Goal: Task Accomplishment & Management: Use online tool/utility

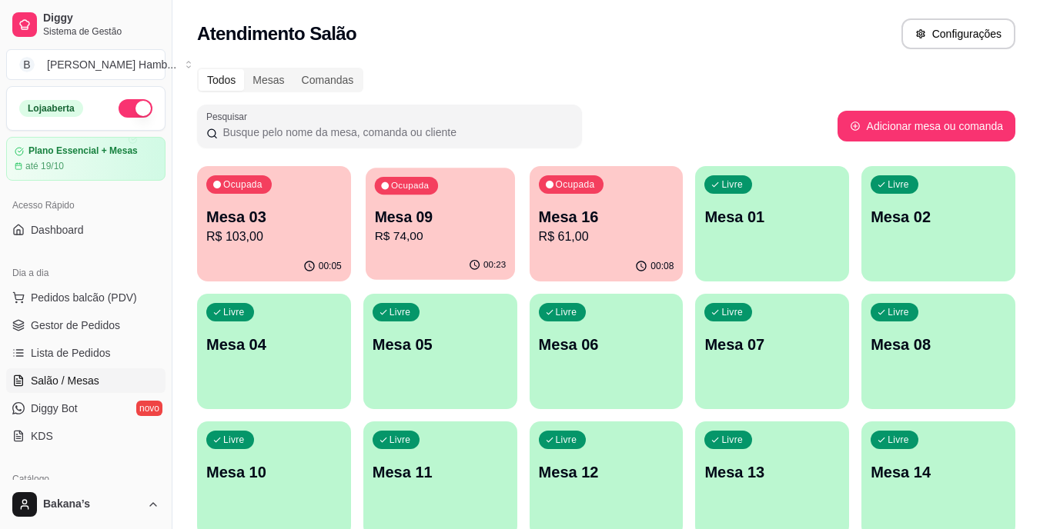
click at [469, 205] on div "Ocupada Mesa 09 R$ 74,00" at bounding box center [440, 209] width 149 height 83
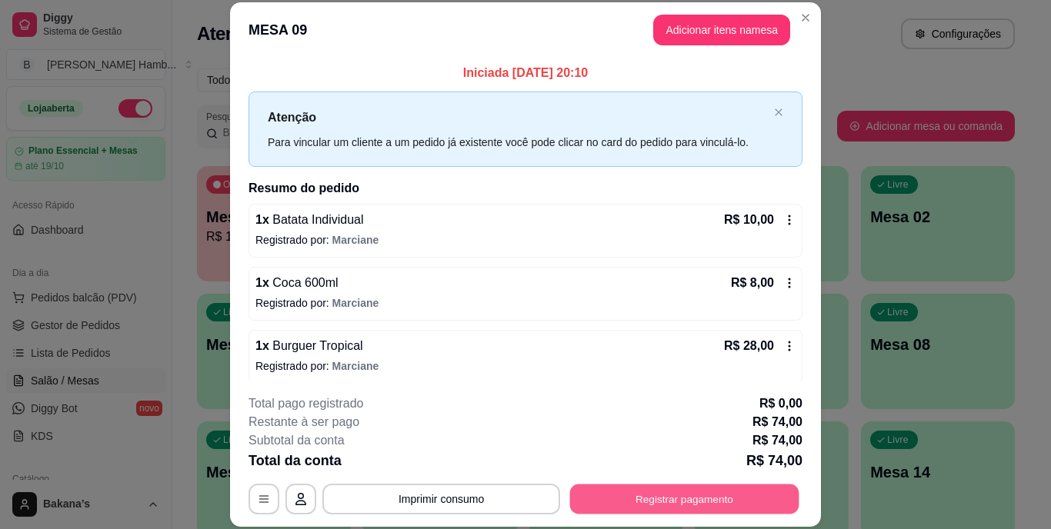
click at [635, 490] on button "Registrar pagamento" at bounding box center [684, 499] width 229 height 30
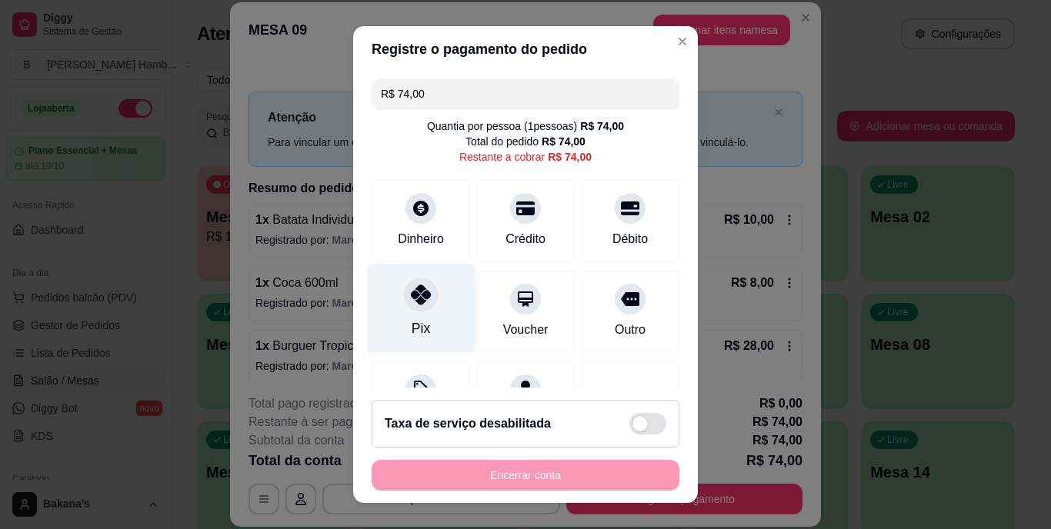
click at [421, 307] on div at bounding box center [421, 296] width 34 height 34
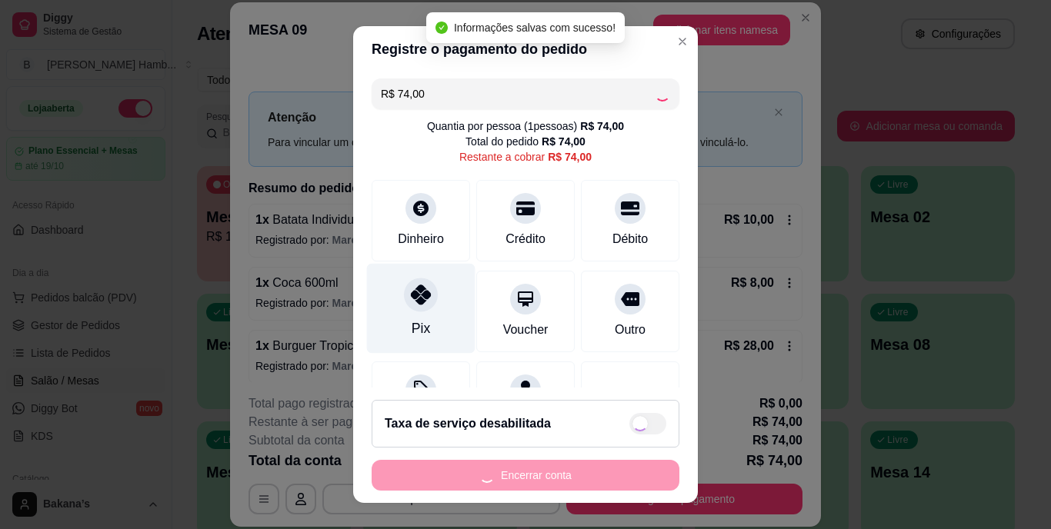
type input "R$ 0,00"
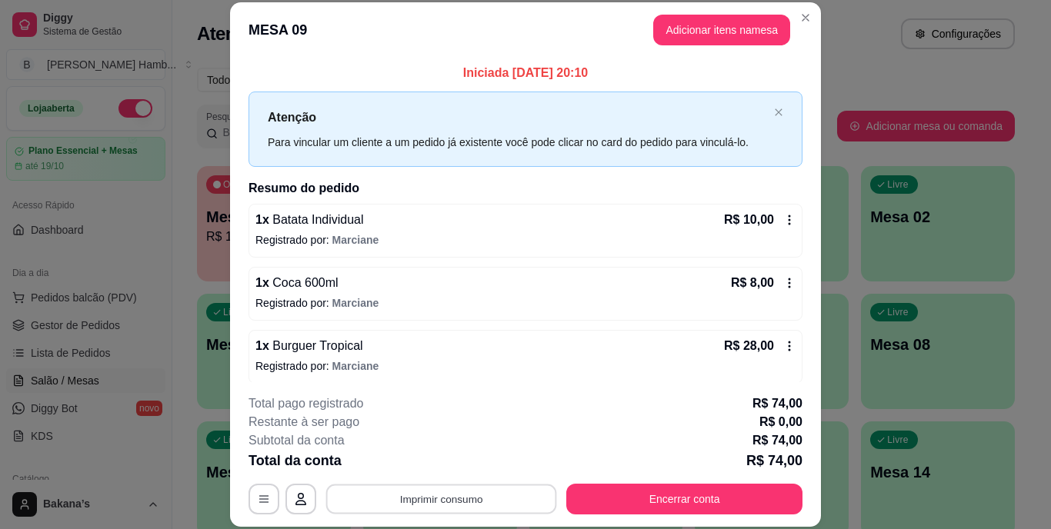
click at [376, 499] on button "Imprimir consumo" at bounding box center [441, 499] width 231 height 30
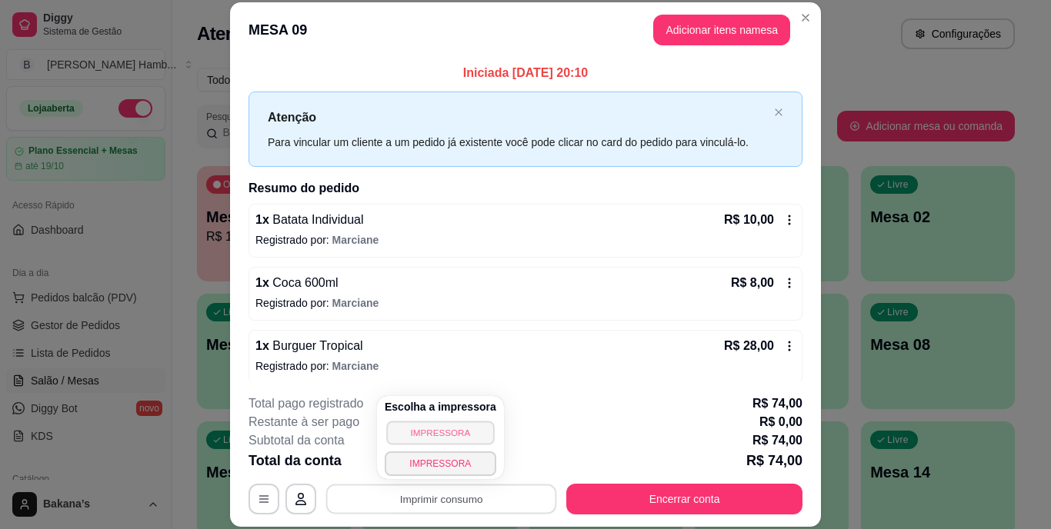
click at [419, 430] on button "IMPRESSORA" at bounding box center [440, 433] width 108 height 24
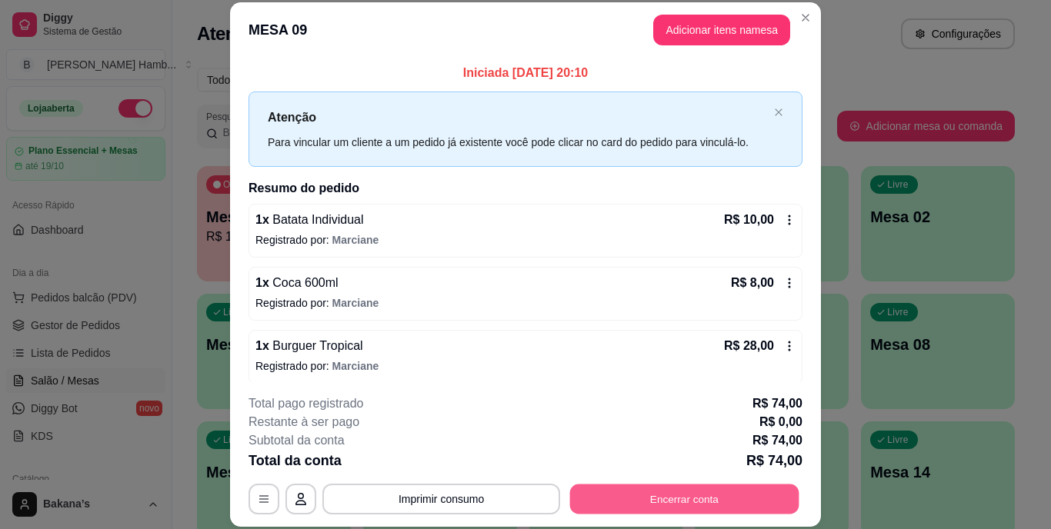
click at [647, 489] on button "Encerrar conta" at bounding box center [684, 499] width 229 height 30
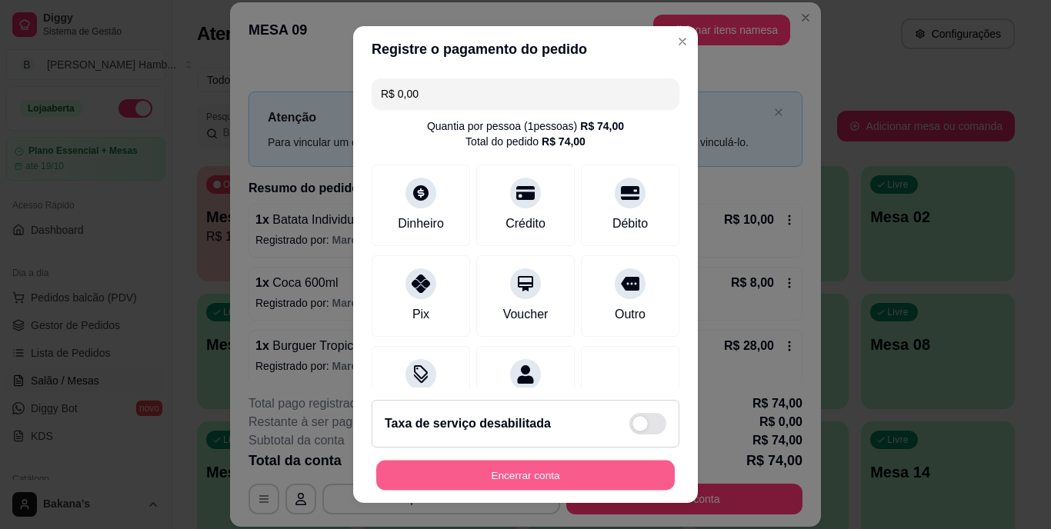
click at [616, 463] on button "Encerrar conta" at bounding box center [525, 475] width 299 height 30
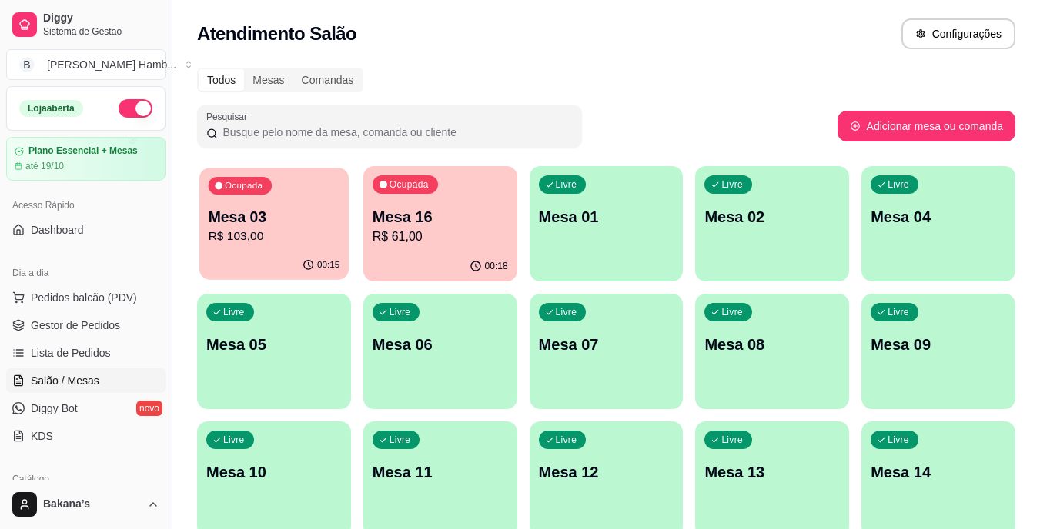
click at [220, 241] on p "R$ 103,00" at bounding box center [275, 237] width 132 height 18
click at [408, 245] on p "R$ 61,00" at bounding box center [440, 237] width 132 height 18
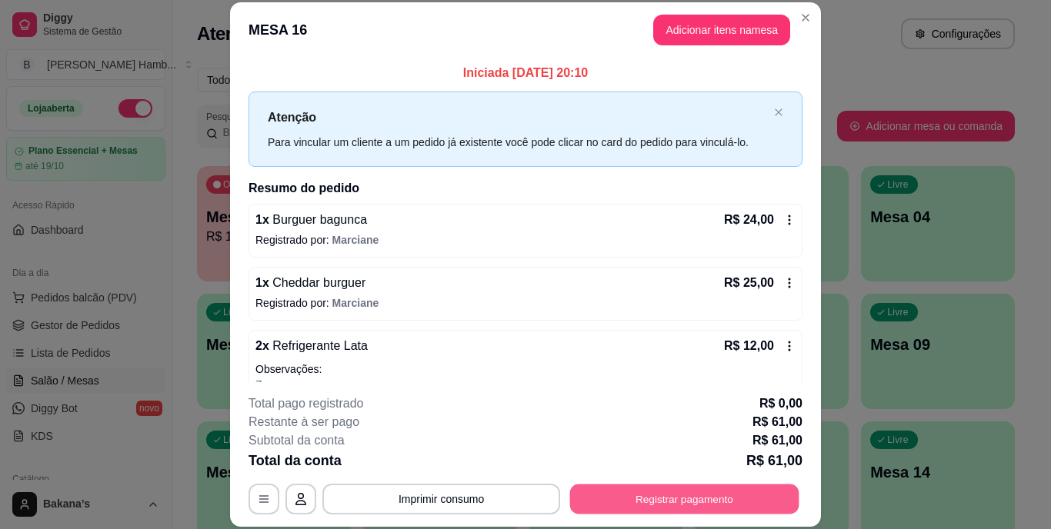
click at [657, 499] on button "Registrar pagamento" at bounding box center [684, 499] width 229 height 30
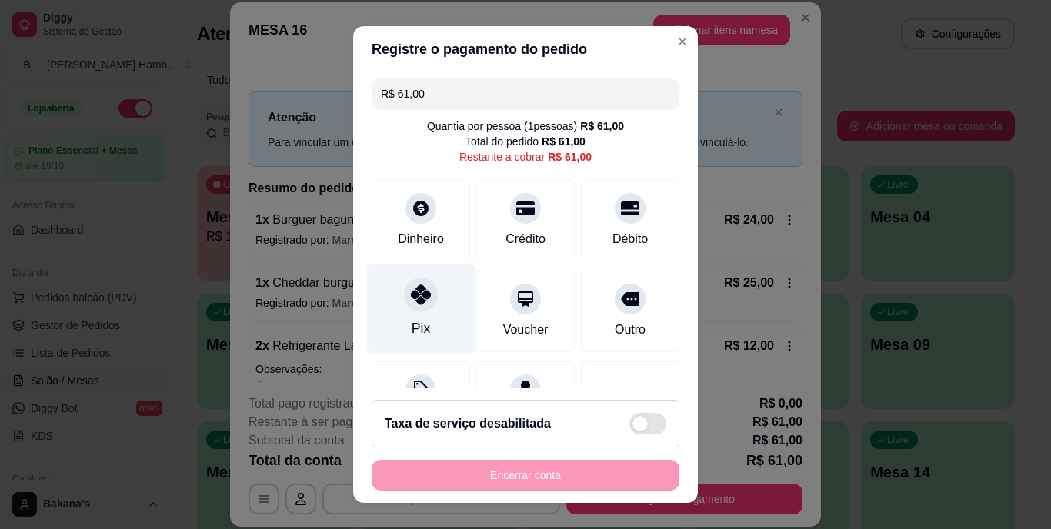
click at [405, 316] on div "Pix" at bounding box center [421, 309] width 109 height 90
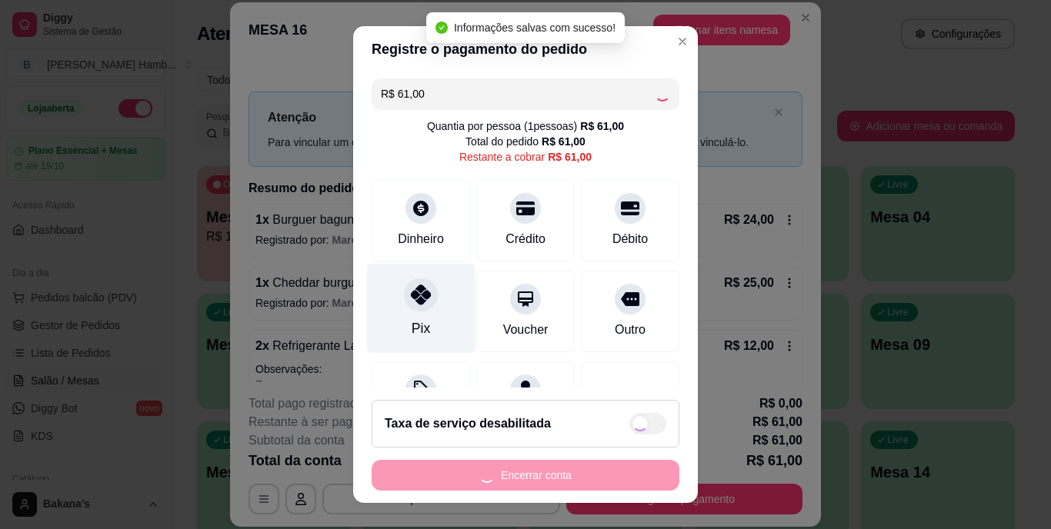
type input "R$ 0,00"
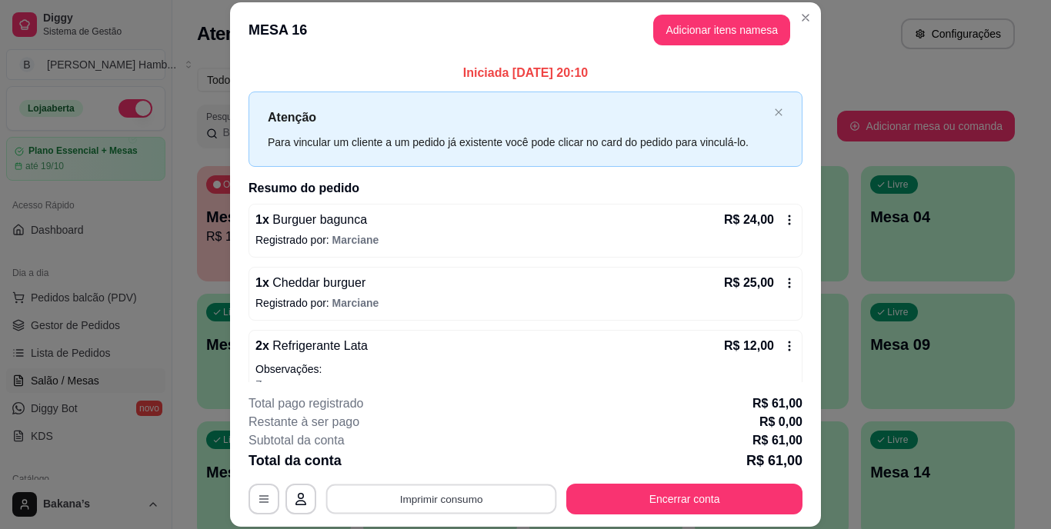
click at [428, 504] on button "Imprimir consumo" at bounding box center [441, 499] width 231 height 30
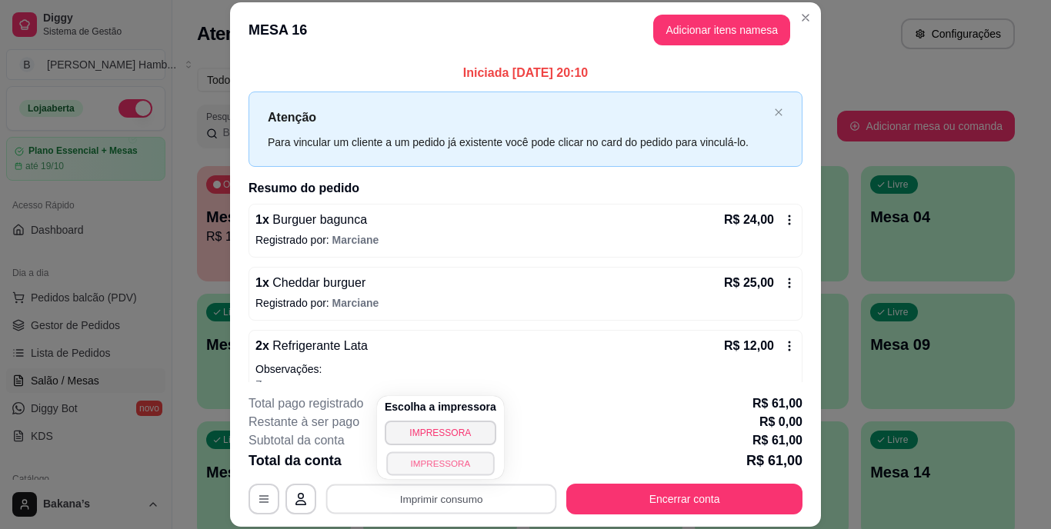
click at [439, 453] on button "IMPRESSORA" at bounding box center [440, 464] width 108 height 24
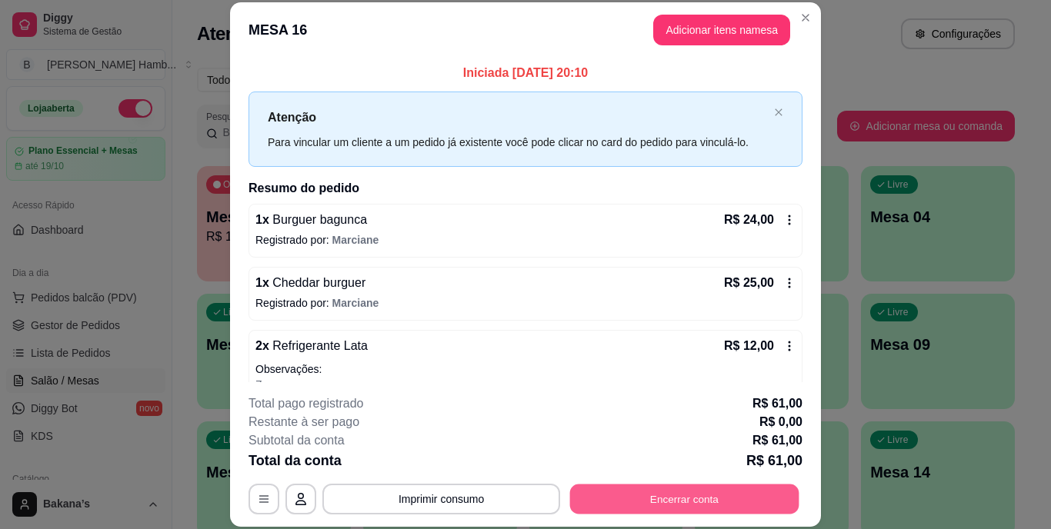
click at [649, 499] on button "Encerrar conta" at bounding box center [684, 499] width 229 height 30
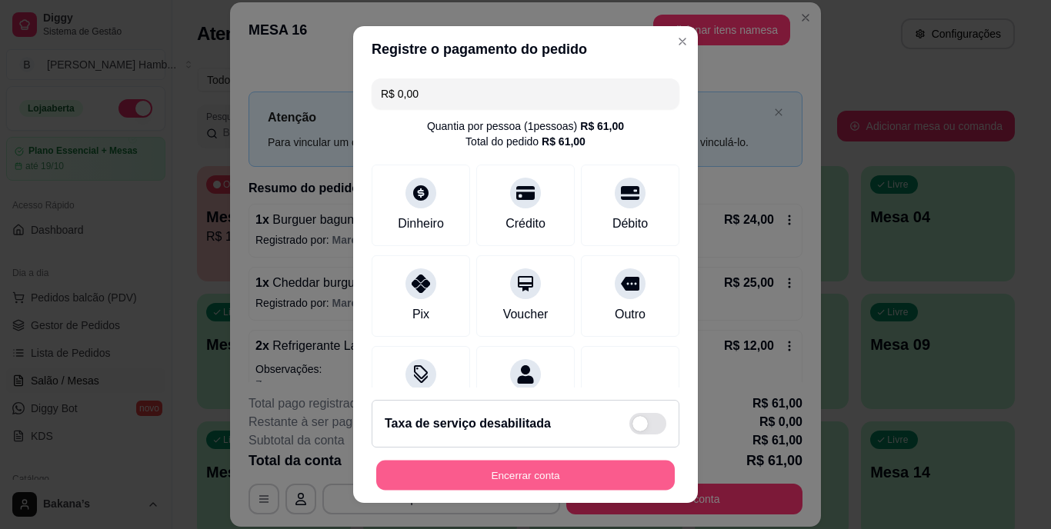
click at [473, 468] on button "Encerrar conta" at bounding box center [525, 475] width 299 height 30
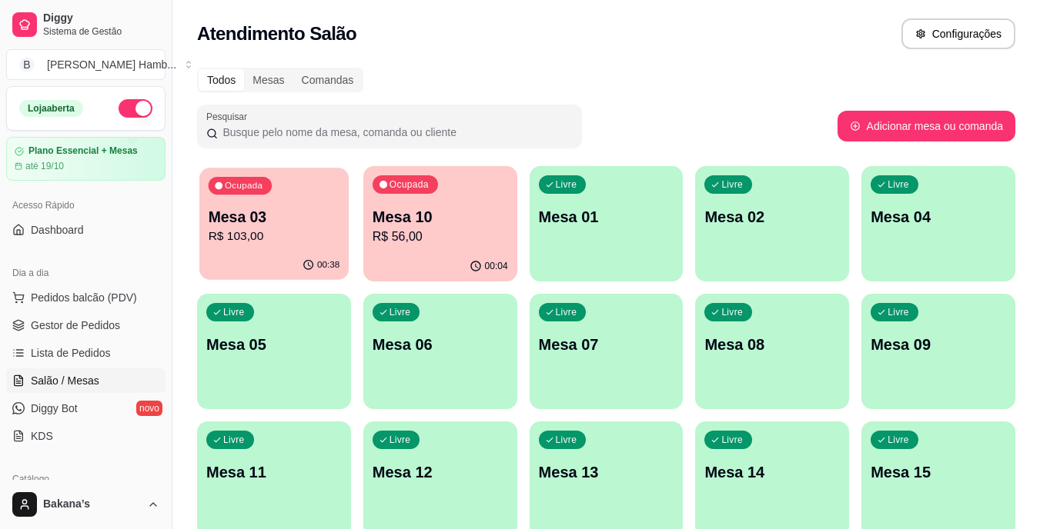
click at [277, 240] on p "R$ 103,00" at bounding box center [275, 237] width 132 height 18
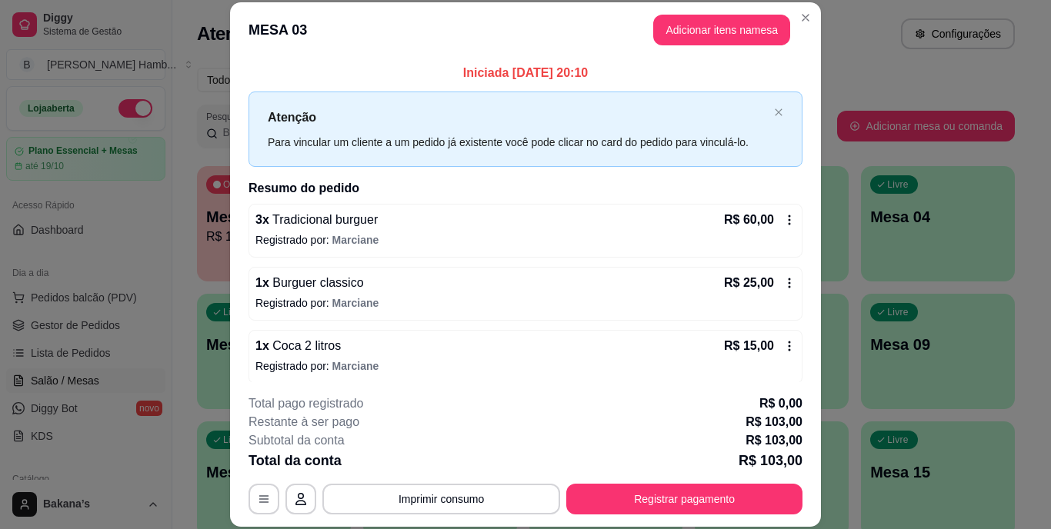
scroll to position [71, 0]
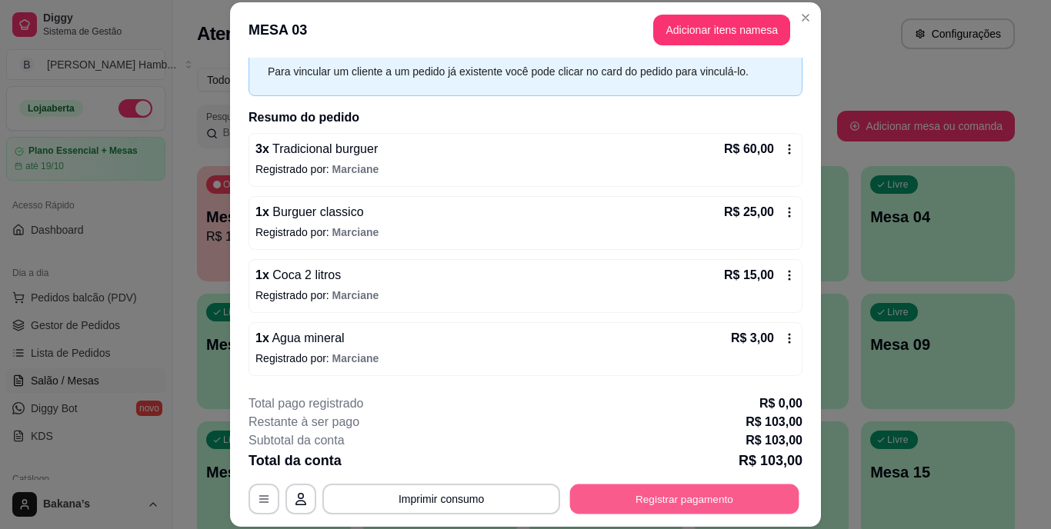
click at [672, 510] on button "Registrar pagamento" at bounding box center [684, 499] width 229 height 30
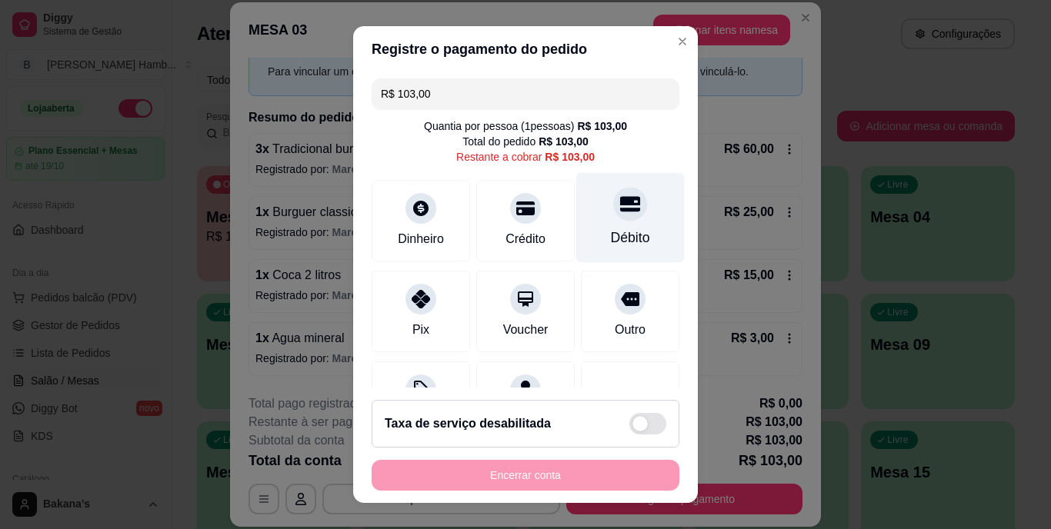
click at [576, 259] on div "Débito" at bounding box center [630, 218] width 109 height 90
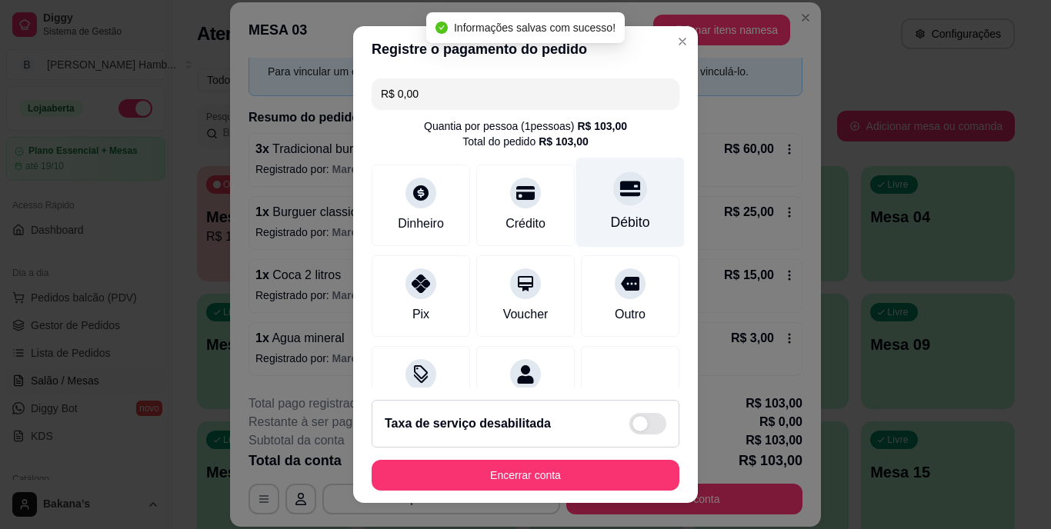
type input "R$ 0,00"
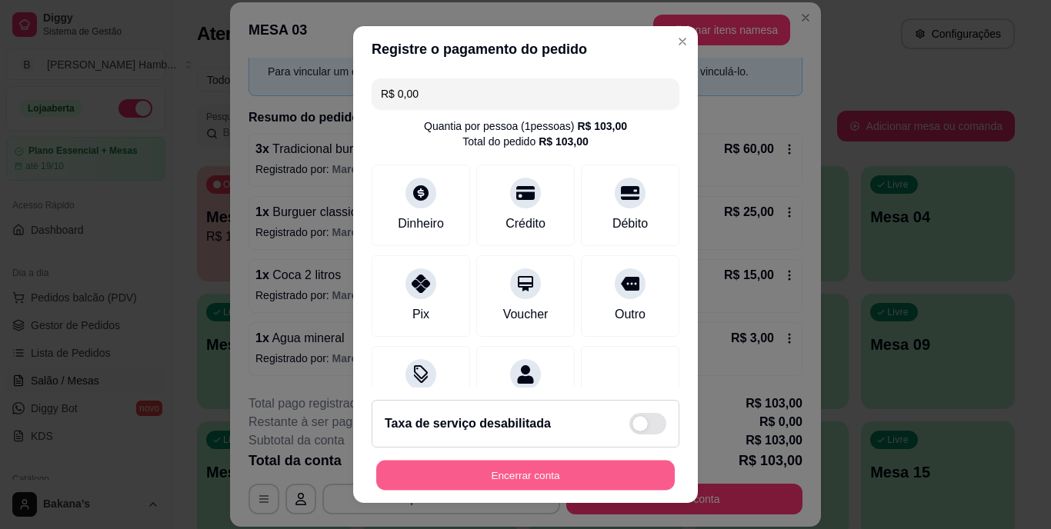
click at [589, 472] on button "Encerrar conta" at bounding box center [525, 475] width 299 height 30
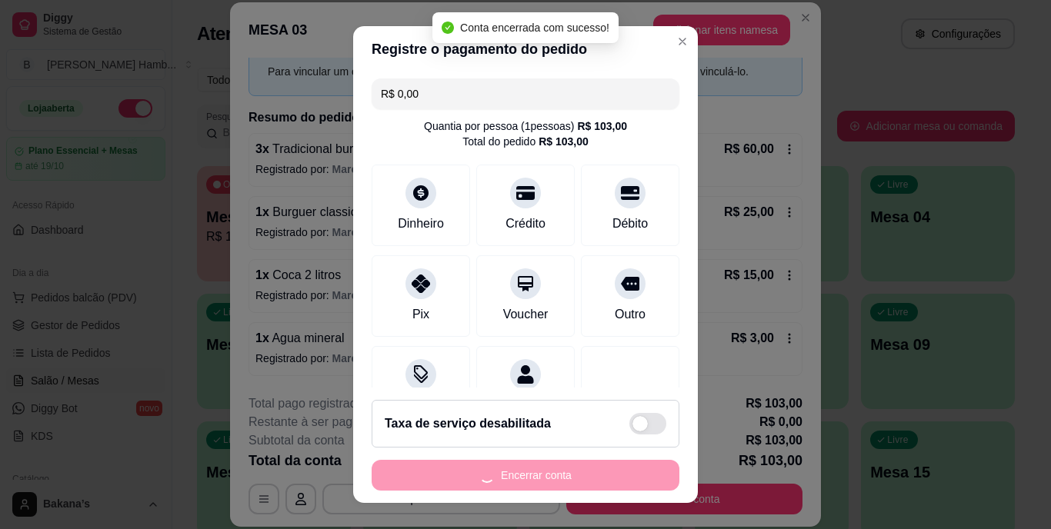
scroll to position [0, 0]
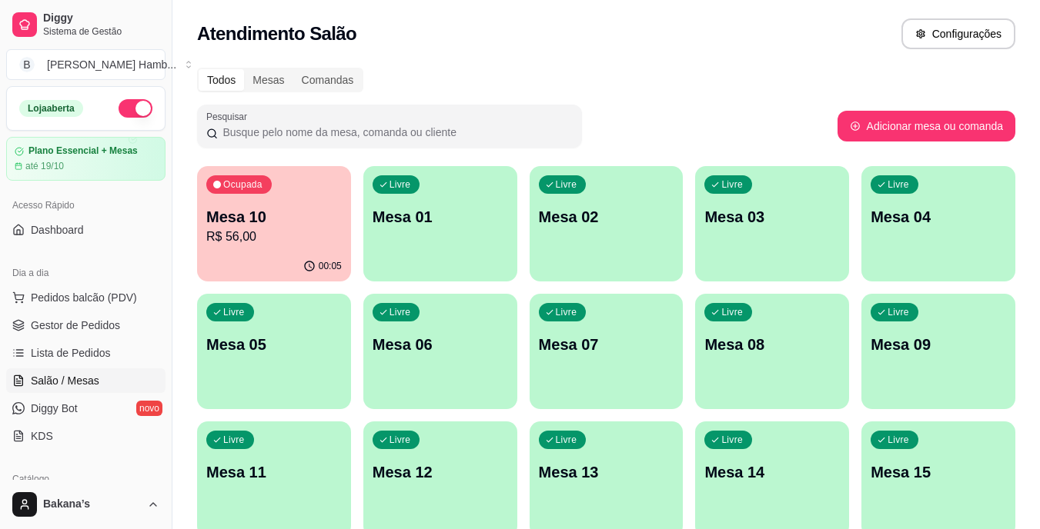
click at [275, 216] on p "Mesa 10" at bounding box center [273, 217] width 135 height 22
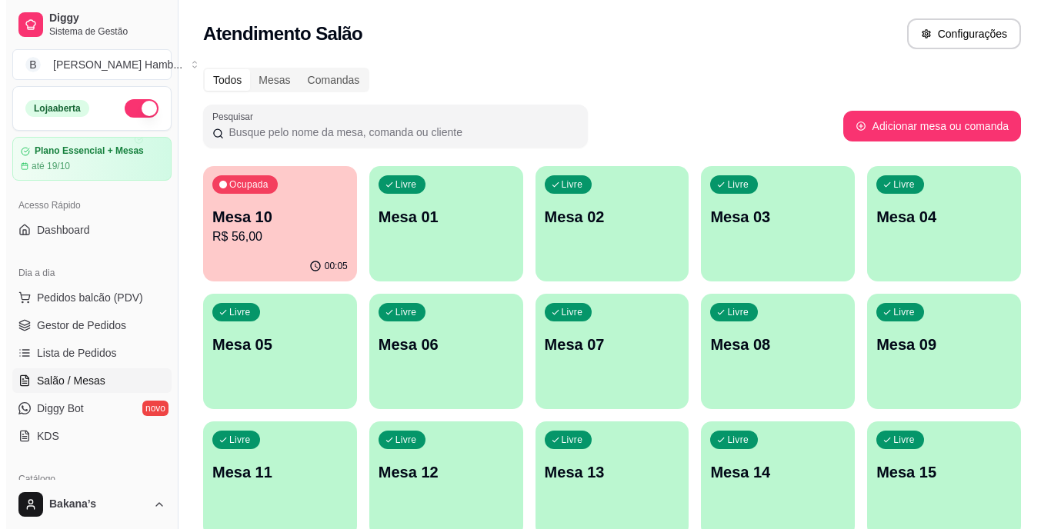
click button "Registrar pagamento"
click div "Crédito"
type input "R$ 0,00"
click button "Encerrar conta"
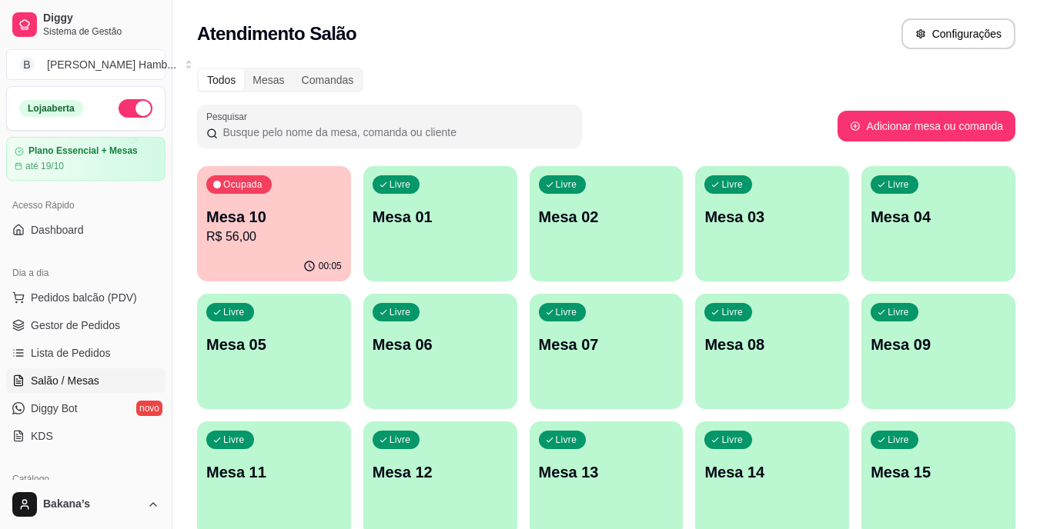
click at [301, 241] on p "R$ 66,00" at bounding box center [273, 237] width 135 height 18
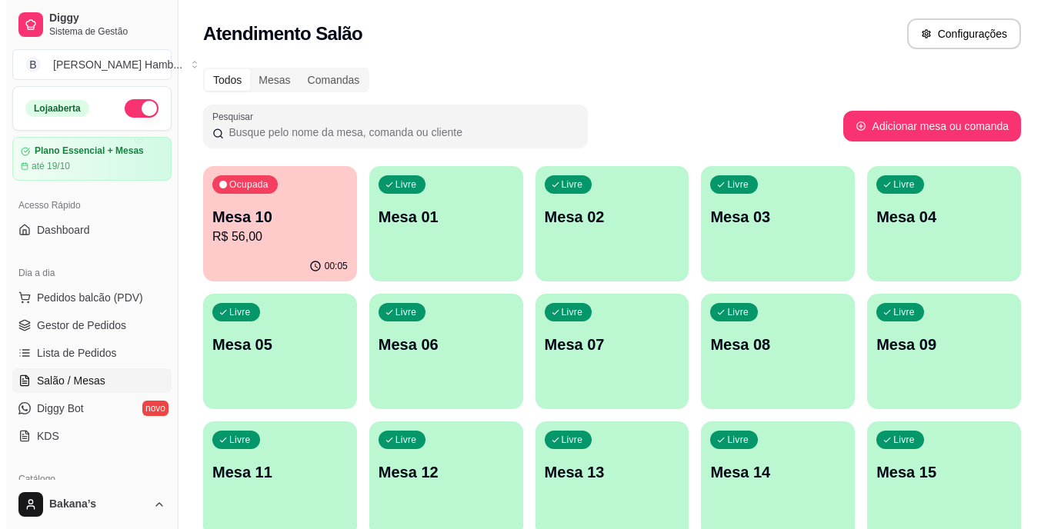
click button "Adicionar itens na mesa"
click icon "increase-product-quantity"
type input "1"
click button "Enviar pedido"
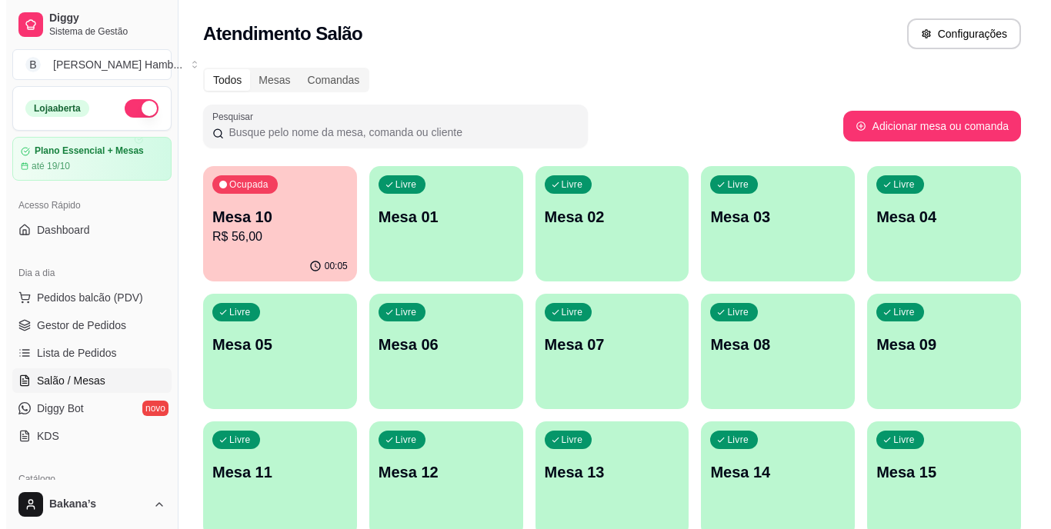
click button "Enviar pedido"
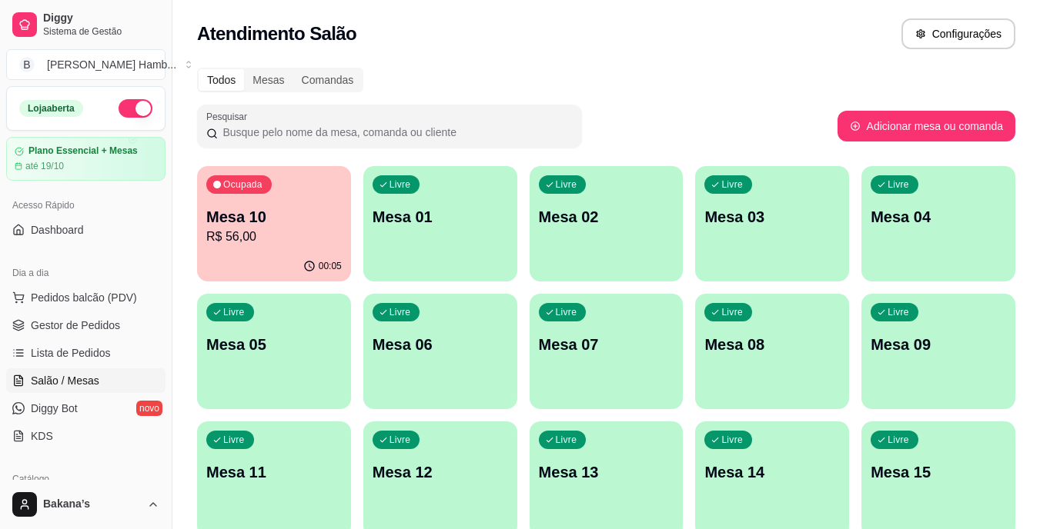
click p "R$ 209,00"
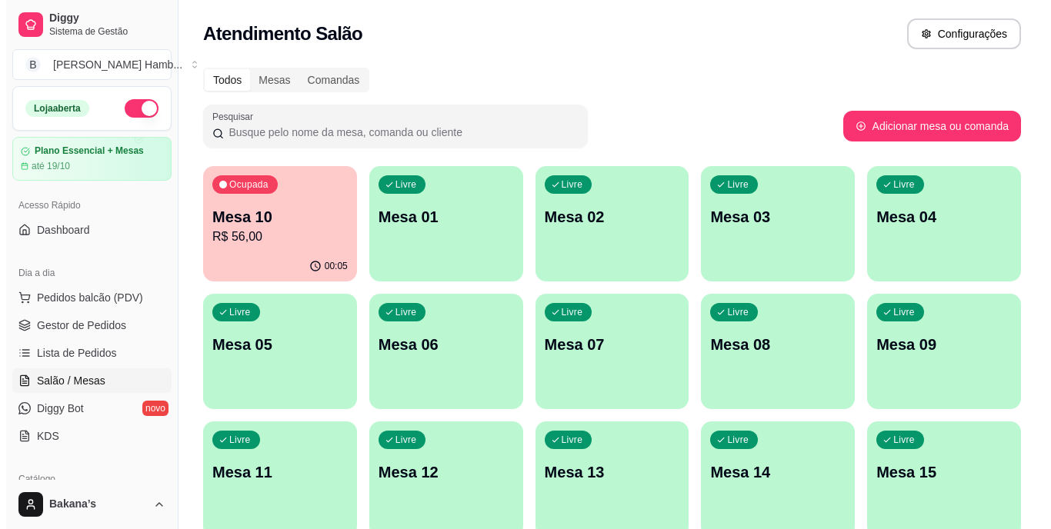
click button "Adicionar itens na mesa"
click div "0"
click button "increase-product-quantity"
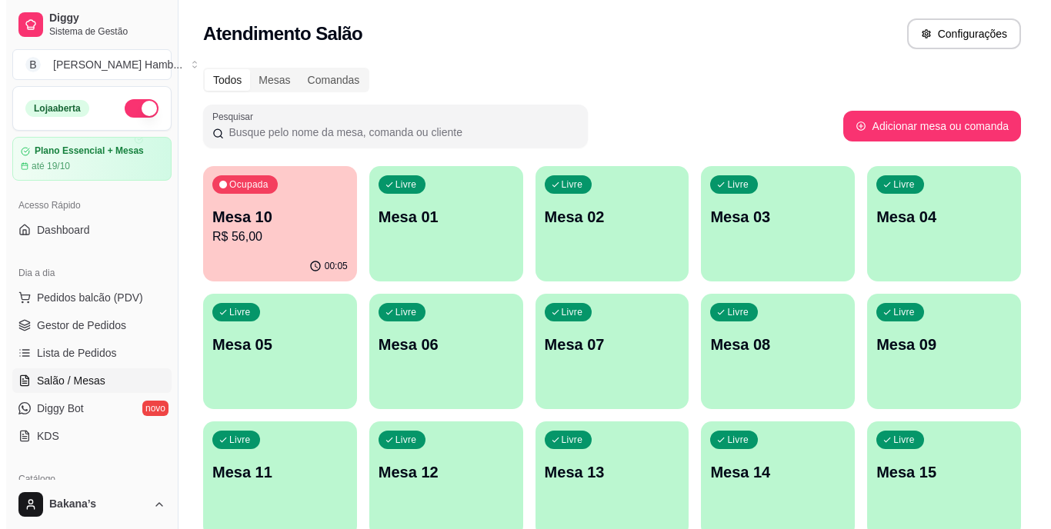
type input "4"
click div "Cada Adicional R$ 4,00"
radio input "true"
click p "Adicionar R$ 16,00"
type input "4"
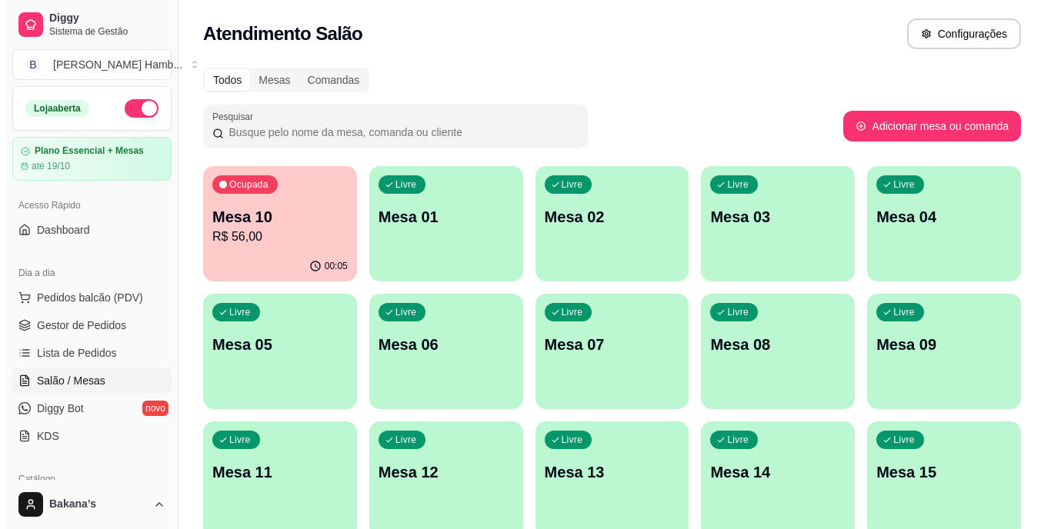
click icon "increase-product-quantity"
type input "1"
click button "Enviar pedido"
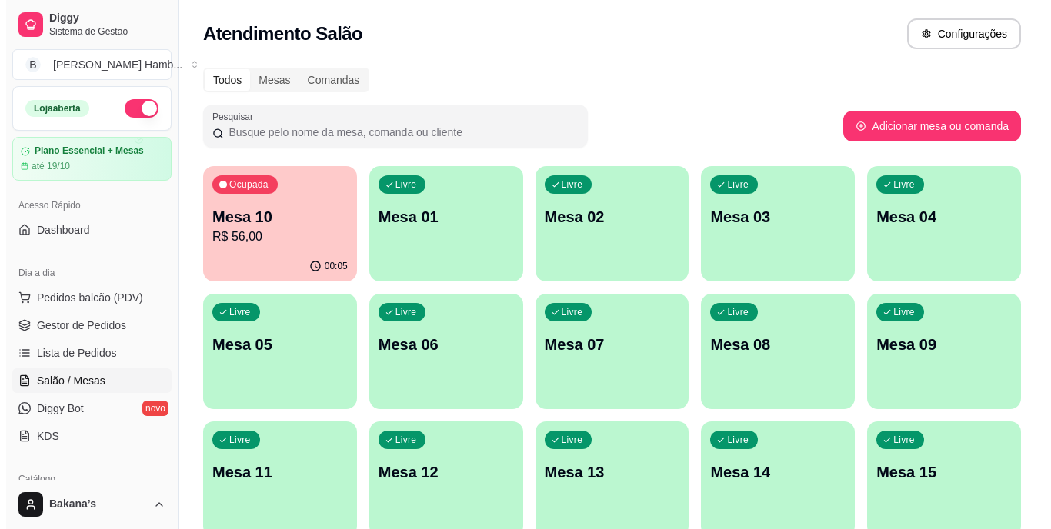
click button "Imprimir consumo"
click button "IMPRESSORA"
drag, startPoint x: 0, startPoint y: 5, endPoint x: 572, endPoint y: 72, distance: 575.8
click p "Iniciada 13/10/2025 às 21:10"
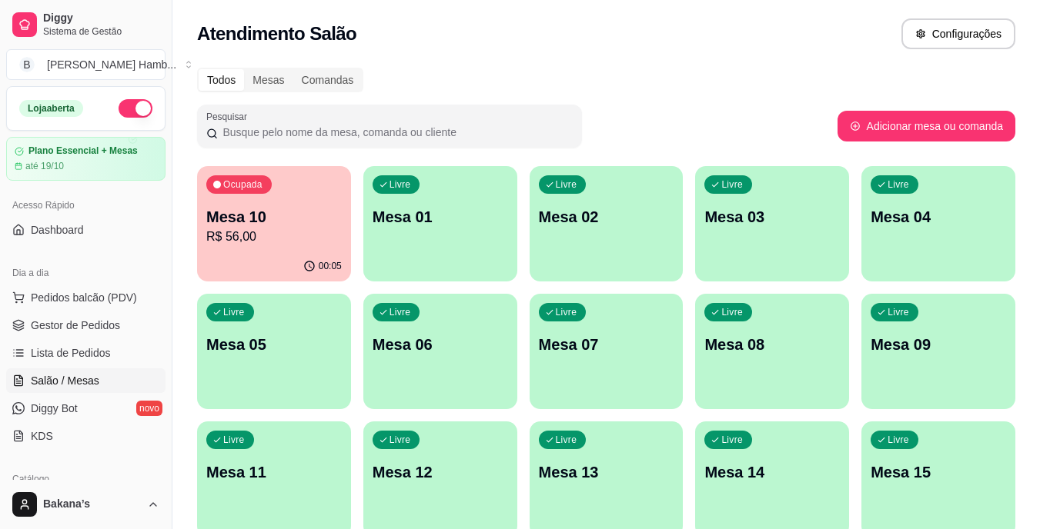
click p "R$ 65,00"
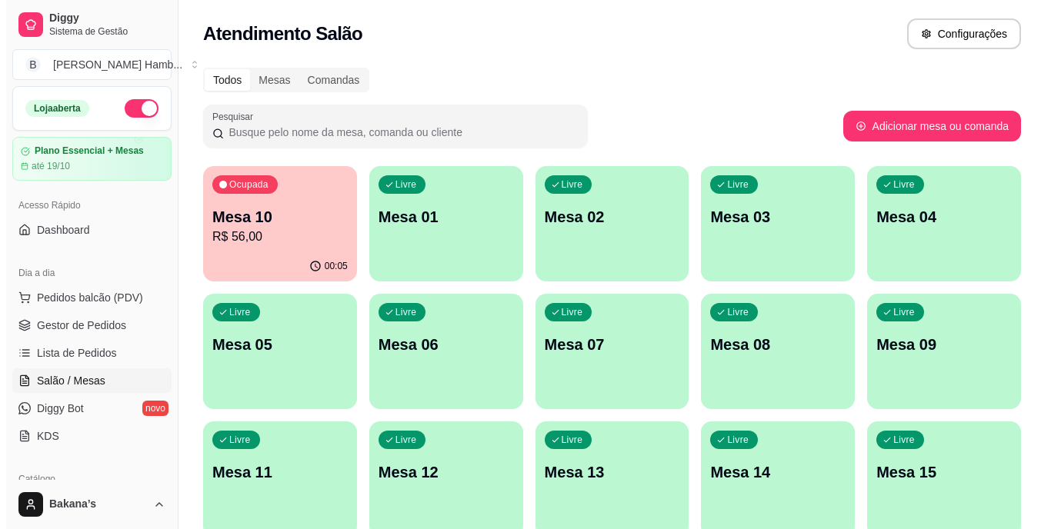
click button "Imprimir consumo"
click button "IMPRESSORA"
click button "button"
click button "Registrar pagamento"
click div "Pix"
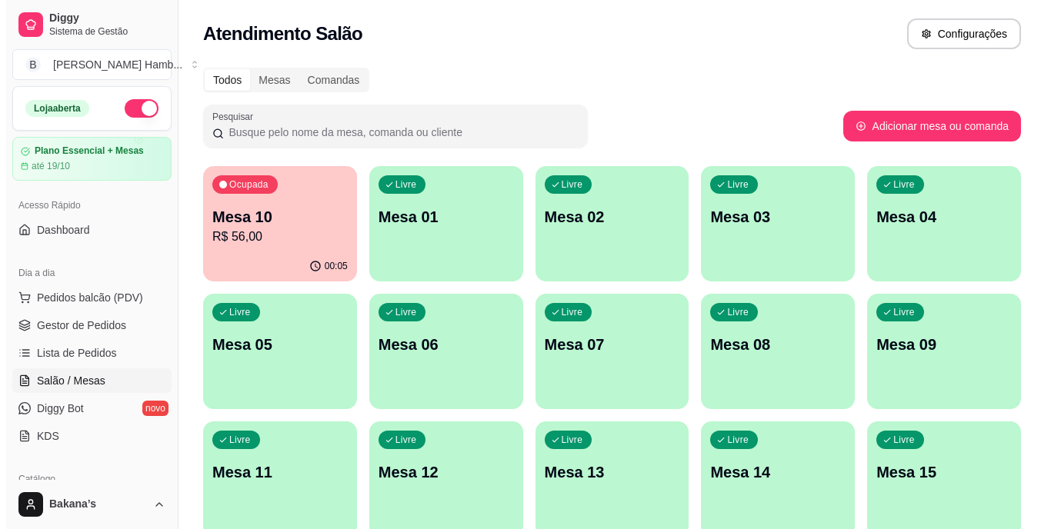
type input "R$ 0,00"
click button "Imprimir consumo"
click button "IMPRESSORA"
click button "Encerrar conta"
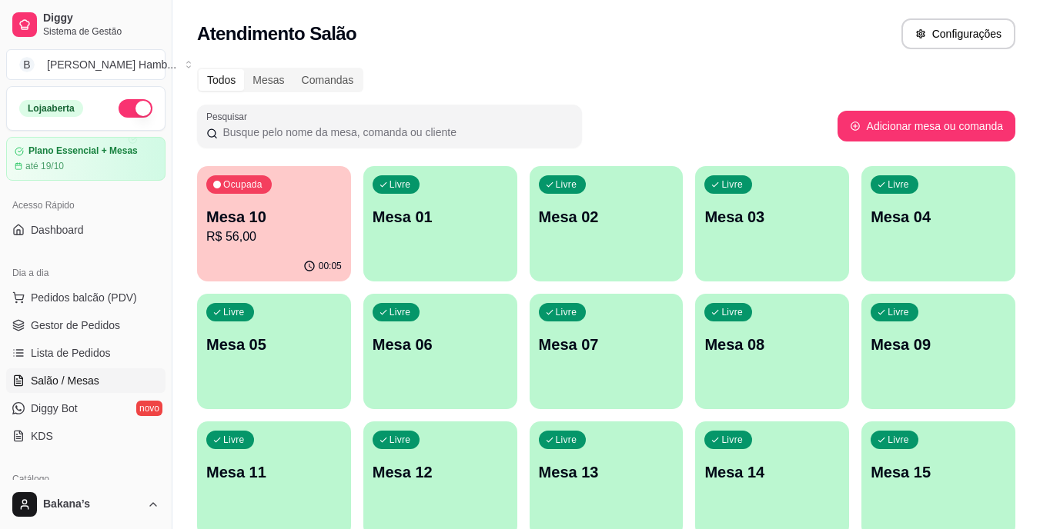
click at [279, 204] on div "Ocupada Mesa 03 R$ 76,00" at bounding box center [274, 208] width 154 height 85
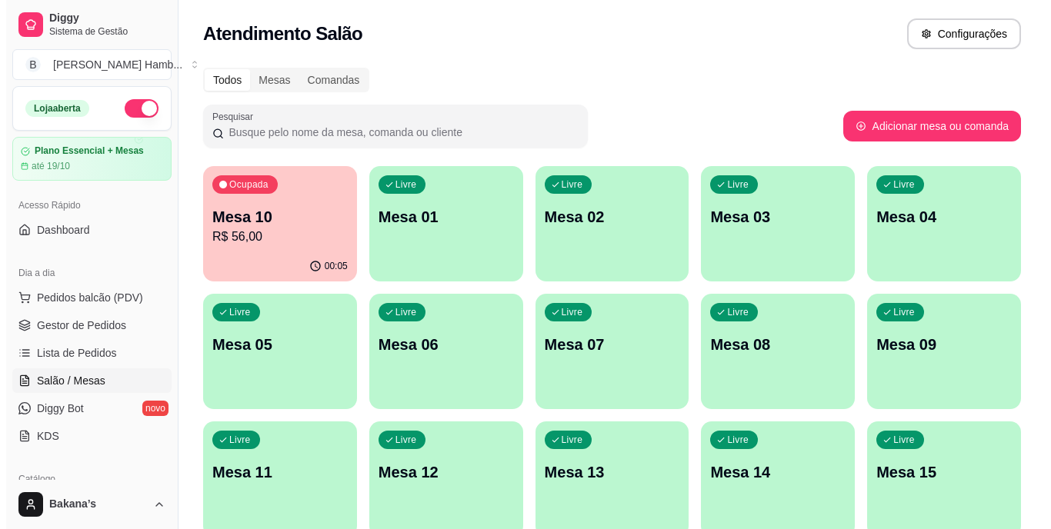
scroll to position [71, 0]
click button "Imprimir consumo"
click button "IMPRESSORA"
click button "Registrar pagamento"
click div "Débito"
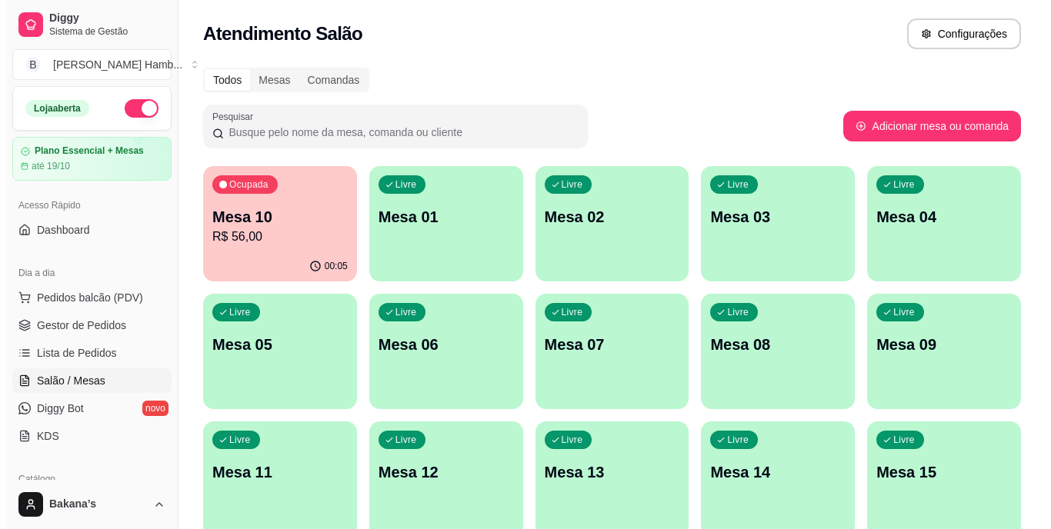
type input "R$ 0,00"
click button "Encerrar conta"
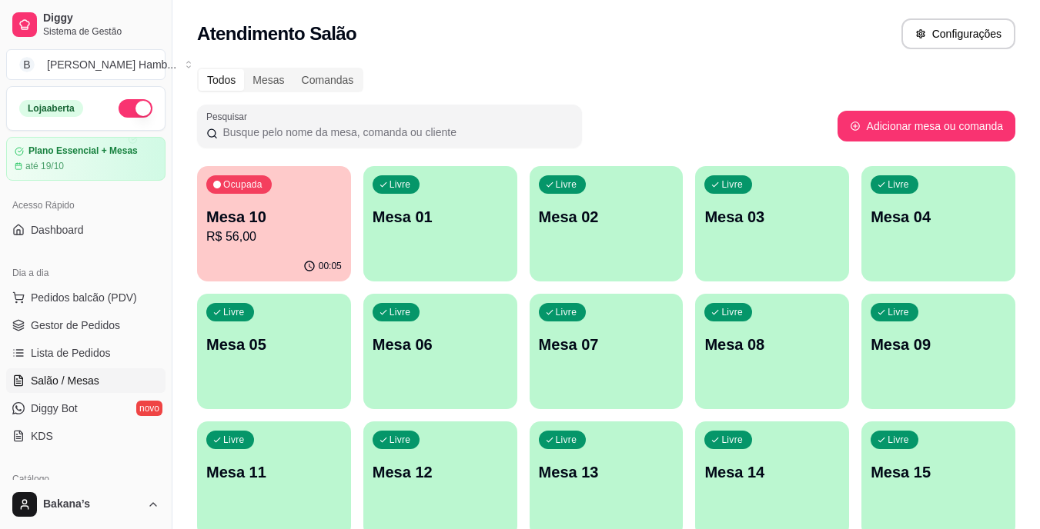
click at [115, 306] on button "Pedidos balcão (PDV)" at bounding box center [85, 297] width 159 height 25
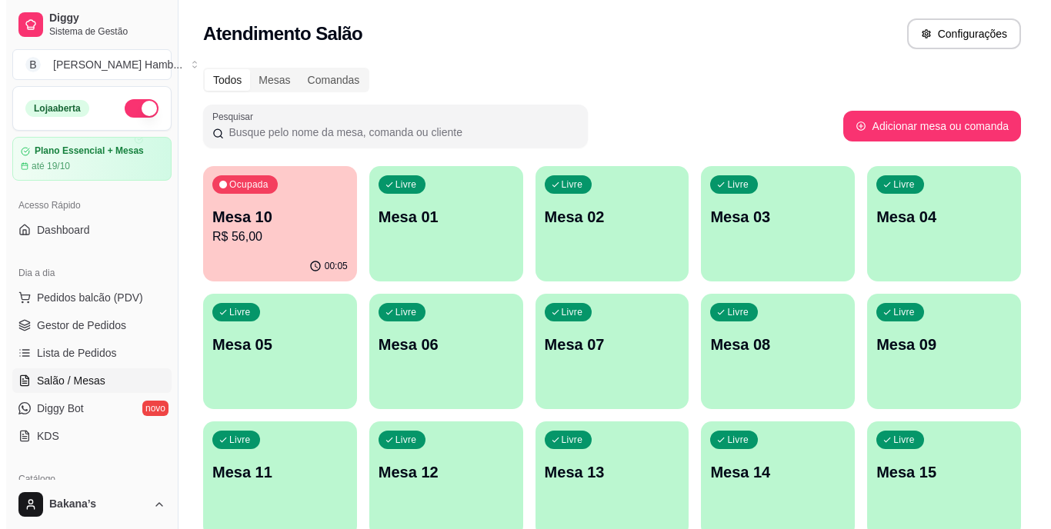
scroll to position [1079, 0]
click icon "increase-product-quantity"
type input "2"
click p "Retirada"
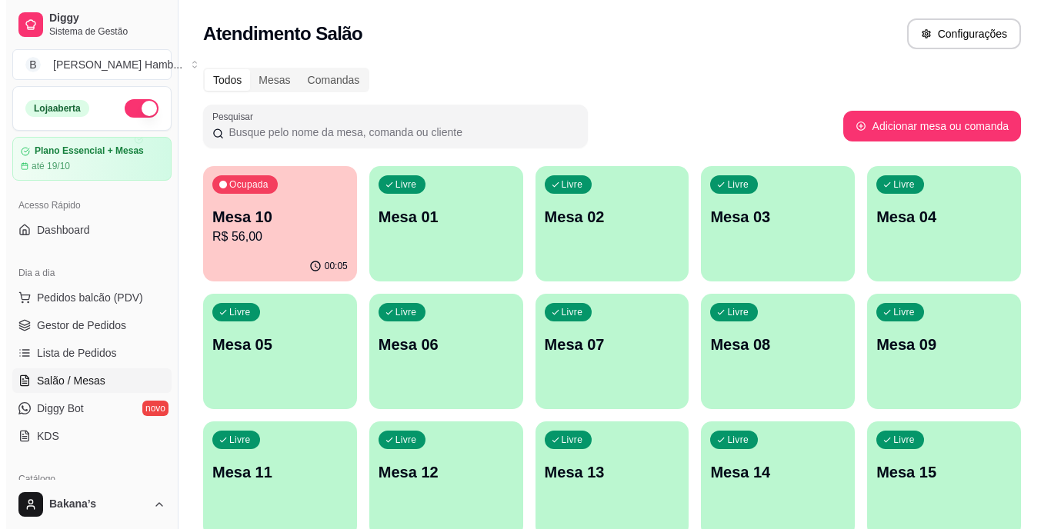
click input "Busque pelo cliente"
type input "kumsgiroo"
click button "Continuar"
click button "decrease-product-quantity"
click input "Nome do cliente"
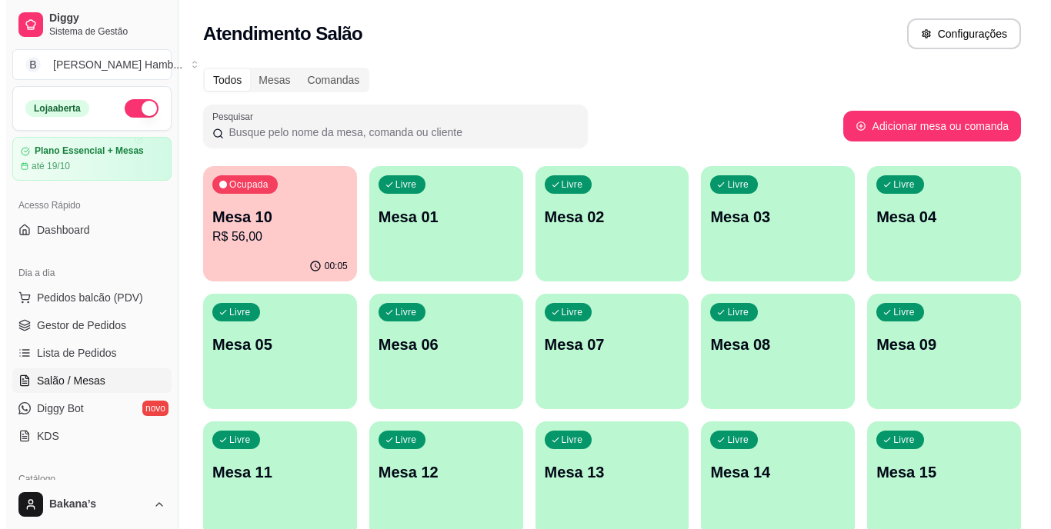
type input "kumsgiro"
click button "Continuar"
click div "Outro"
type input "R$ 0,00"
click button "Finalizar"
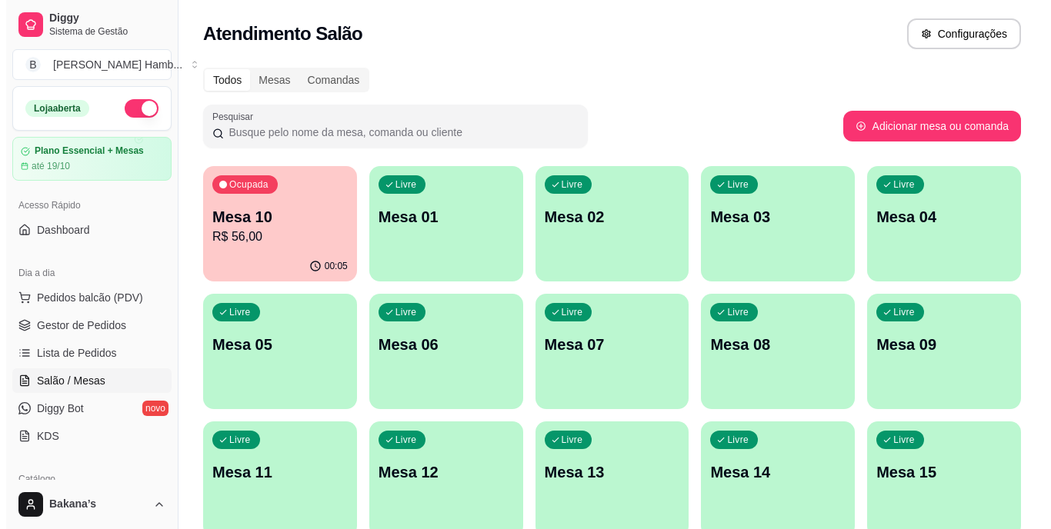
type input "0"
type input "-R$ 56,00"
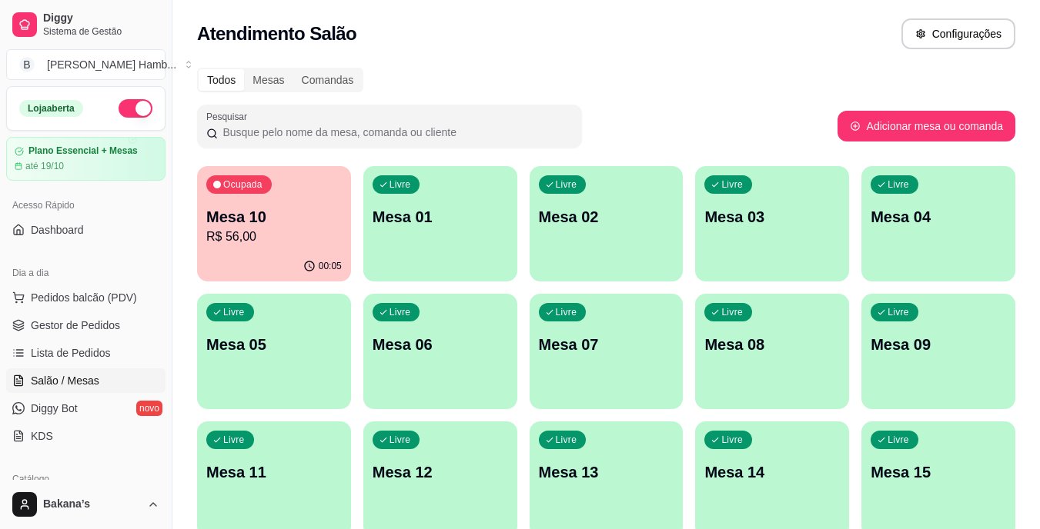
click at [67, 315] on link "Gestor de Pedidos" at bounding box center [85, 325] width 159 height 25
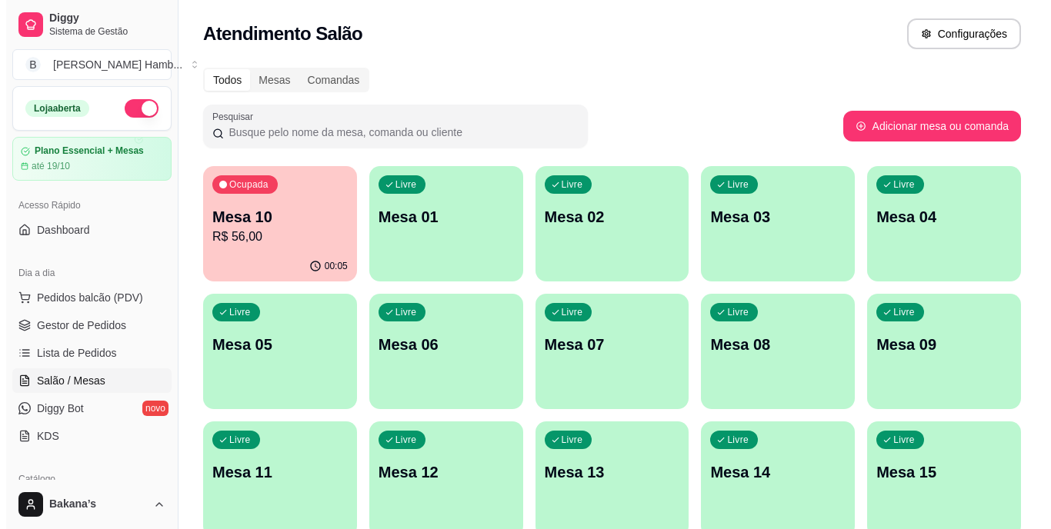
drag, startPoint x: 679, startPoint y: 251, endPoint x: 698, endPoint y: 249, distance: 19.3
click div "Conta não registrada Por favor tente outra conta de email. Logar com outra conta"
drag, startPoint x: 696, startPoint y: 249, endPoint x: 682, endPoint y: 245, distance: 14.2
click div "Conta não registrada Por favor tente outra conta de email. Logar com outra conta"
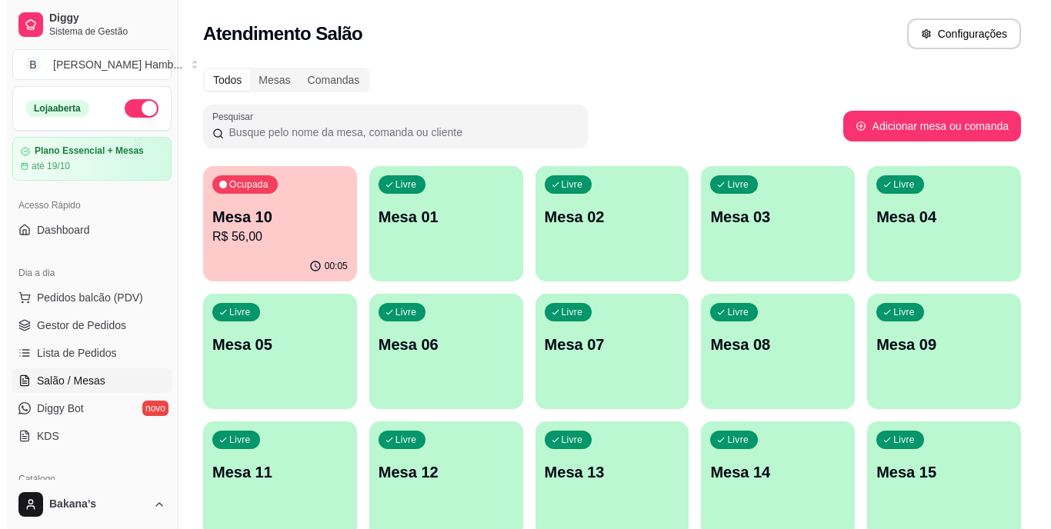
click icon "close"
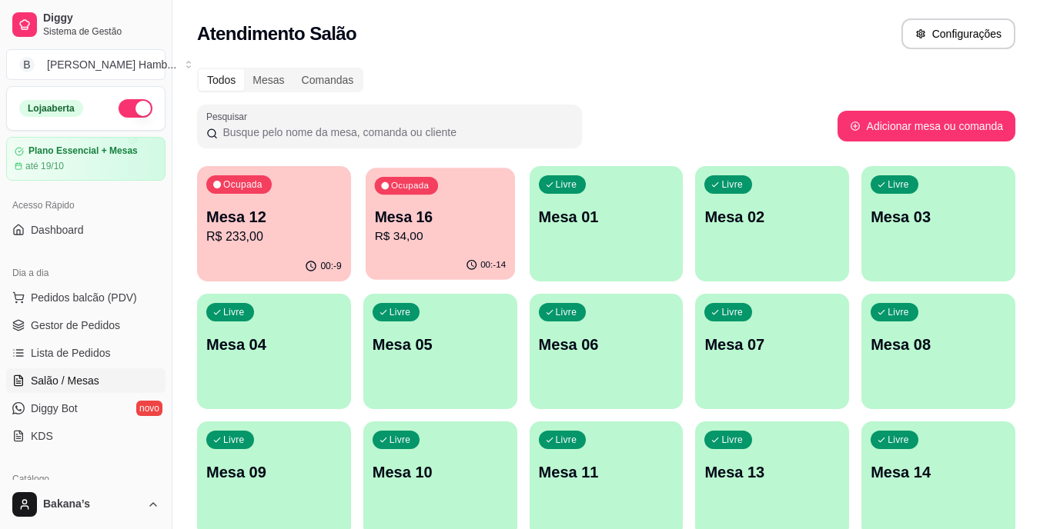
click at [456, 208] on p "Mesa 16" at bounding box center [440, 217] width 132 height 21
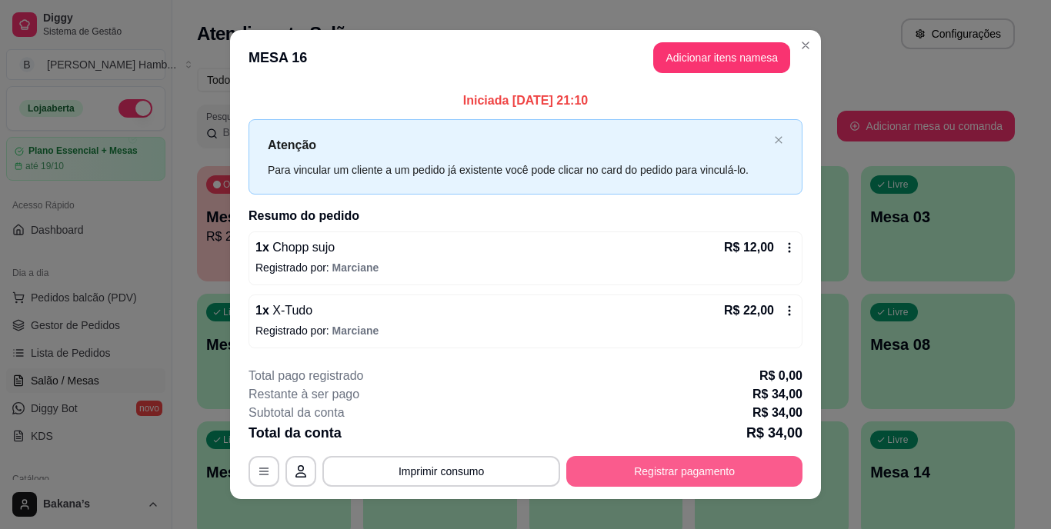
click at [661, 469] on button "Registrar pagamento" at bounding box center [684, 471] width 236 height 31
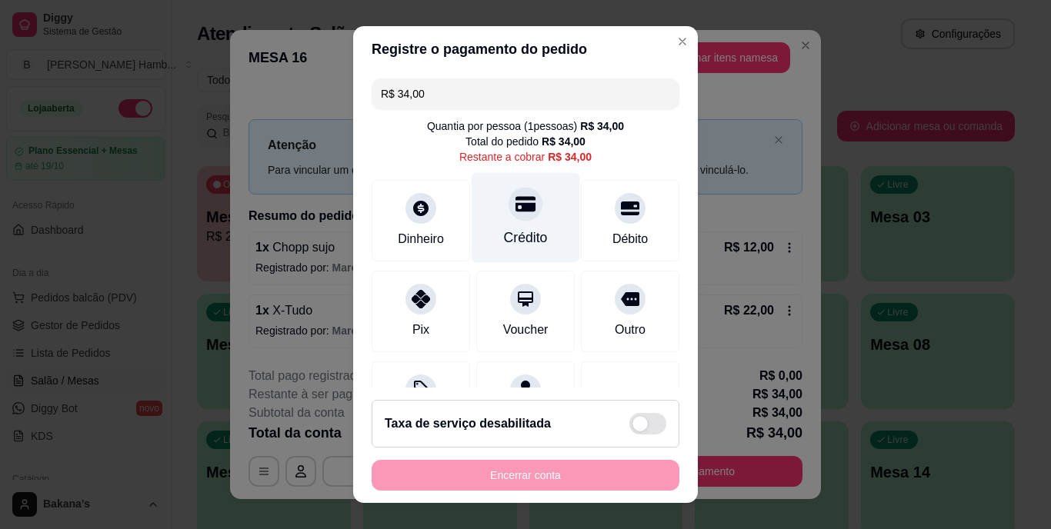
click at [524, 229] on div "Crédito" at bounding box center [526, 239] width 44 height 20
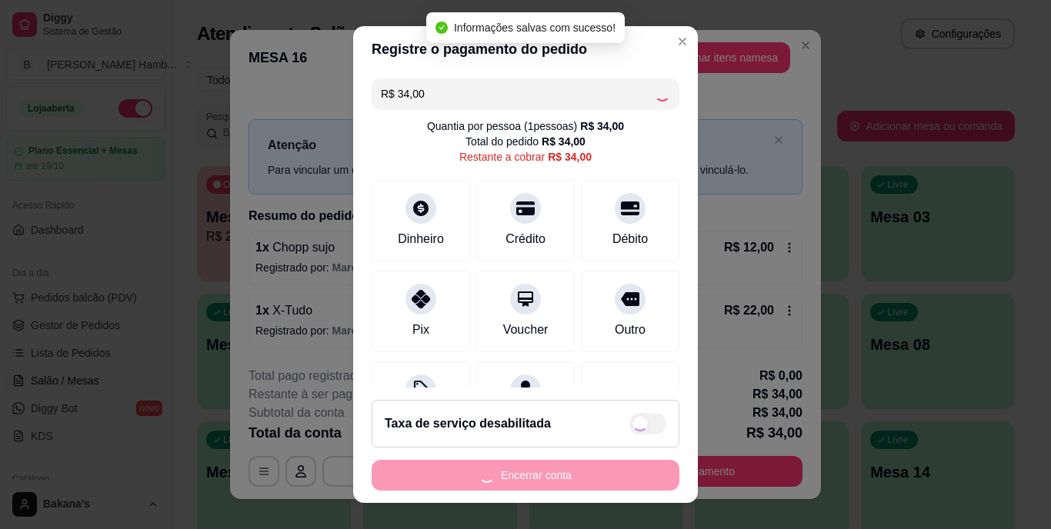
type input "R$ 0,00"
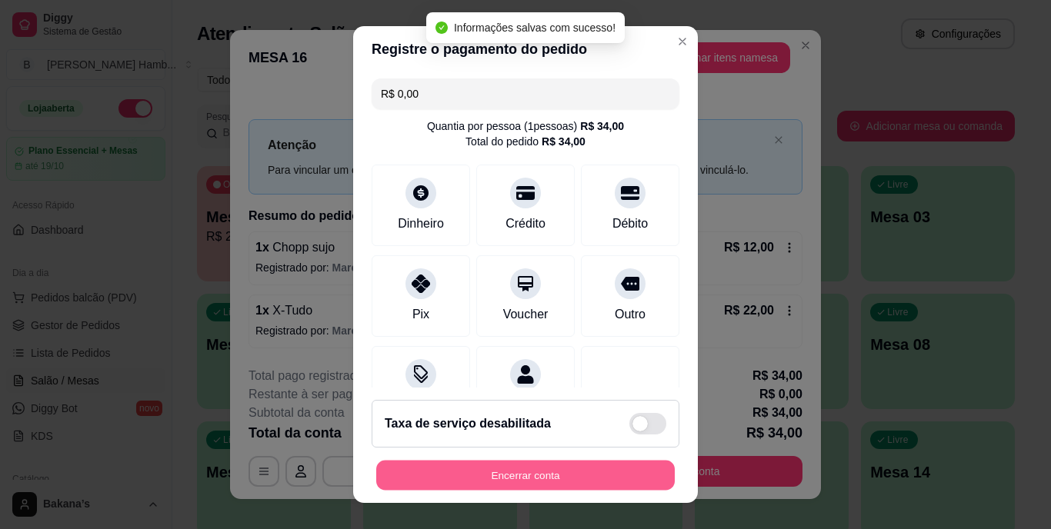
click at [510, 474] on button "Encerrar conta" at bounding box center [525, 475] width 299 height 30
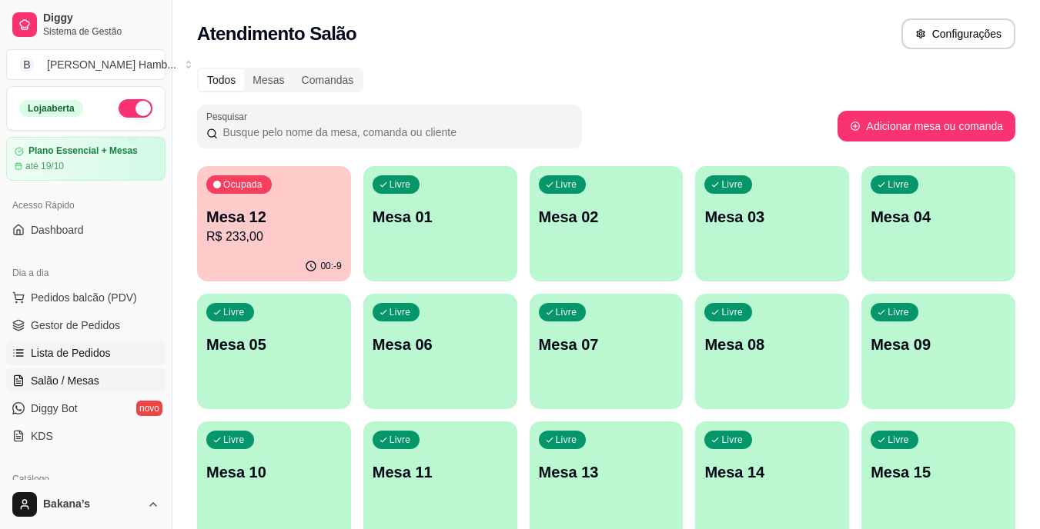
click at [70, 362] on link "Lista de Pedidos" at bounding box center [85, 353] width 159 height 25
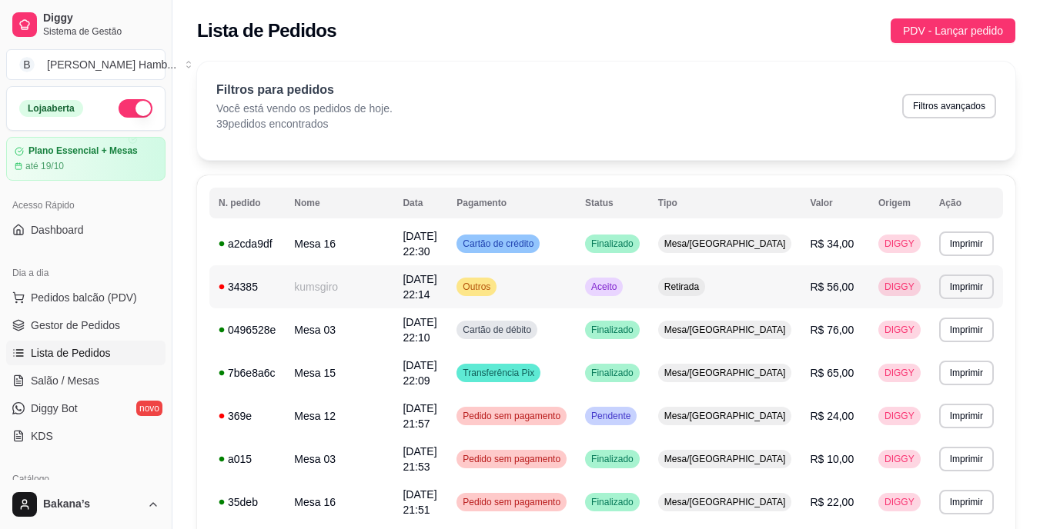
click at [436, 281] on span "[DATE] 22:14" at bounding box center [419, 287] width 34 height 28
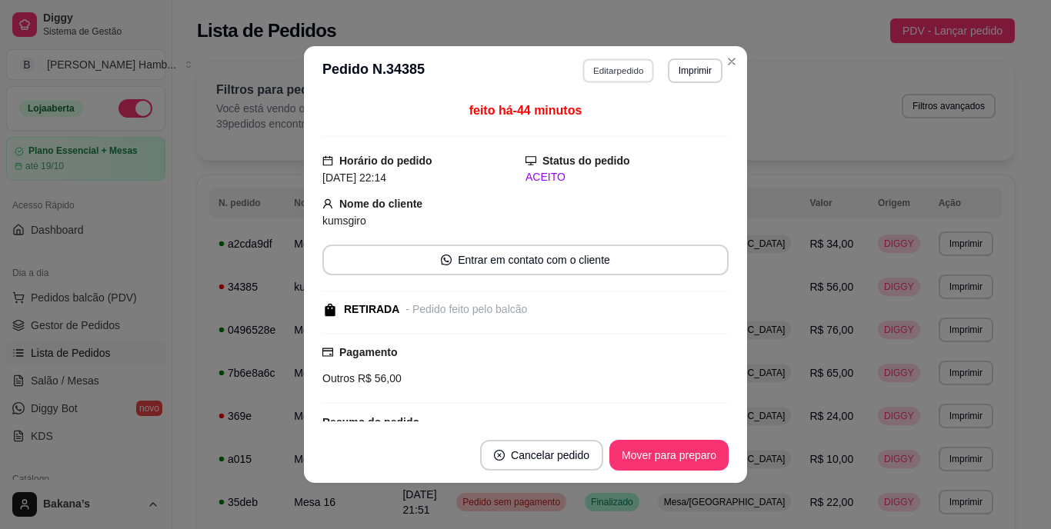
click at [609, 75] on button "Editar pedido" at bounding box center [619, 70] width 72 height 24
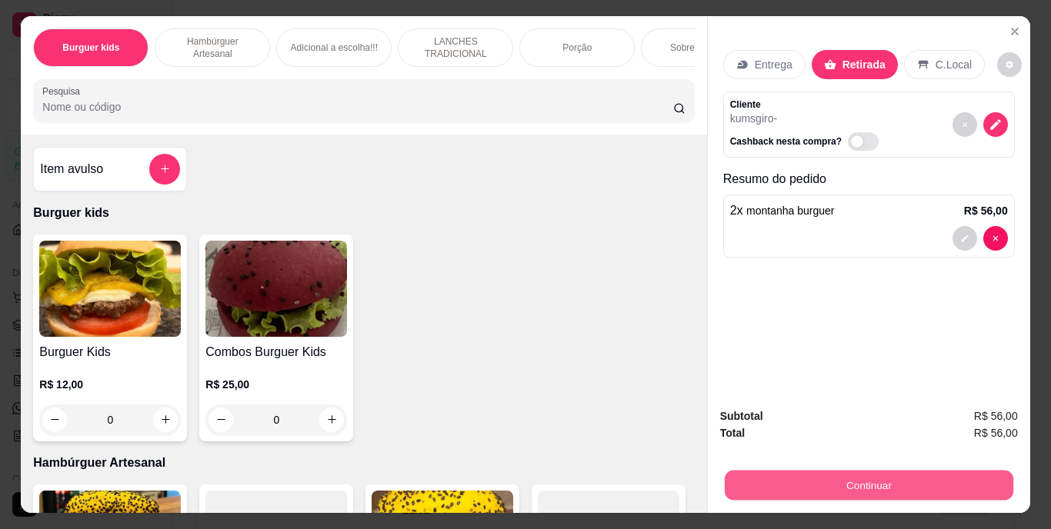
click at [883, 489] on button "Continuar" at bounding box center [868, 486] width 289 height 30
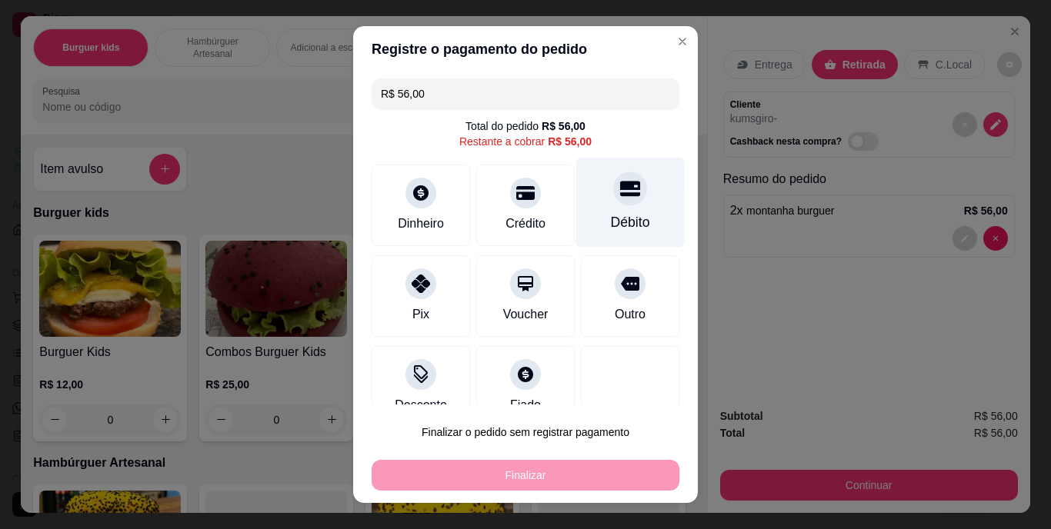
click at [613, 202] on div at bounding box center [630, 189] width 34 height 34
type input "R$ 0,00"
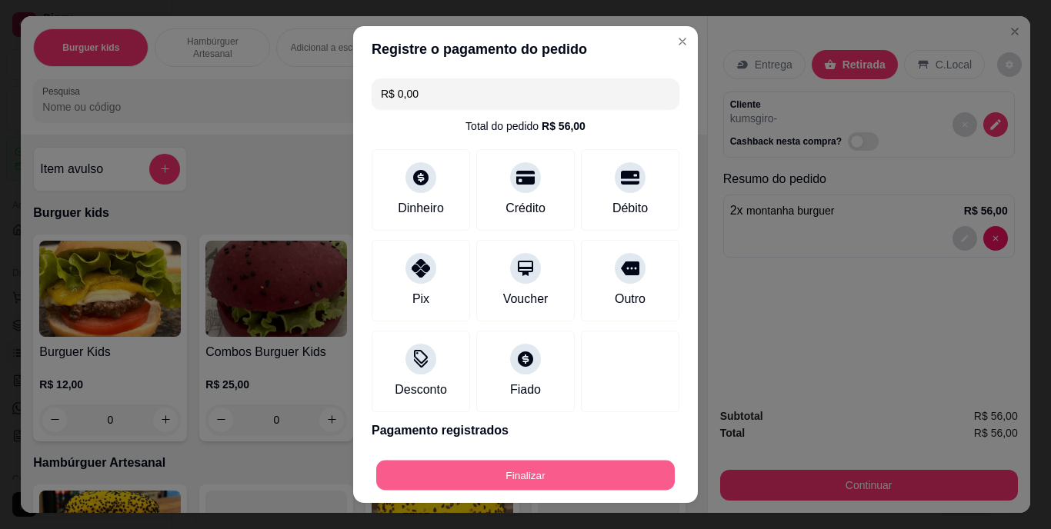
click at [550, 483] on button "Finalizar" at bounding box center [525, 475] width 299 height 30
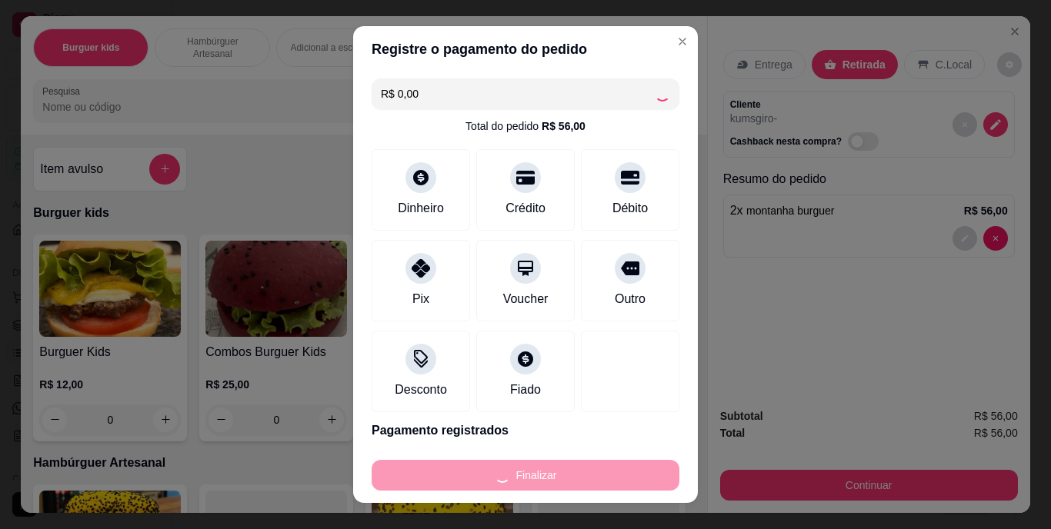
type input "0"
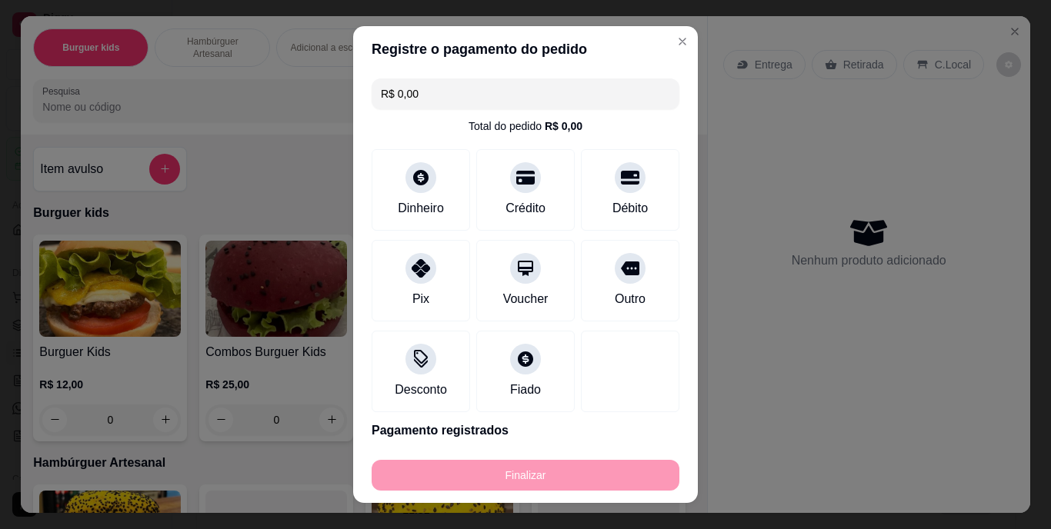
type input "-R$ 56,00"
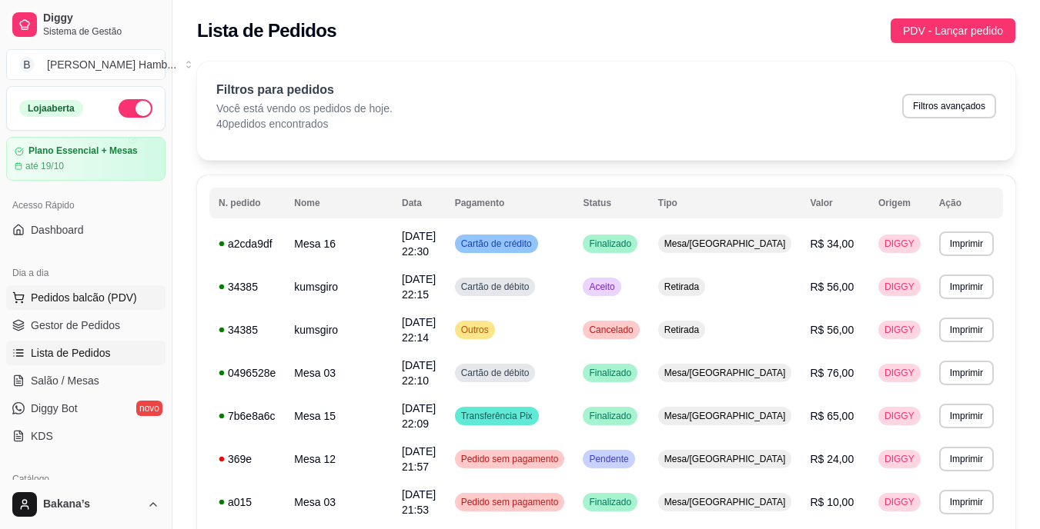
click at [81, 296] on span "Pedidos balcão (PDV)" at bounding box center [84, 297] width 106 height 15
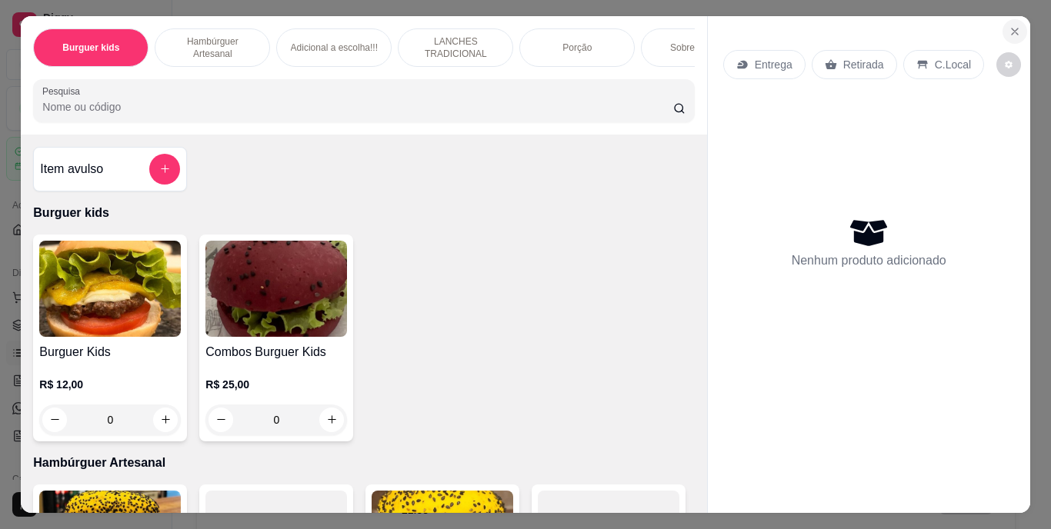
click at [1011, 32] on button "Close" at bounding box center [1015, 31] width 25 height 25
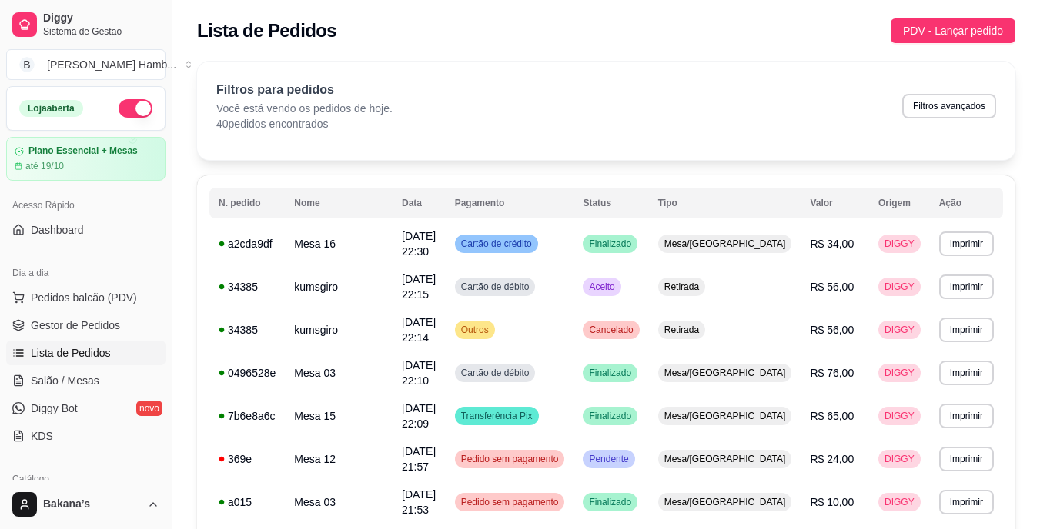
click at [68, 377] on span "Salão / Mesas" at bounding box center [65, 380] width 68 height 15
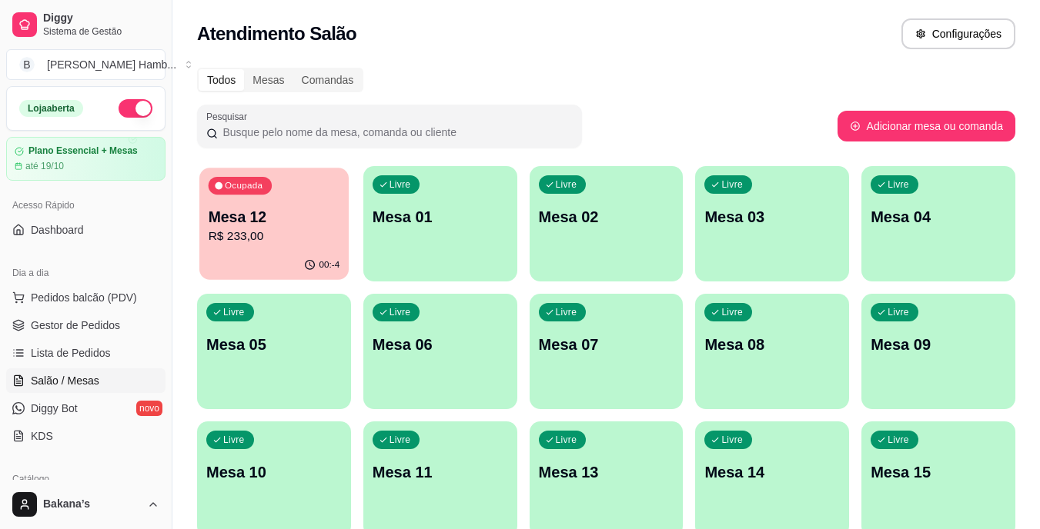
click at [292, 257] on div "00:-4" at bounding box center [273, 265] width 149 height 29
click at [81, 335] on link "Gestor de Pedidos" at bounding box center [85, 325] width 159 height 25
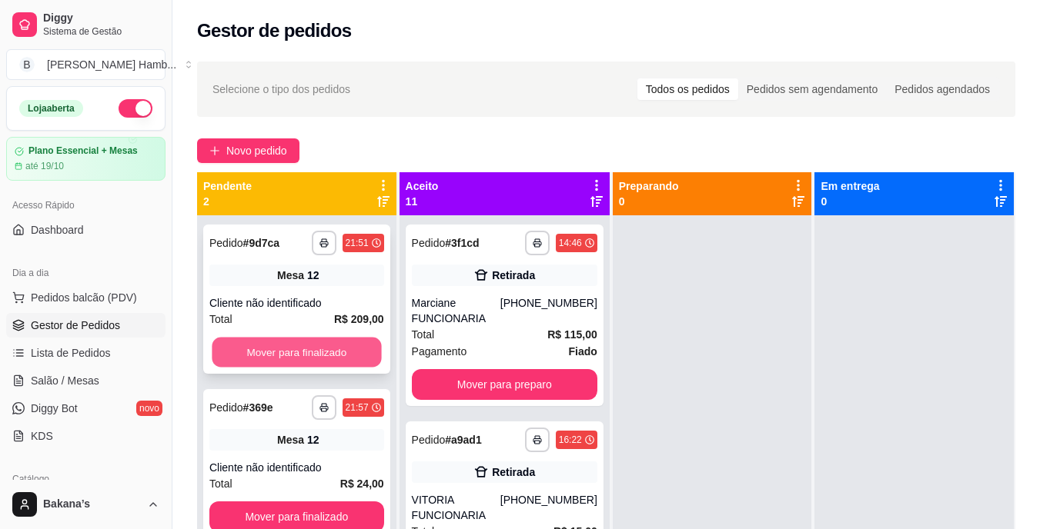
click at [341, 356] on button "Mover para finalizado" at bounding box center [296, 353] width 169 height 30
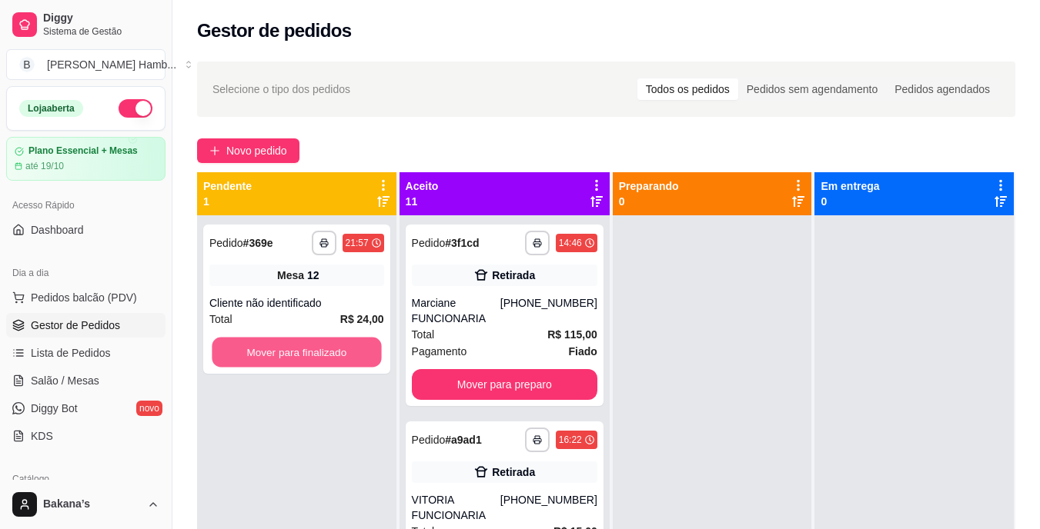
click at [341, 356] on button "Mover para finalizado" at bounding box center [296, 353] width 169 height 30
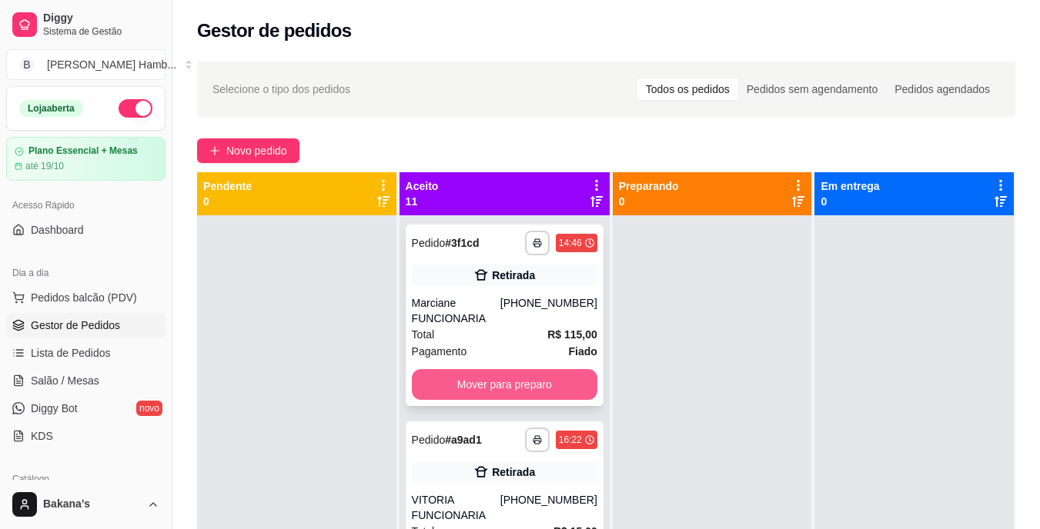
click at [521, 396] on button "Mover para preparo" at bounding box center [504, 384] width 185 height 31
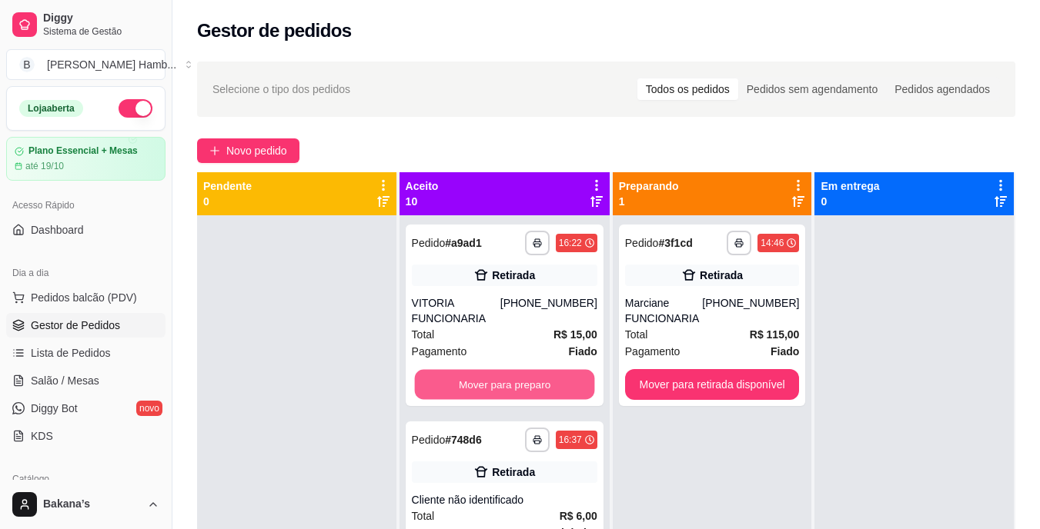
click at [521, 396] on button "Mover para preparo" at bounding box center [504, 385] width 180 height 30
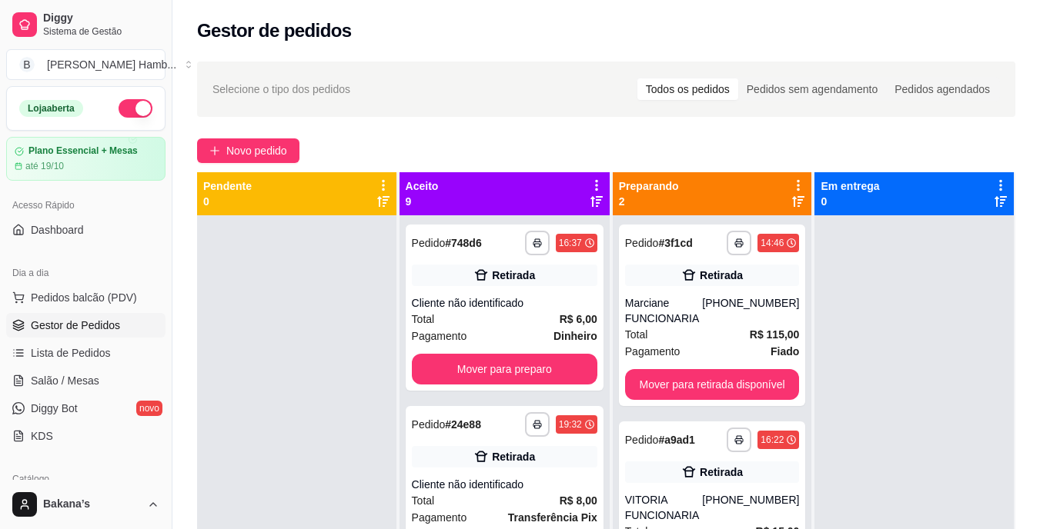
click at [521, 396] on div "**********" at bounding box center [504, 479] width 210 height 529
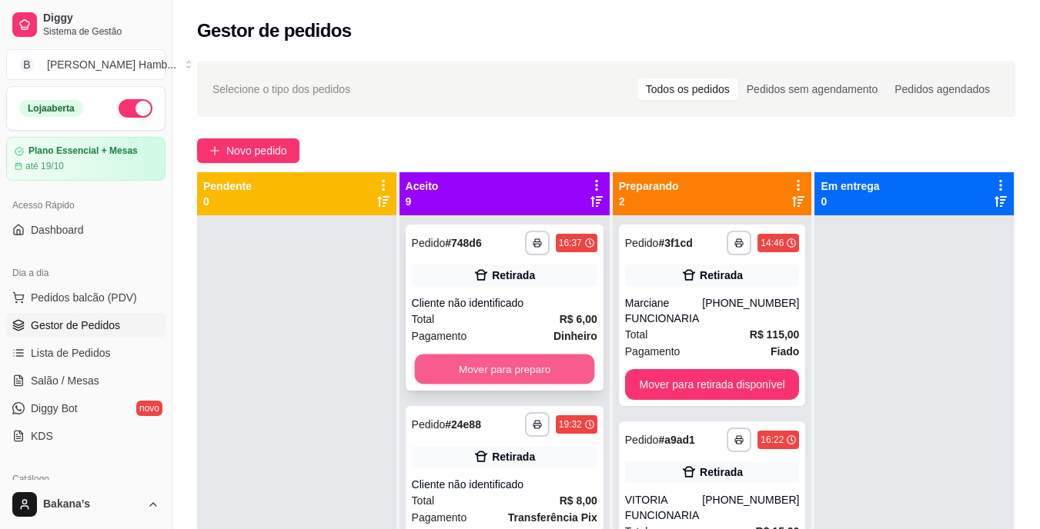
click at [516, 382] on button "Mover para preparo" at bounding box center [504, 370] width 180 height 30
click at [516, 382] on button "Mover para preparo" at bounding box center [504, 369] width 185 height 31
click at [516, 382] on button "Mover para preparo" at bounding box center [504, 370] width 180 height 30
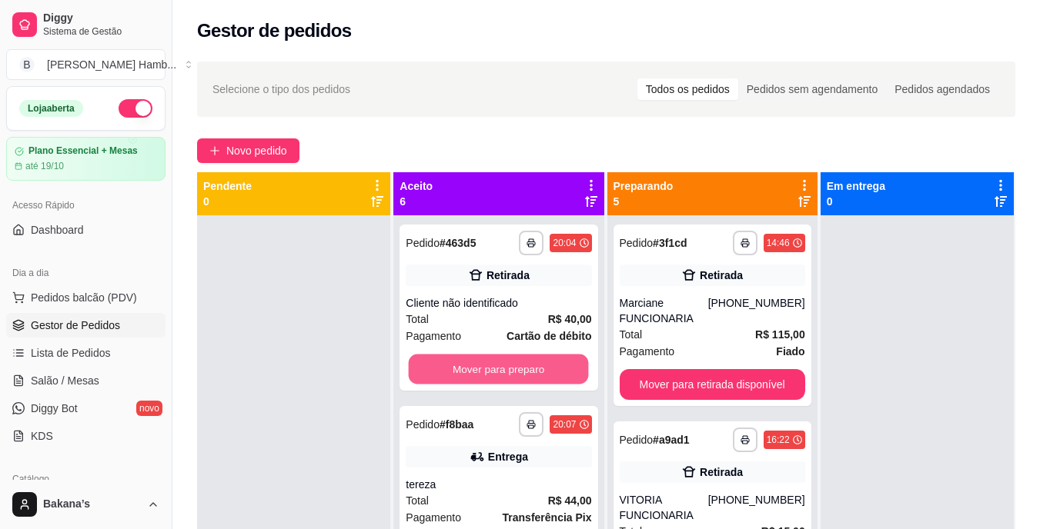
click at [516, 382] on button "Mover para preparo" at bounding box center [499, 370] width 180 height 30
click at [516, 382] on div "Mover para preparo" at bounding box center [498, 369] width 185 height 31
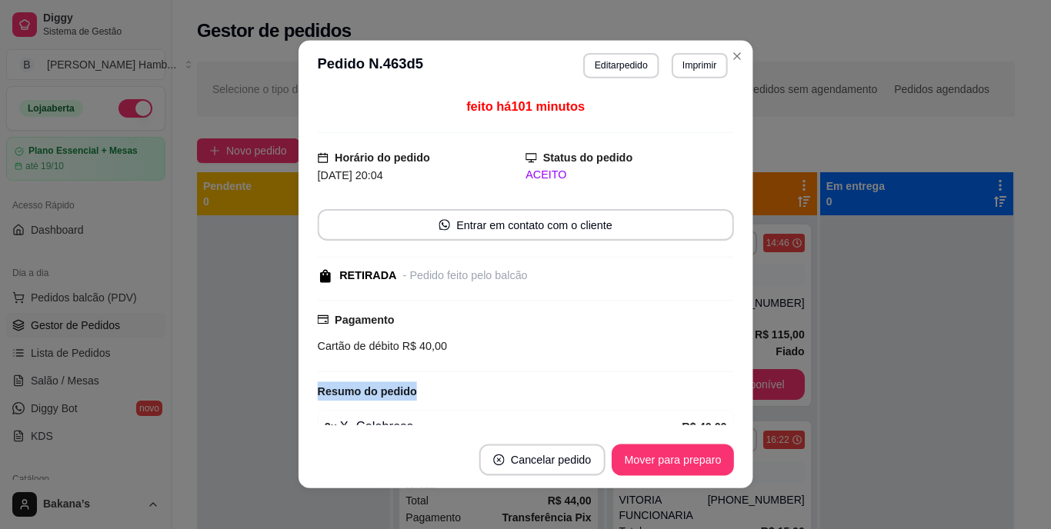
click at [516, 382] on div "Resumo do pedido" at bounding box center [525, 391] width 416 height 19
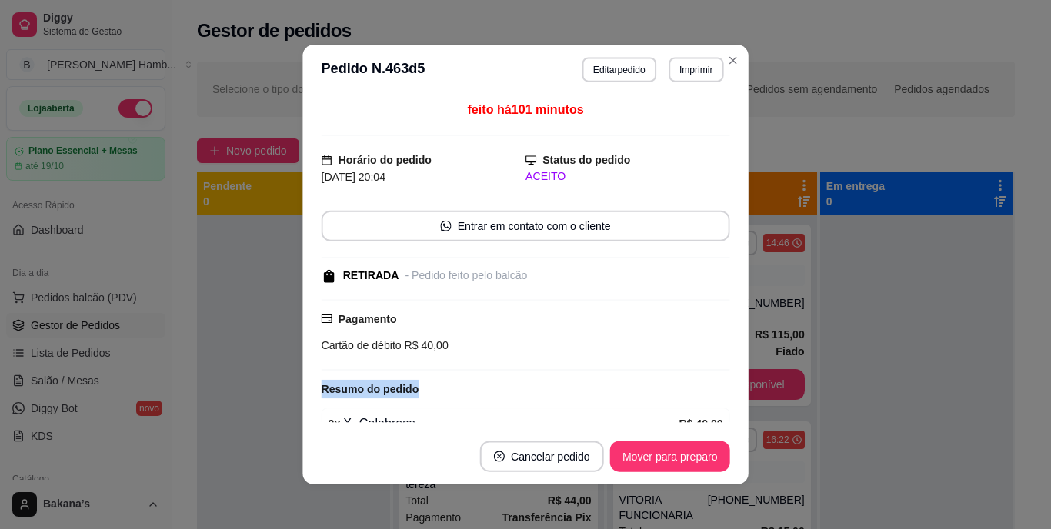
click at [516, 382] on div "Resumo do pedido" at bounding box center [525, 389] width 409 height 18
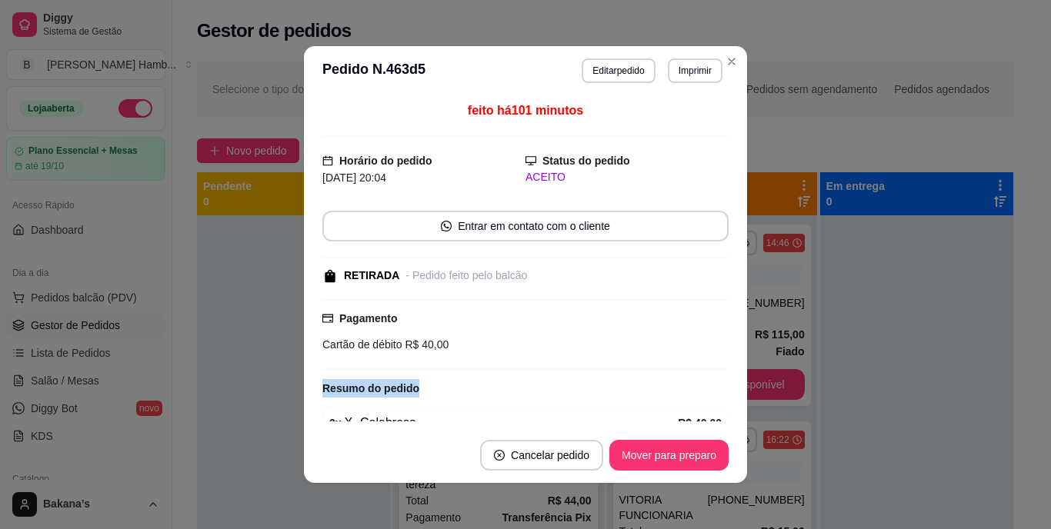
click at [516, 382] on div "Resumo do pedido" at bounding box center [525, 388] width 406 height 18
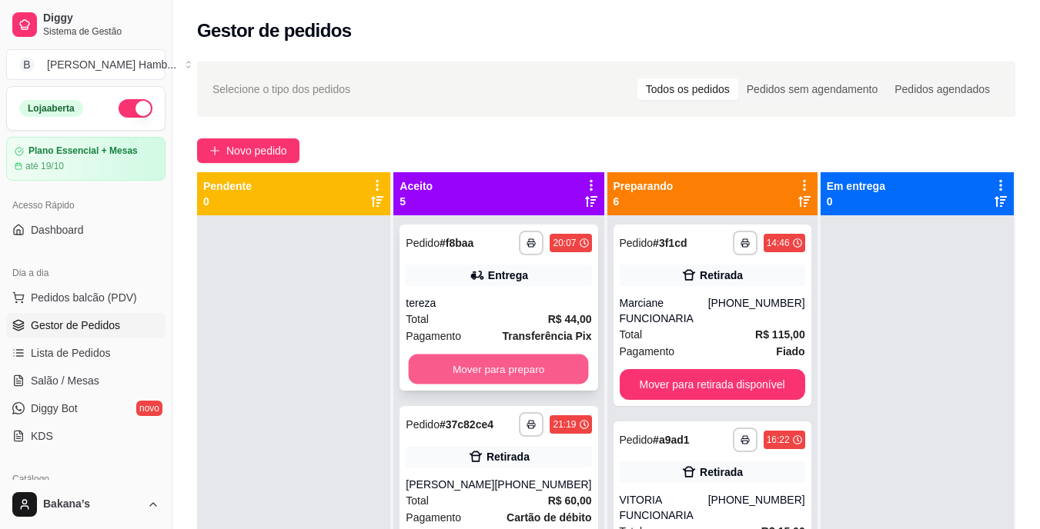
click at [504, 361] on button "Mover para preparo" at bounding box center [499, 370] width 180 height 30
click at [504, 361] on div "Mover para preparo" at bounding box center [498, 369] width 185 height 31
click at [484, 369] on button "Mover para preparo" at bounding box center [498, 369] width 185 height 31
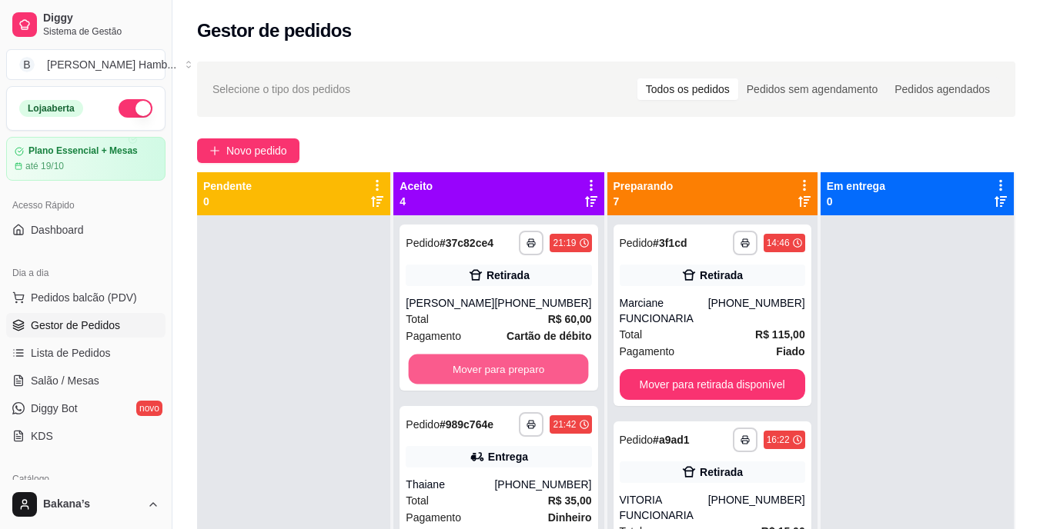
click at [484, 369] on button "Mover para preparo" at bounding box center [499, 370] width 180 height 30
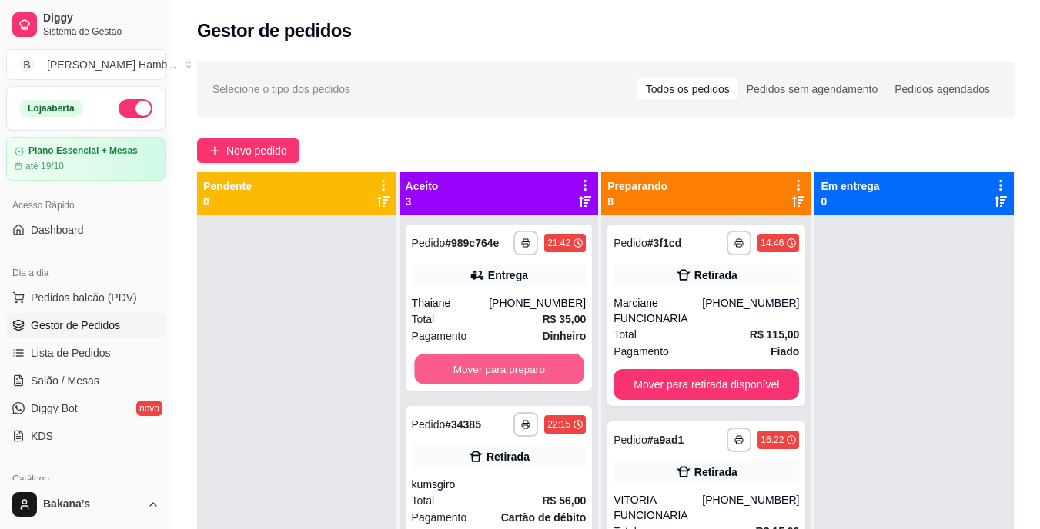
click at [484, 369] on button "Mover para preparo" at bounding box center [498, 370] width 169 height 30
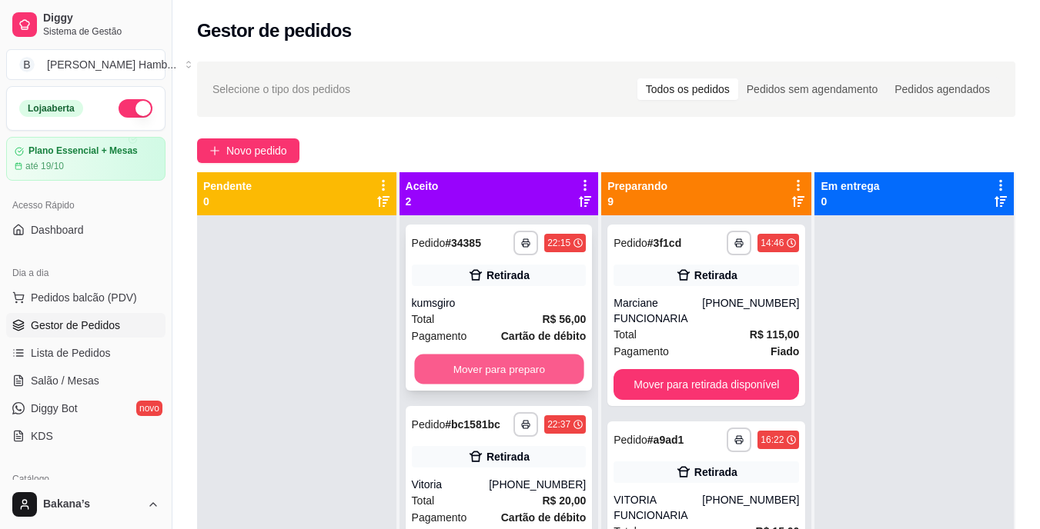
click at [460, 371] on button "Mover para preparo" at bounding box center [498, 370] width 169 height 30
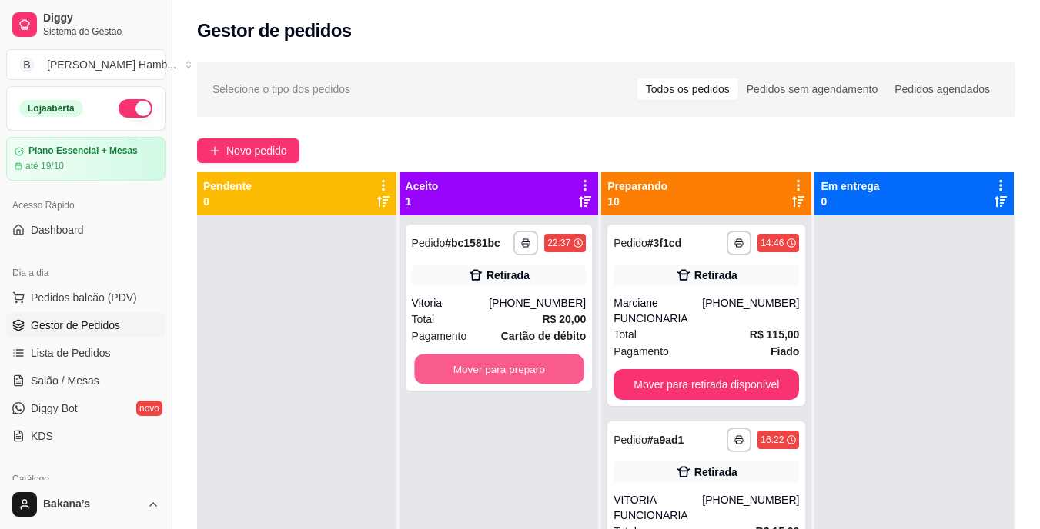
click at [460, 371] on button "Mover para preparo" at bounding box center [498, 370] width 169 height 30
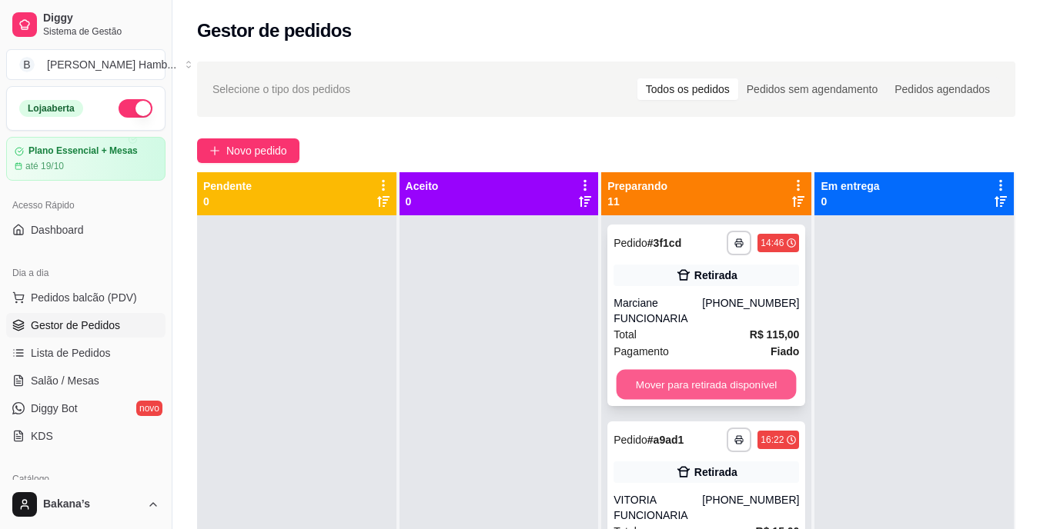
click at [675, 382] on button "Mover para retirada disponível" at bounding box center [706, 385] width 180 height 30
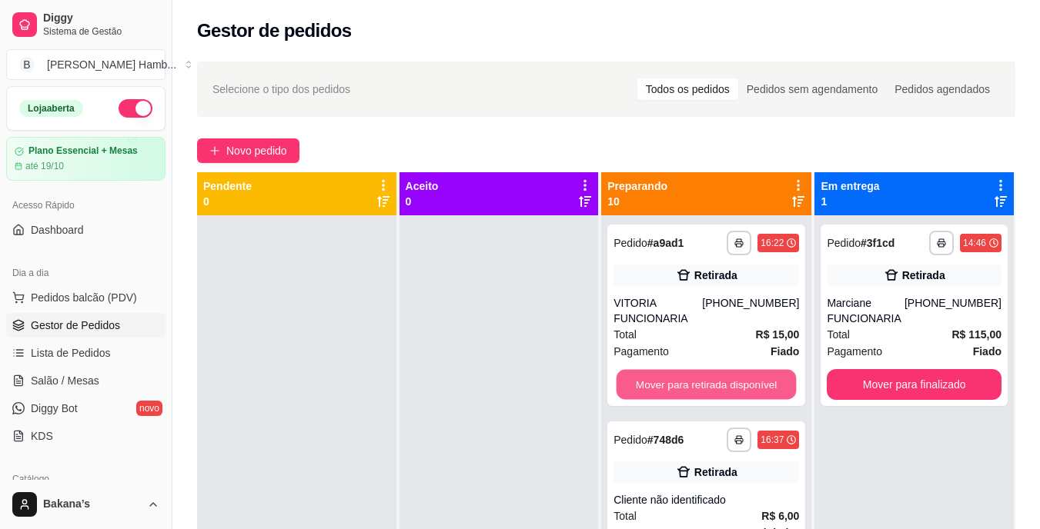
click at [675, 382] on button "Mover para retirada disponível" at bounding box center [706, 385] width 180 height 30
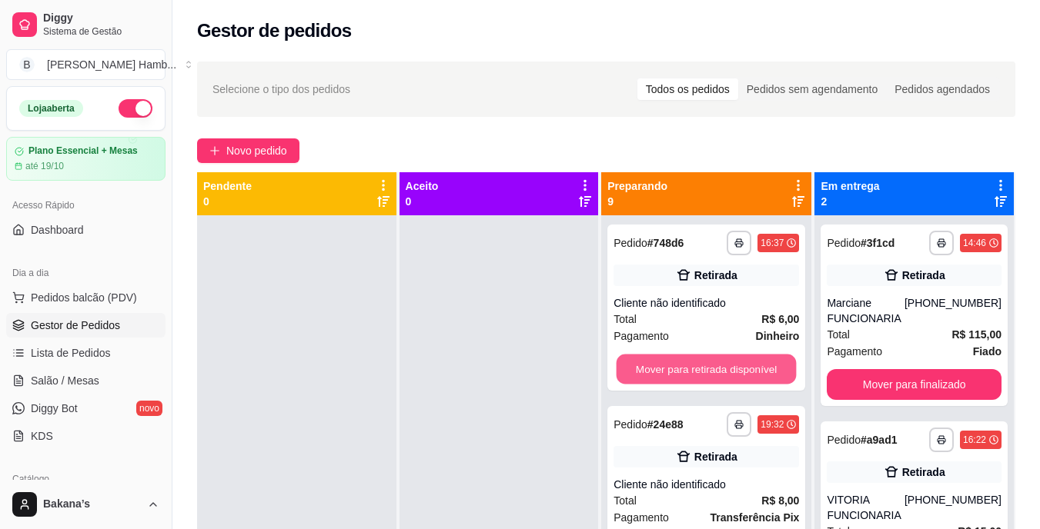
click at [675, 382] on button "Mover para retirada disponível" at bounding box center [706, 370] width 180 height 30
click at [675, 382] on button "Mover para entrega" at bounding box center [706, 370] width 180 height 30
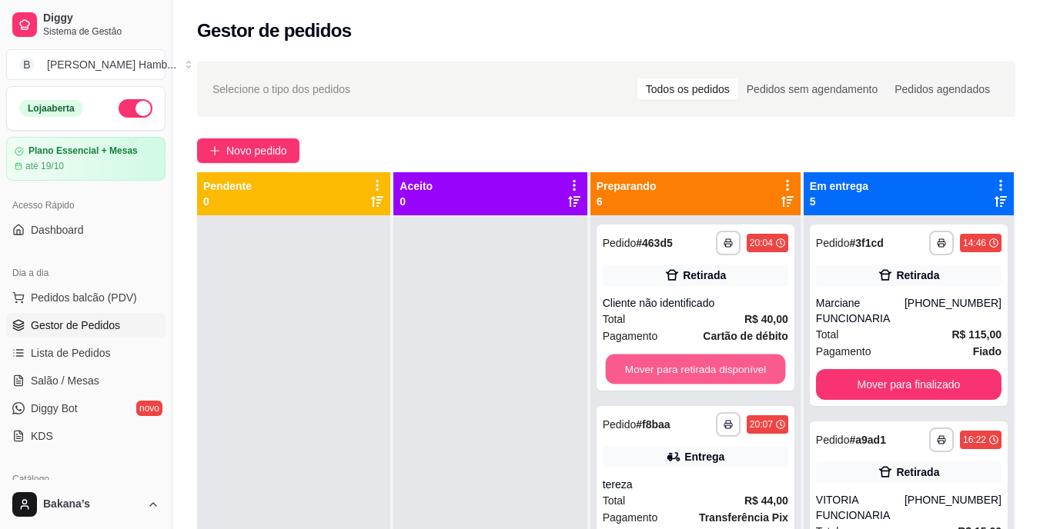
click at [675, 382] on button "Mover para retirada disponível" at bounding box center [695, 370] width 180 height 30
click at [675, 382] on button "Mover para entrega" at bounding box center [695, 370] width 180 height 30
click at [675, 382] on button "Mover para retirada disponível" at bounding box center [695, 370] width 180 height 30
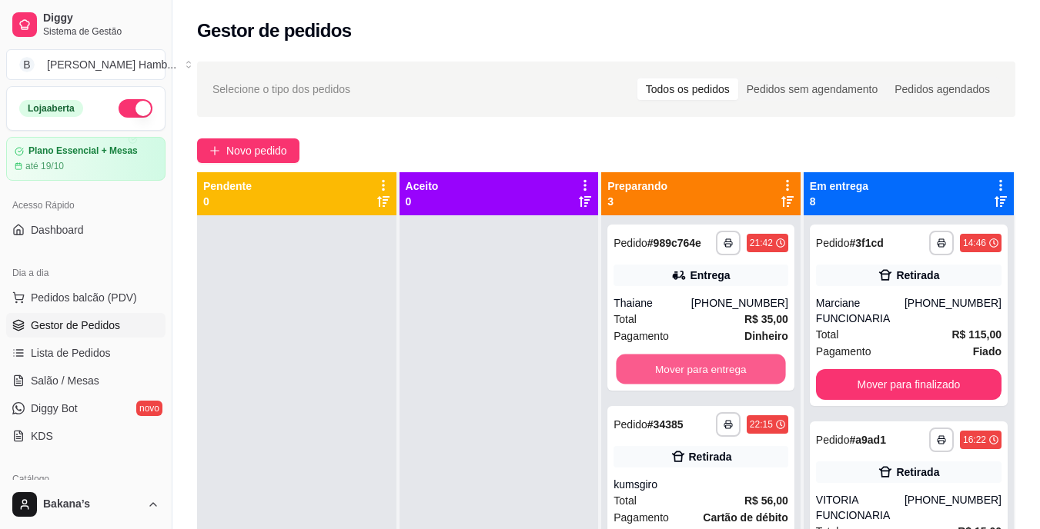
click at [675, 382] on button "Mover para entrega" at bounding box center [700, 370] width 169 height 30
click at [675, 382] on button "Mover para retirada disponível" at bounding box center [700, 370] width 169 height 30
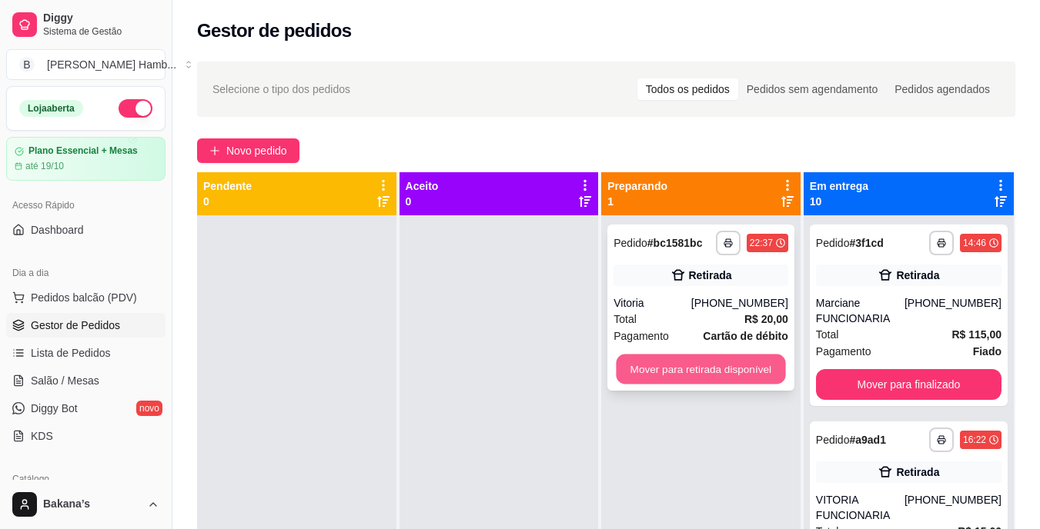
click at [706, 363] on button "Mover para retirada disponível" at bounding box center [700, 370] width 169 height 30
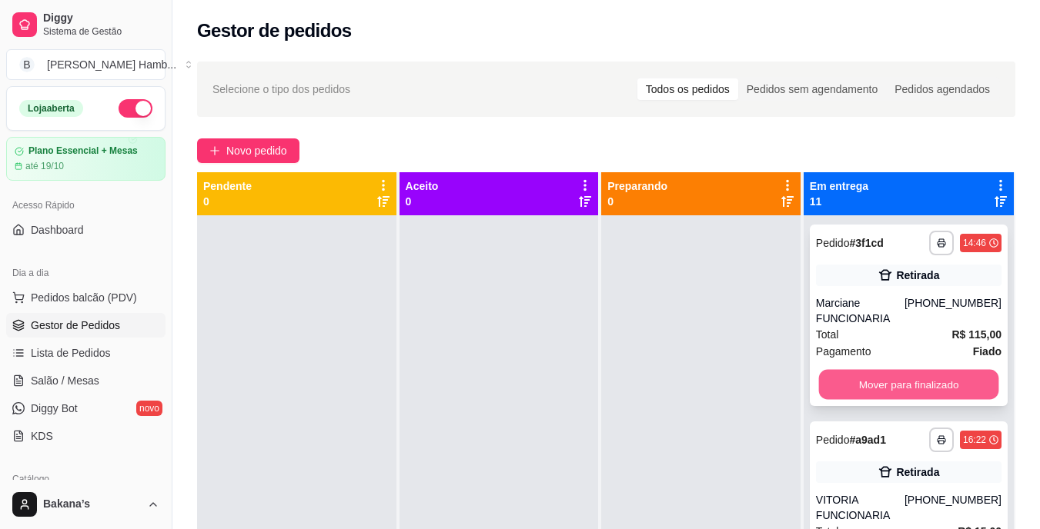
click at [927, 390] on button "Mover para finalizado" at bounding box center [908, 385] width 180 height 30
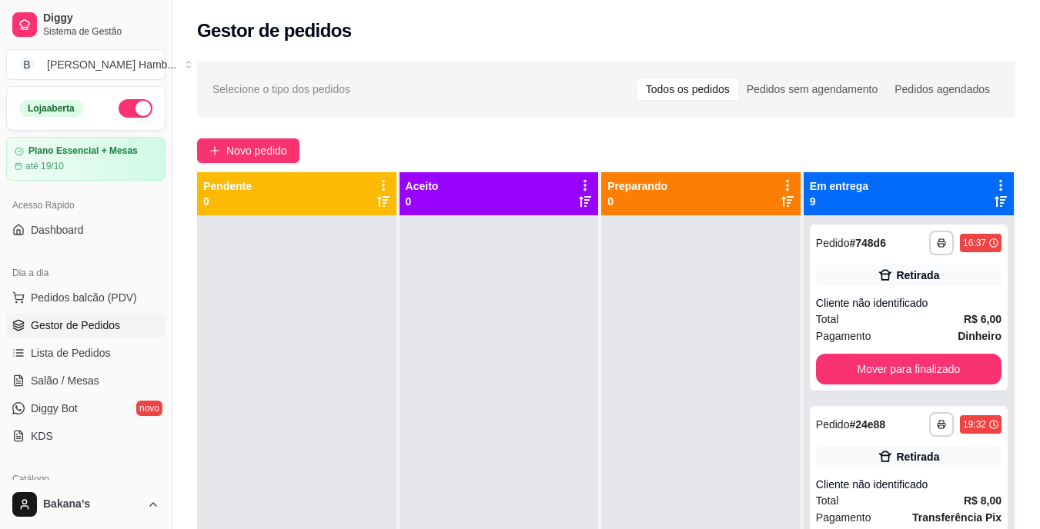
click at [927, 390] on div "**********" at bounding box center [909, 308] width 198 height 166
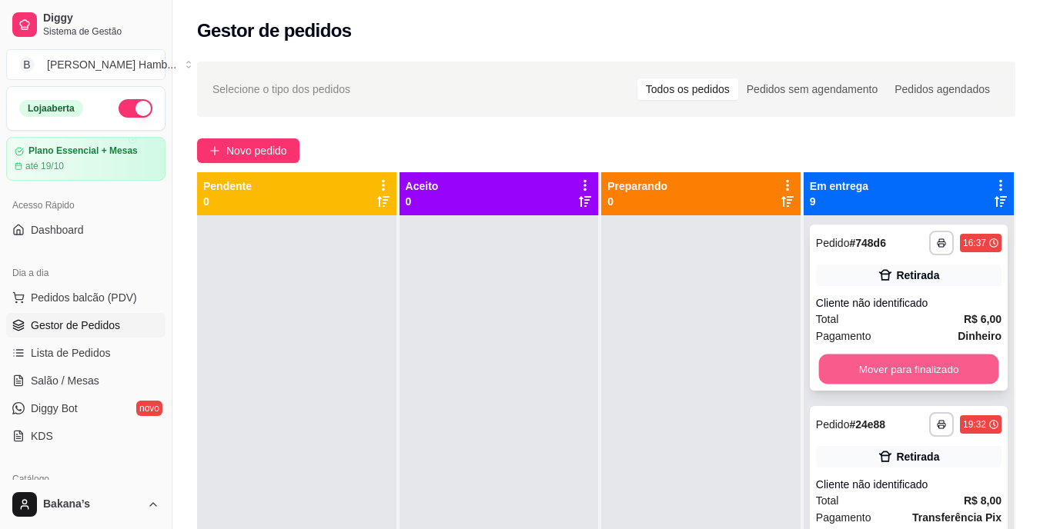
click at [947, 373] on button "Mover para finalizado" at bounding box center [908, 370] width 180 height 30
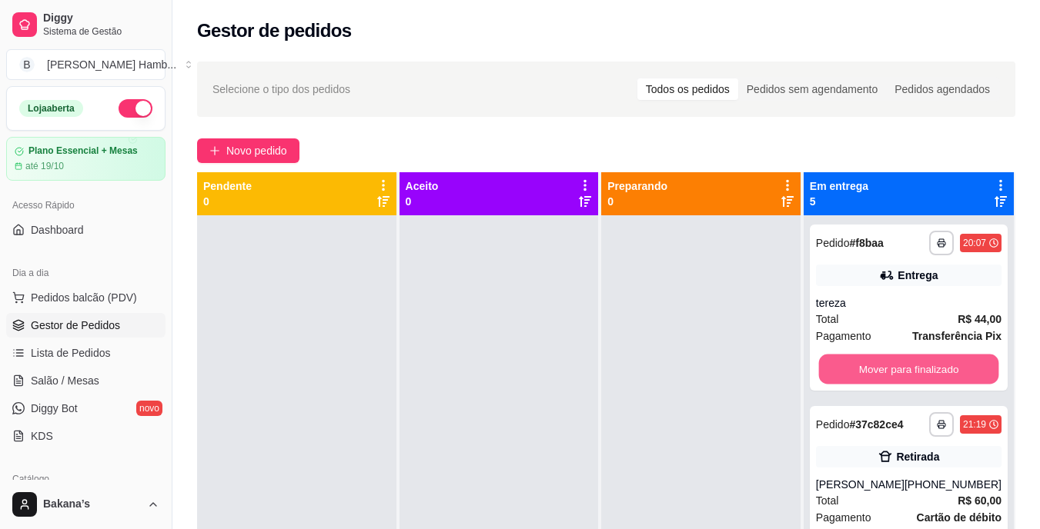
click at [947, 373] on button "Mover para finalizado" at bounding box center [908, 370] width 180 height 30
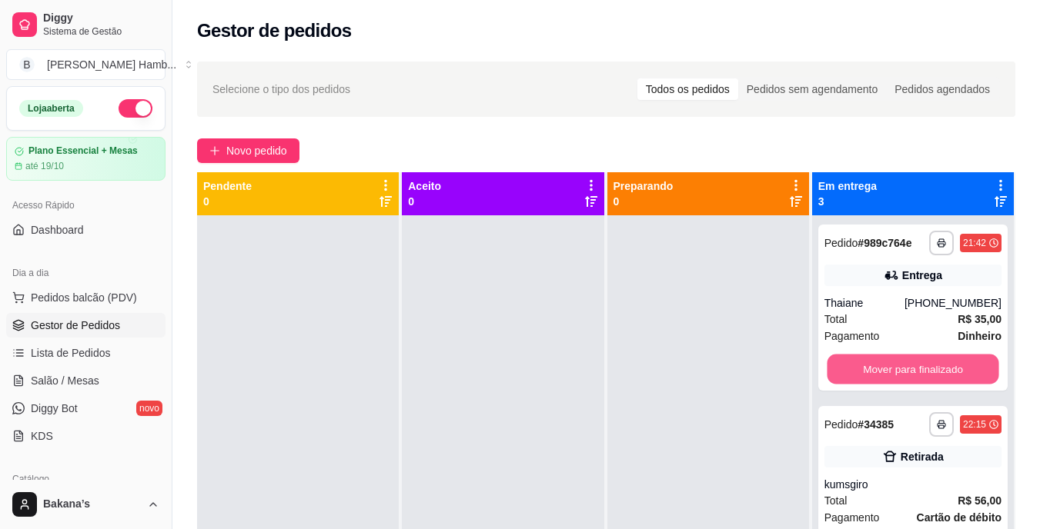
click at [947, 373] on button "Mover para finalizado" at bounding box center [912, 370] width 172 height 30
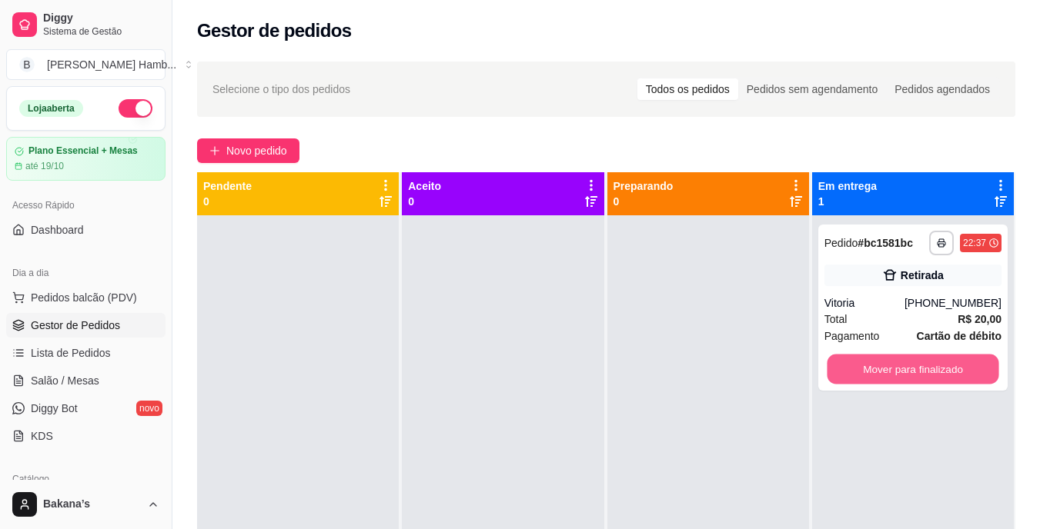
click at [947, 373] on button "Mover para finalizado" at bounding box center [912, 370] width 172 height 30
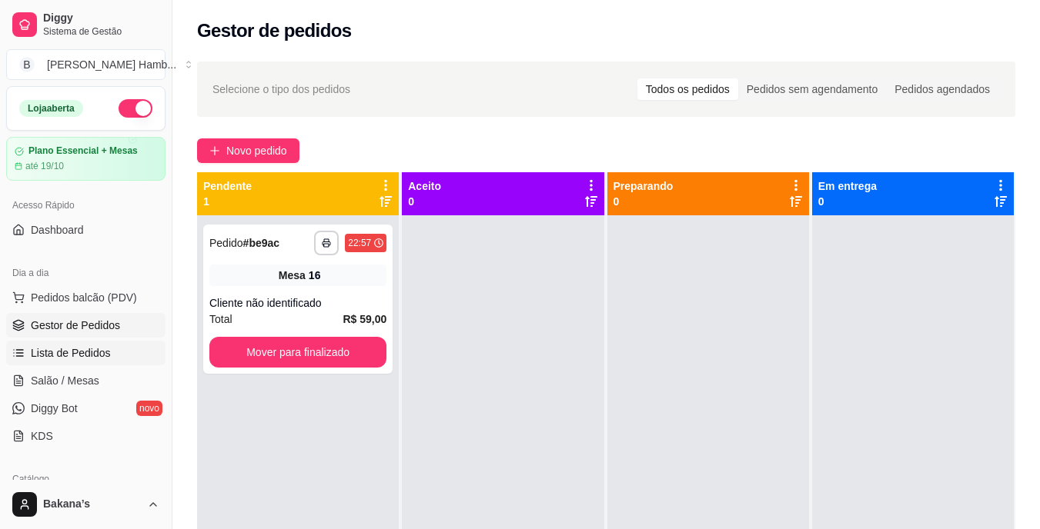
click at [103, 359] on span "Lista de Pedidos" at bounding box center [71, 353] width 80 height 15
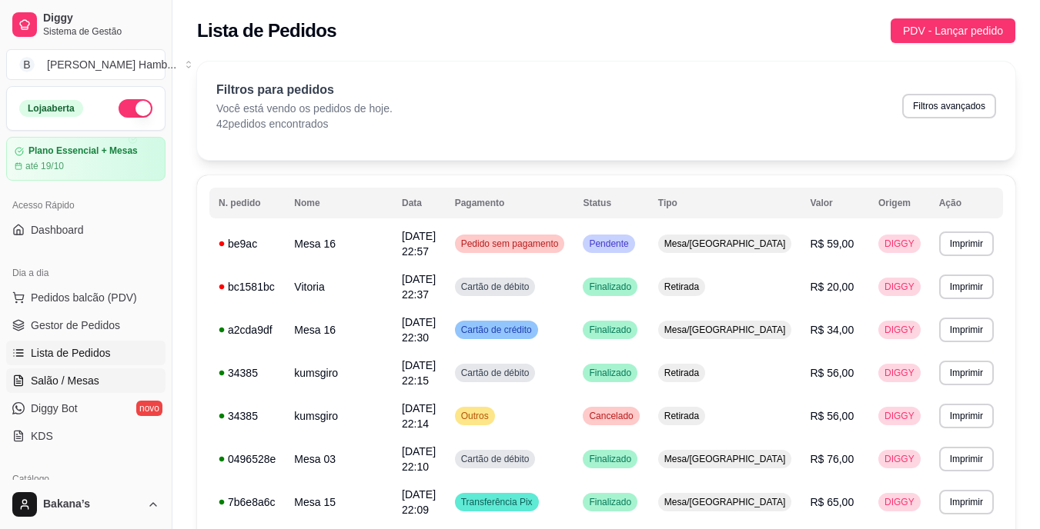
click at [68, 374] on span "Salão / Mesas" at bounding box center [65, 380] width 68 height 15
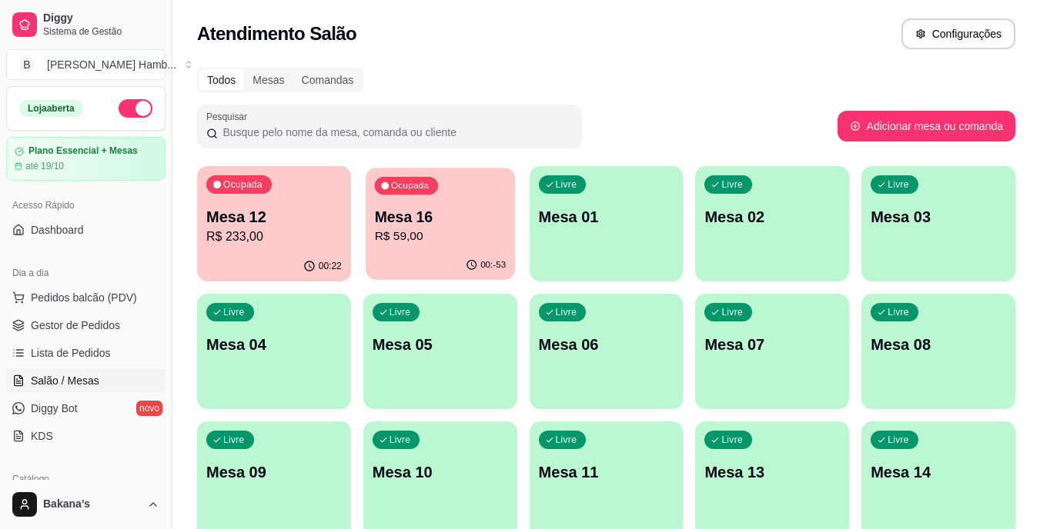
click at [409, 237] on p "R$ 59,00" at bounding box center [440, 237] width 132 height 18
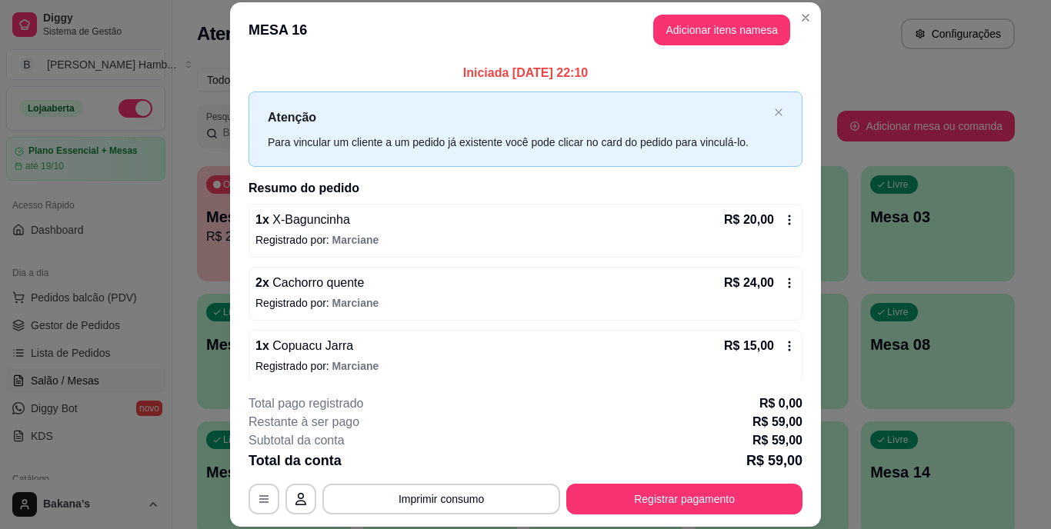
scroll to position [8, 0]
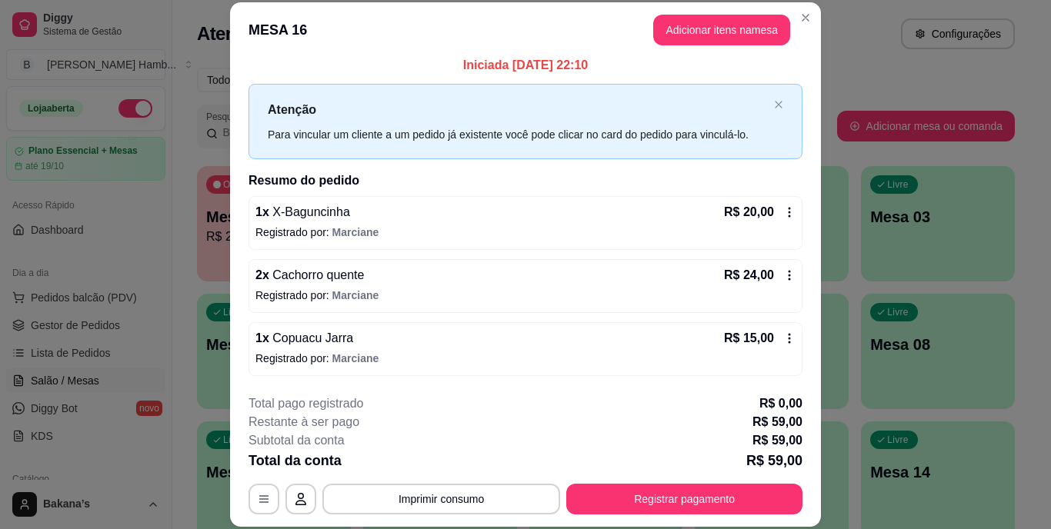
click at [783, 336] on icon at bounding box center [789, 338] width 12 height 12
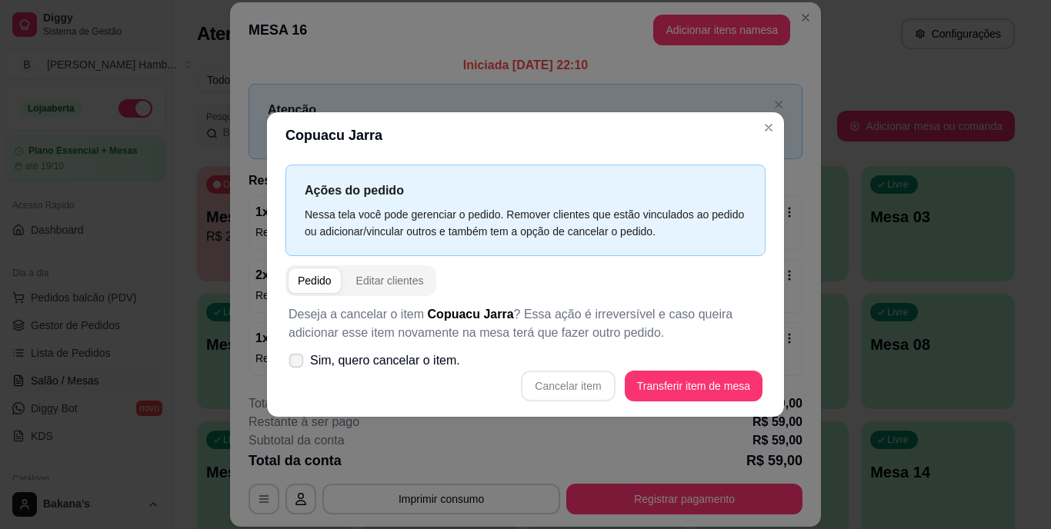
click at [297, 366] on span at bounding box center [296, 361] width 15 height 15
click at [297, 366] on input "Sim, quero cancelar o item." at bounding box center [293, 369] width 10 height 10
checkbox input "true"
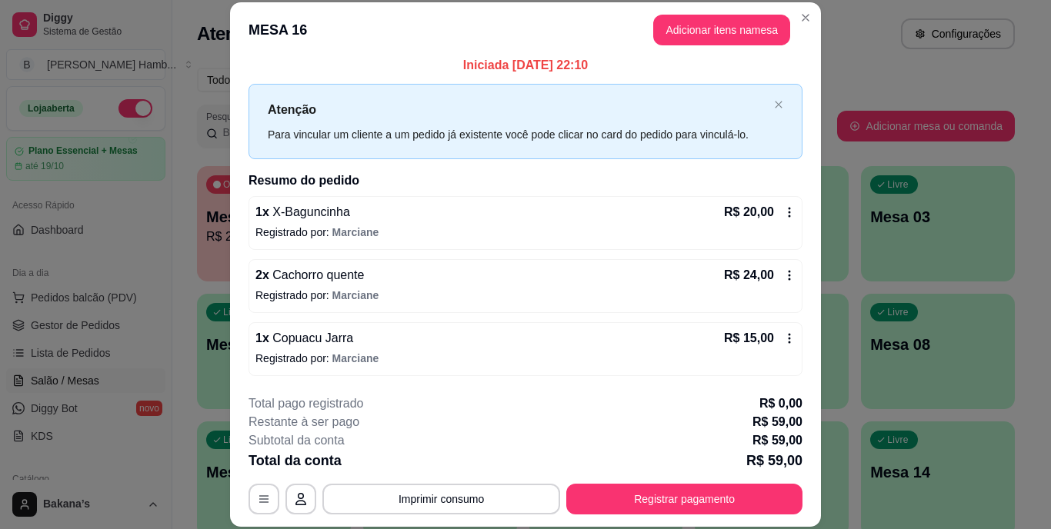
click at [777, 351] on p "Registrado por: [PERSON_NAME]" at bounding box center [525, 358] width 540 height 15
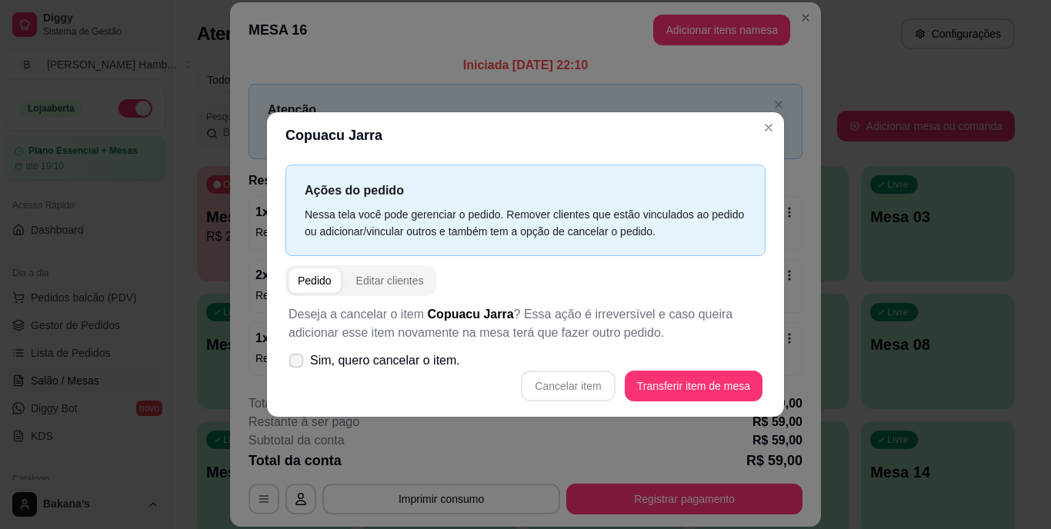
click at [383, 356] on span "Sim, quero cancelar o item." at bounding box center [385, 361] width 150 height 18
click at [298, 364] on input "Sim, quero cancelar o item." at bounding box center [293, 369] width 10 height 10
checkbox input "true"
click at [549, 390] on button "Cancelar item" at bounding box center [569, 387] width 92 height 30
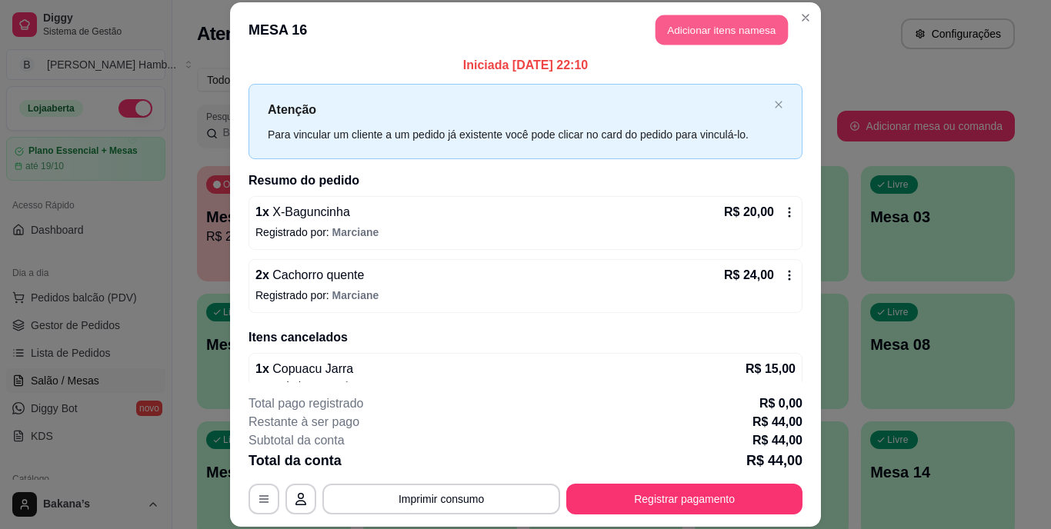
click at [704, 45] on button "Adicionar itens na mesa" at bounding box center [722, 30] width 132 height 30
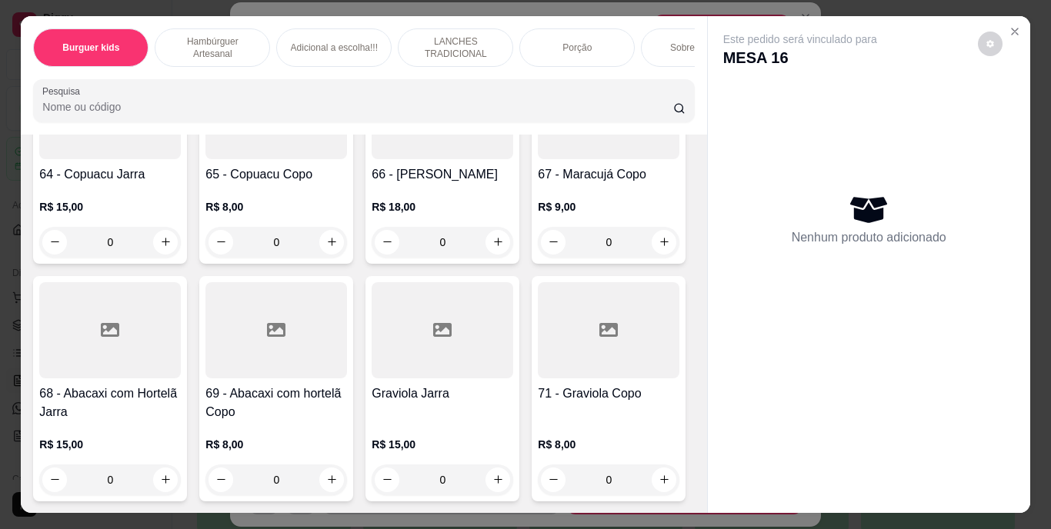
scroll to position [6478, 0]
click at [375, 258] on div "0" at bounding box center [442, 242] width 135 height 31
click at [486, 254] on button "increase-product-quantity" at bounding box center [498, 242] width 24 height 24
type input "1"
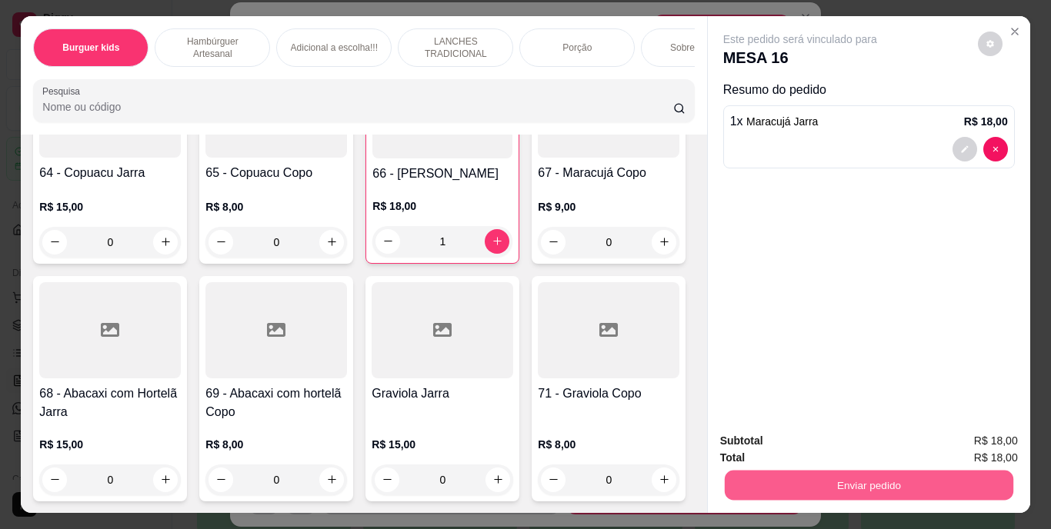
click at [767, 471] on button "Enviar pedido" at bounding box center [868, 486] width 289 height 30
click at [959, 436] on button "Enviar pedido" at bounding box center [978, 442] width 85 height 28
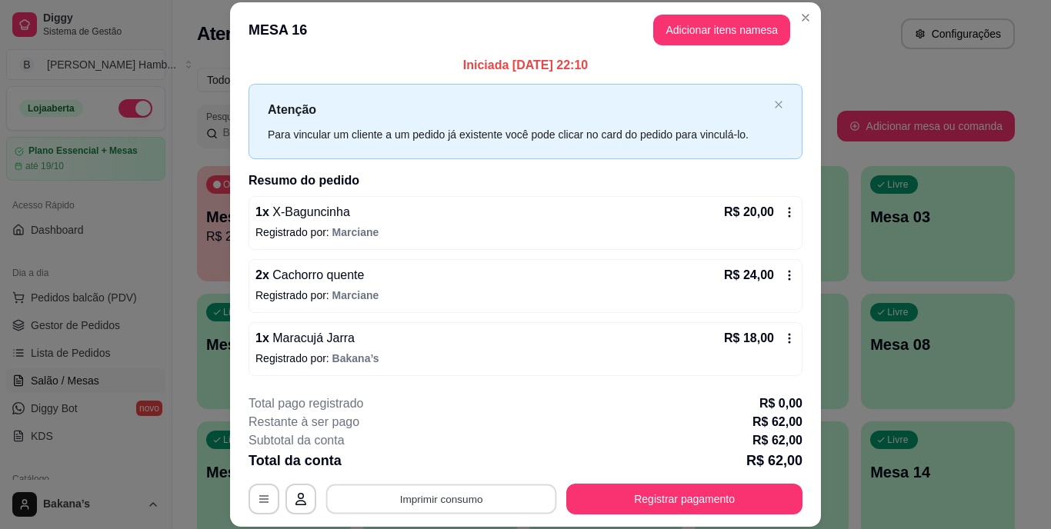
click at [499, 497] on button "Imprimir consumo" at bounding box center [441, 499] width 231 height 30
click at [783, 333] on icon at bounding box center [789, 338] width 12 height 12
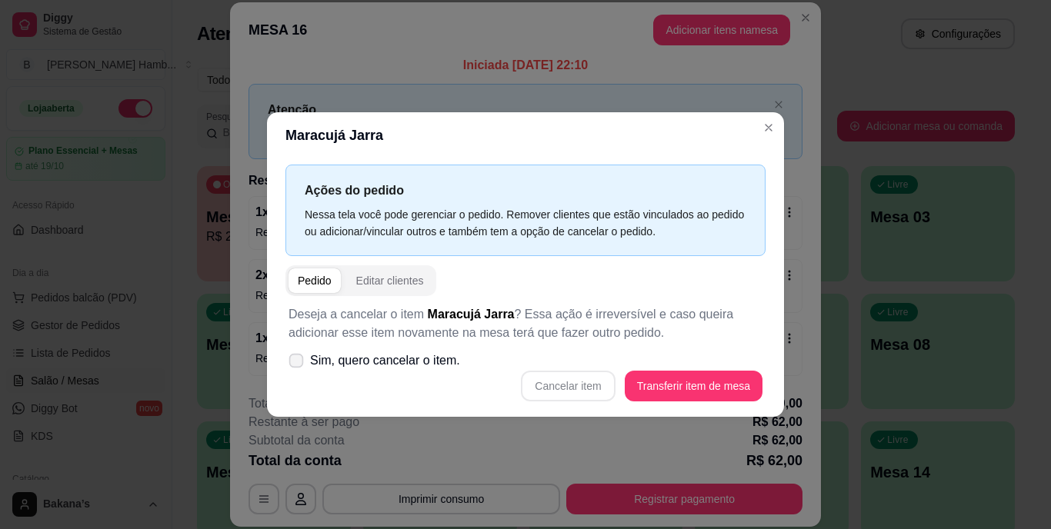
click at [376, 364] on span "Sim, quero cancelar o item." at bounding box center [385, 361] width 150 height 18
click at [298, 364] on input "Sim, quero cancelar o item." at bounding box center [293, 369] width 10 height 10
checkbox input "true"
click at [583, 394] on button "Cancelar item" at bounding box center [569, 387] width 92 height 30
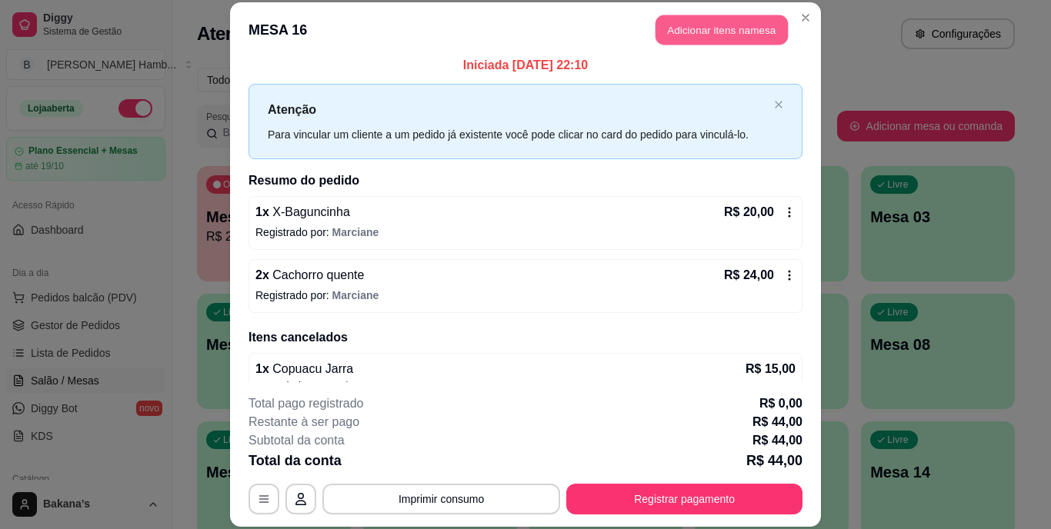
click at [697, 38] on button "Adicionar itens na mesa" at bounding box center [722, 30] width 132 height 30
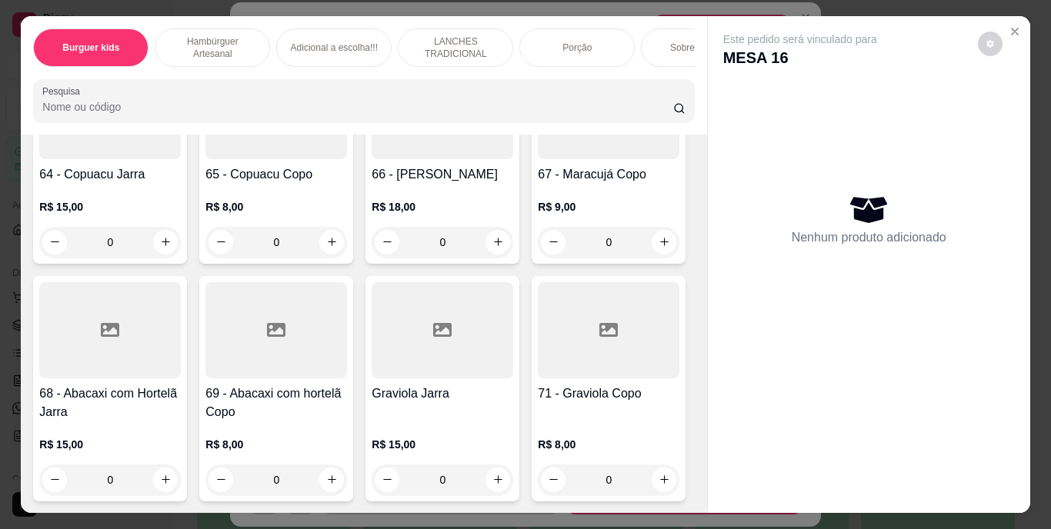
scroll to position [6003, 0]
click at [154, 35] on button "increase-product-quantity" at bounding box center [166, 23] width 24 height 24
type input "1"
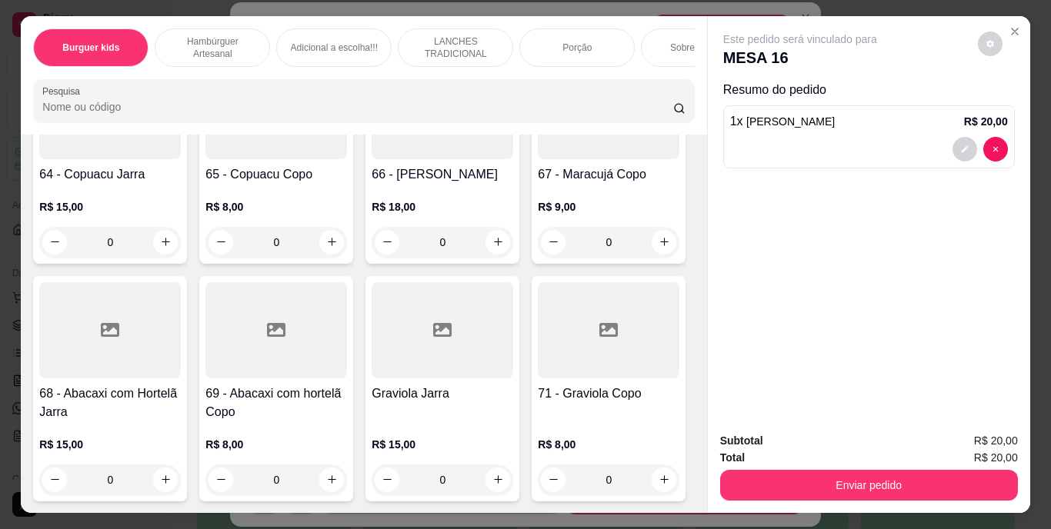
click at [752, 496] on div "Subtotal R$ 20,00 Total R$ 20,00 Enviar pedido" at bounding box center [869, 466] width 322 height 93
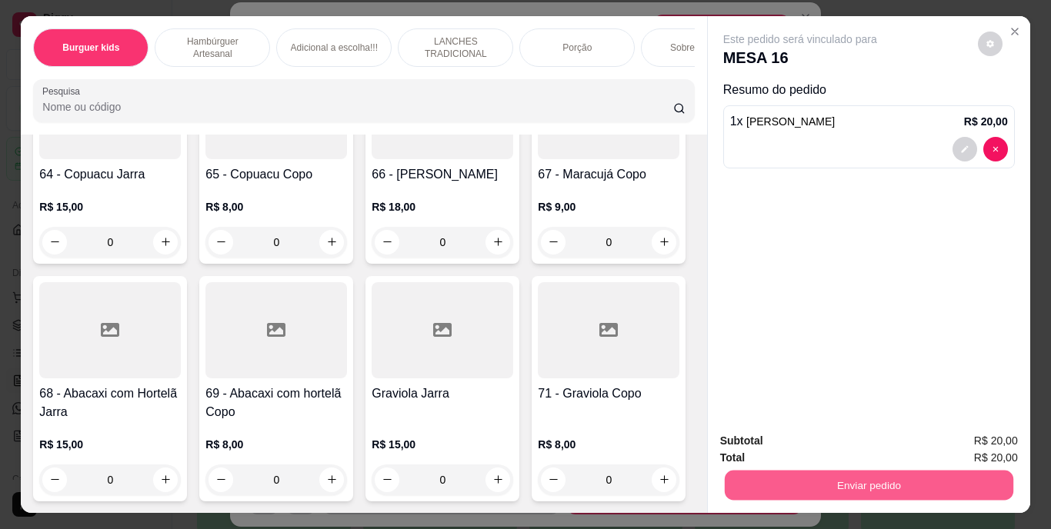
click at [756, 477] on button "Enviar pedido" at bounding box center [868, 486] width 289 height 30
click at [967, 440] on button "Enviar pedido" at bounding box center [978, 442] width 85 height 28
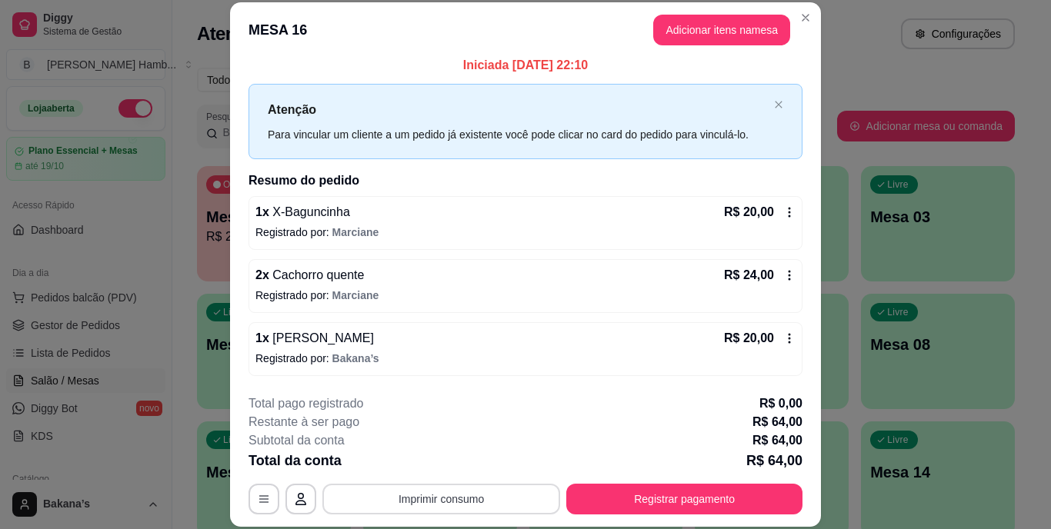
click at [493, 493] on button "Imprimir consumo" at bounding box center [441, 499] width 238 height 31
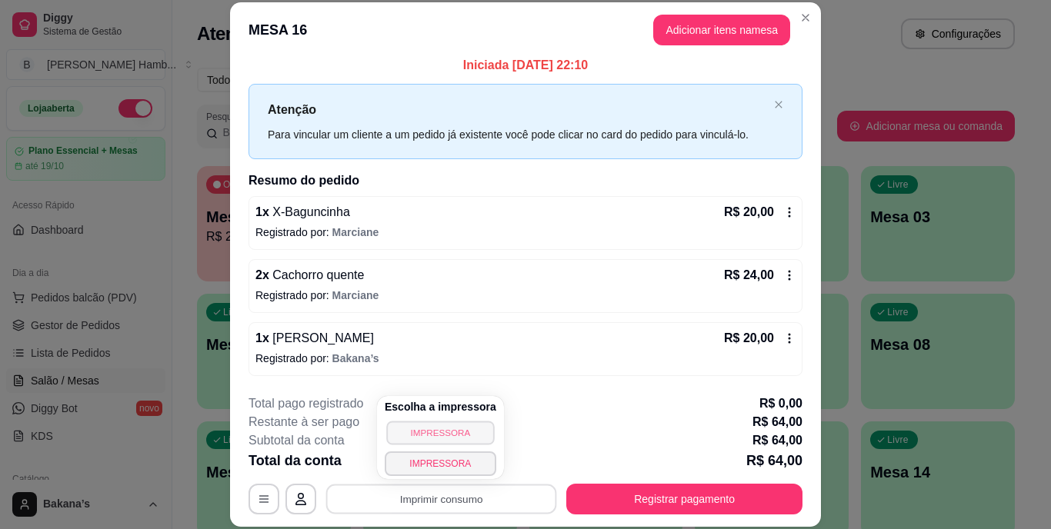
click at [472, 429] on button "IMPRESSORA" at bounding box center [440, 433] width 108 height 24
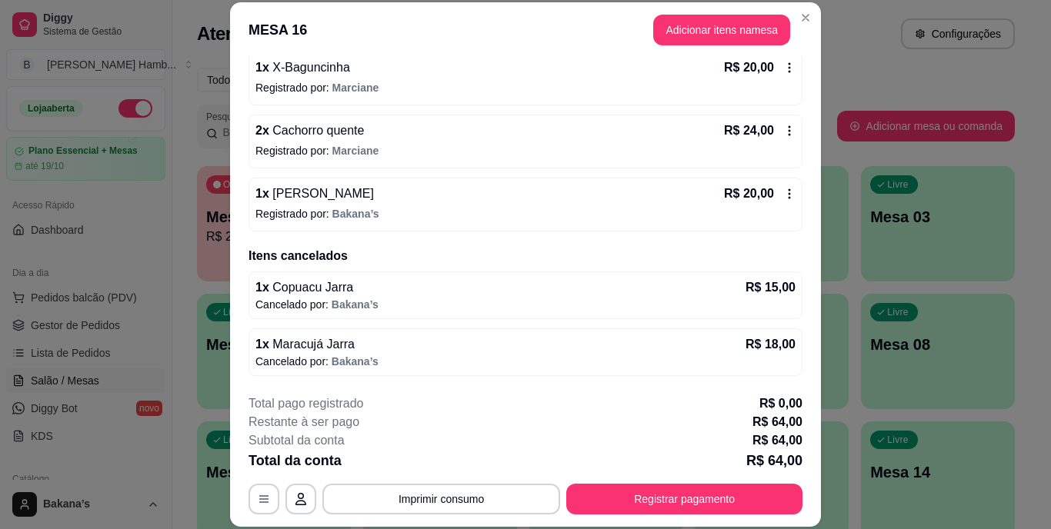
scroll to position [75, 0]
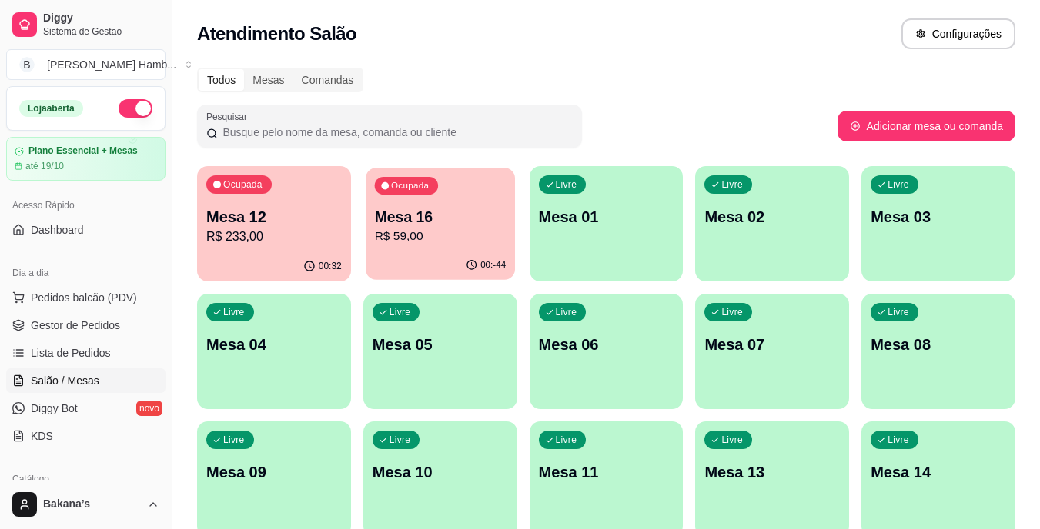
click at [423, 257] on div "00:-44" at bounding box center [440, 265] width 149 height 29
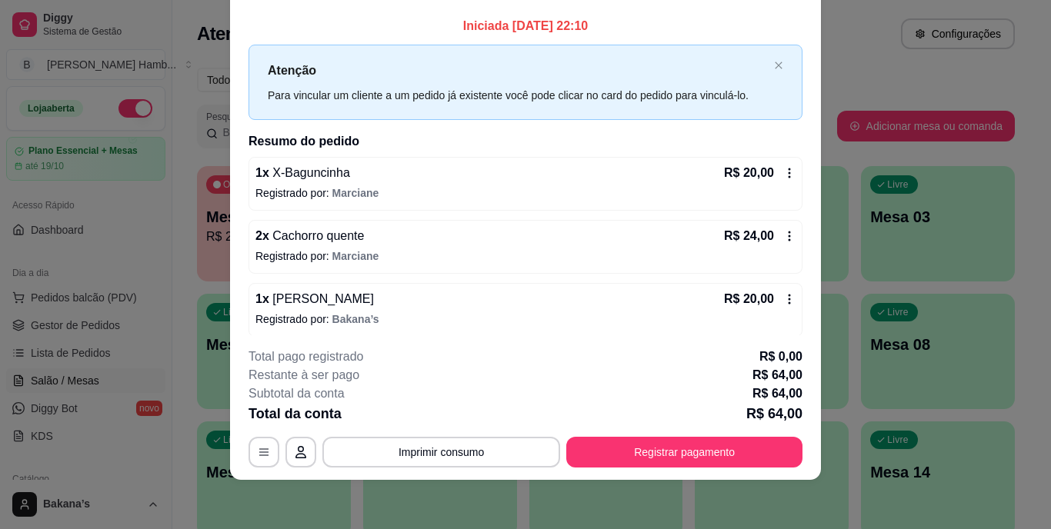
scroll to position [0, 0]
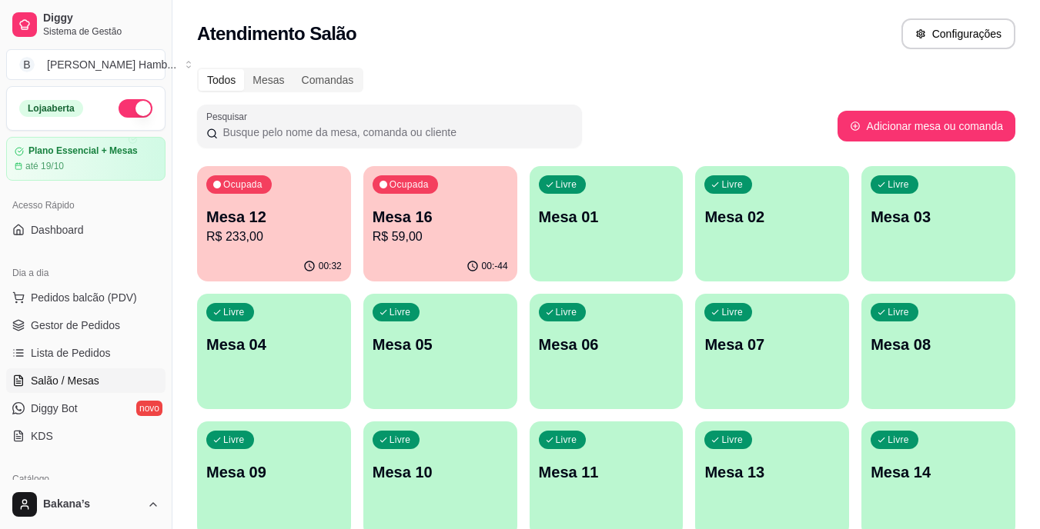
click at [288, 225] on p "Mesa 12" at bounding box center [273, 217] width 135 height 22
click at [393, 210] on p "Mesa 16" at bounding box center [440, 217] width 132 height 21
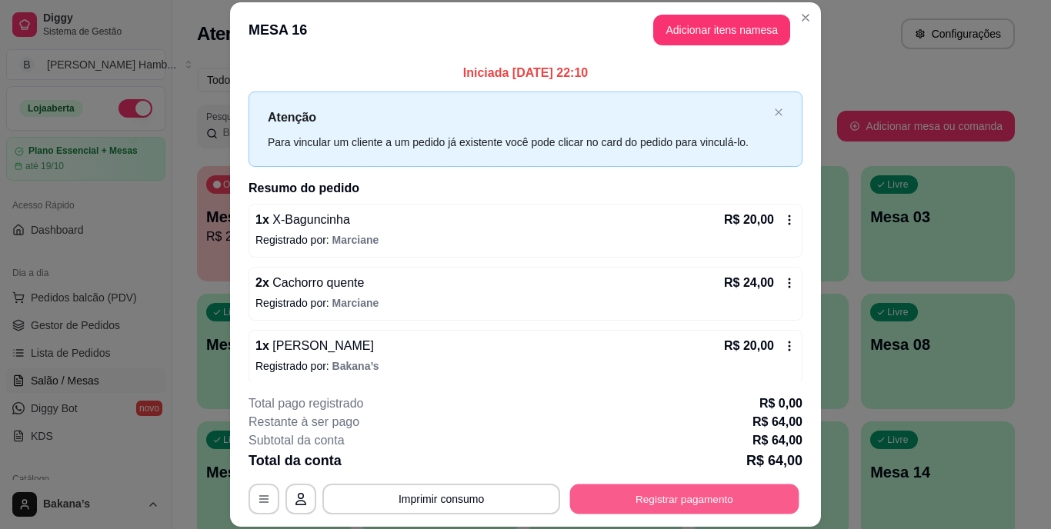
click at [606, 499] on button "Registrar pagamento" at bounding box center [684, 499] width 229 height 30
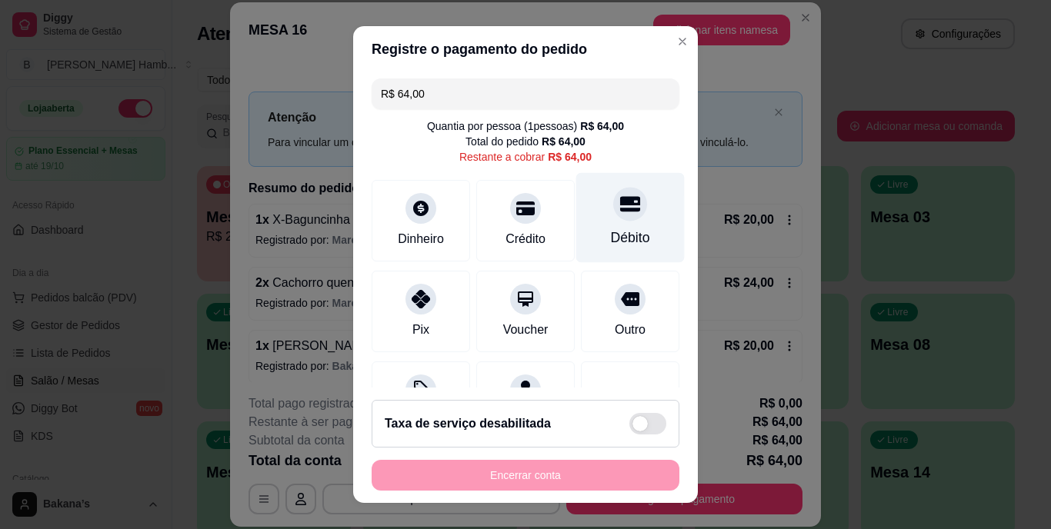
click at [606, 222] on div "Débito" at bounding box center [630, 218] width 109 height 90
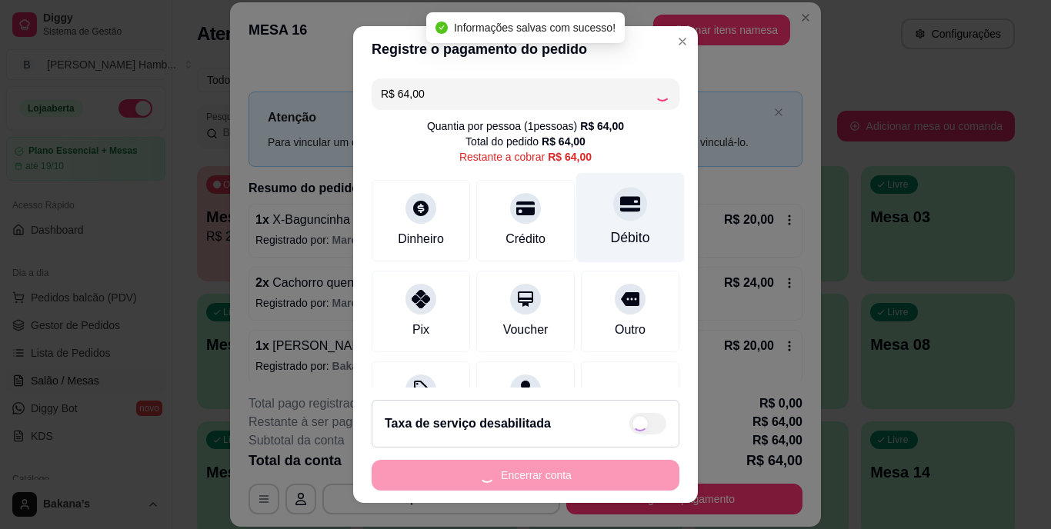
type input "R$ 0,00"
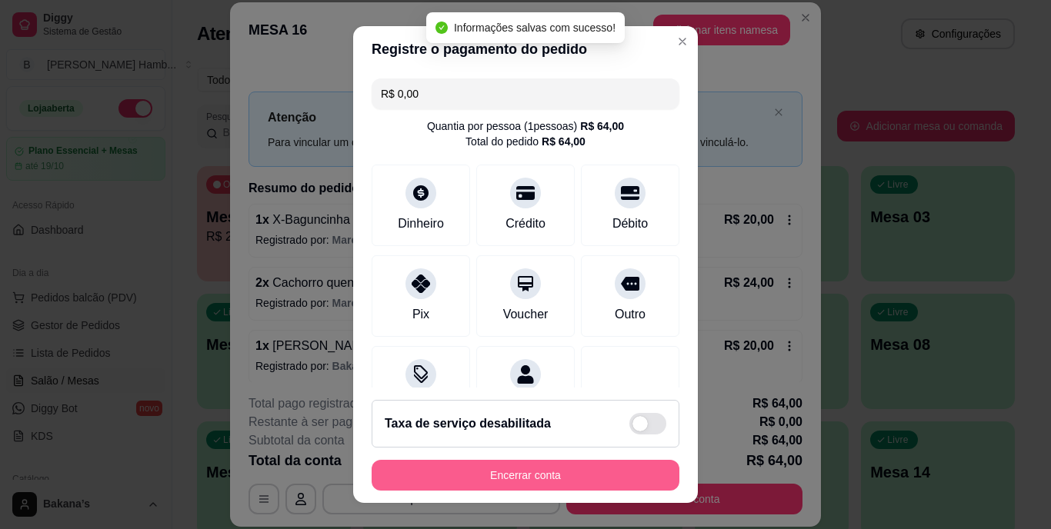
click at [469, 483] on button "Encerrar conta" at bounding box center [526, 475] width 308 height 31
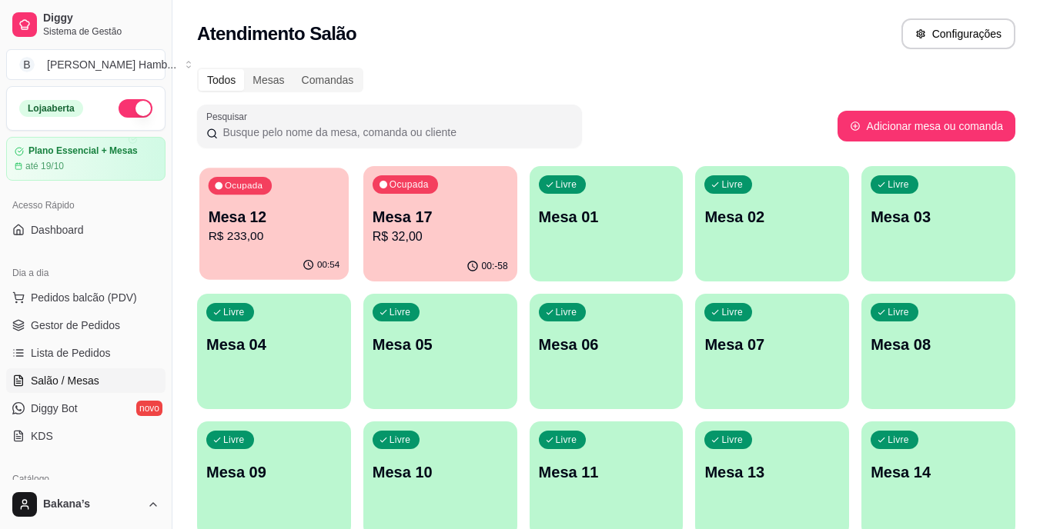
click at [272, 214] on p "Mesa 12" at bounding box center [275, 217] width 132 height 21
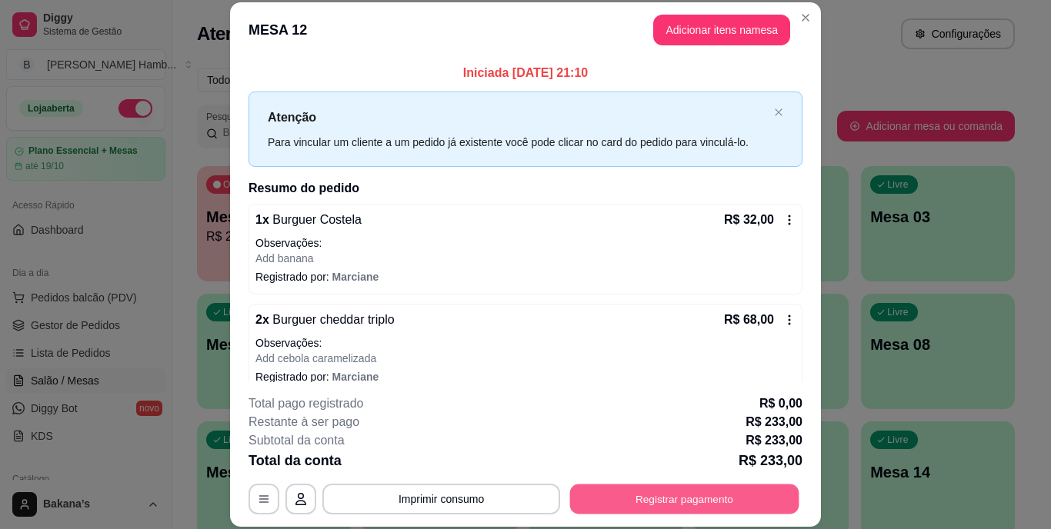
click at [620, 497] on button "Registrar pagamento" at bounding box center [684, 499] width 229 height 30
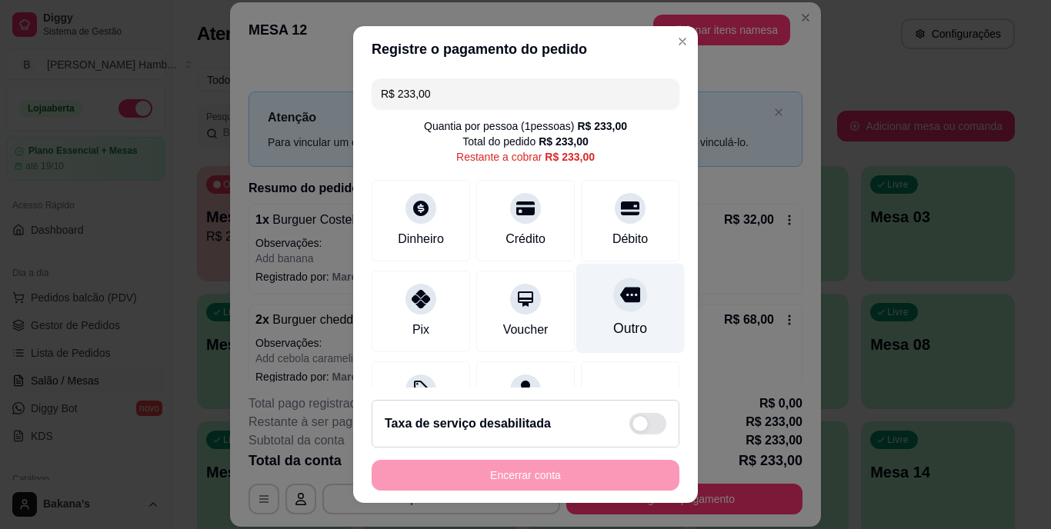
click at [586, 319] on div "Outro" at bounding box center [630, 309] width 109 height 90
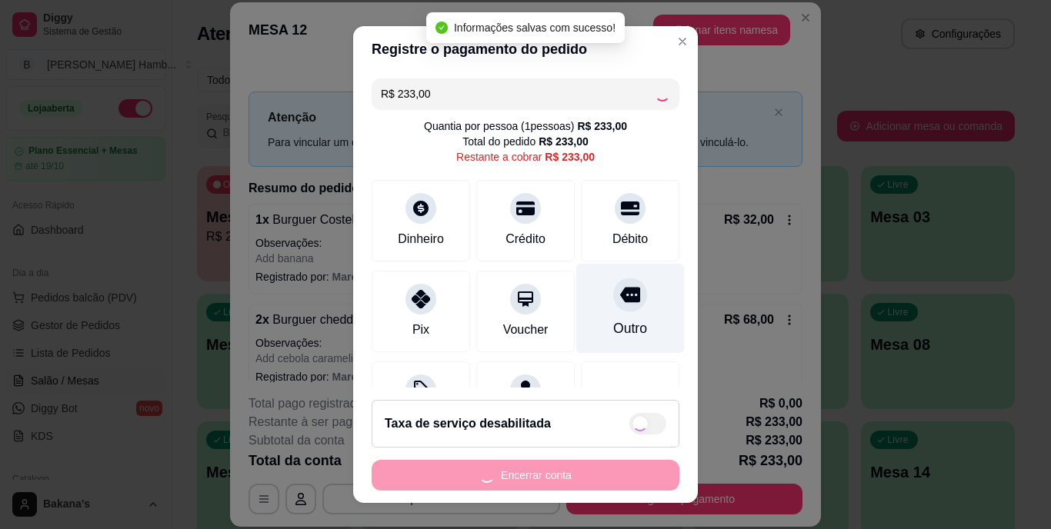
type input "R$ 0,00"
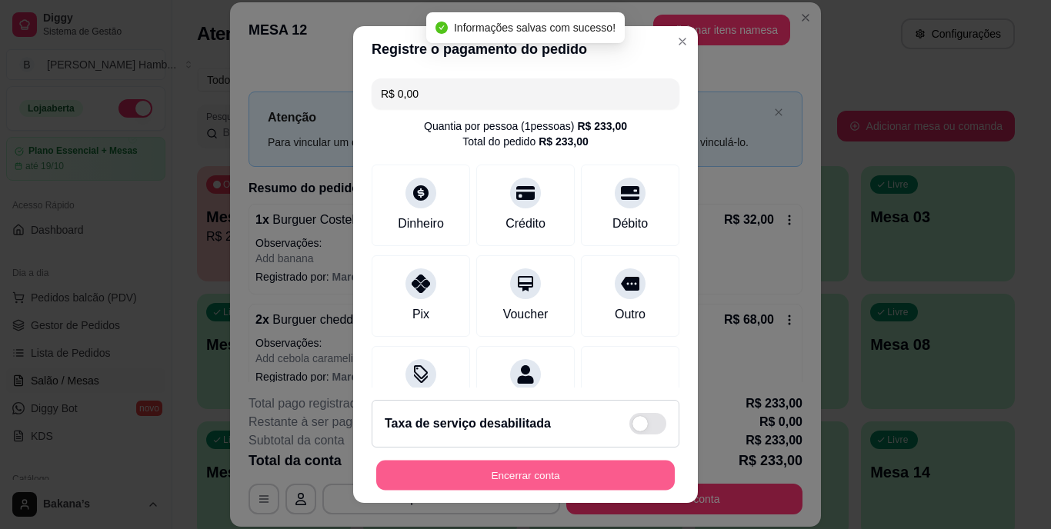
click at [509, 472] on button "Encerrar conta" at bounding box center [525, 475] width 299 height 30
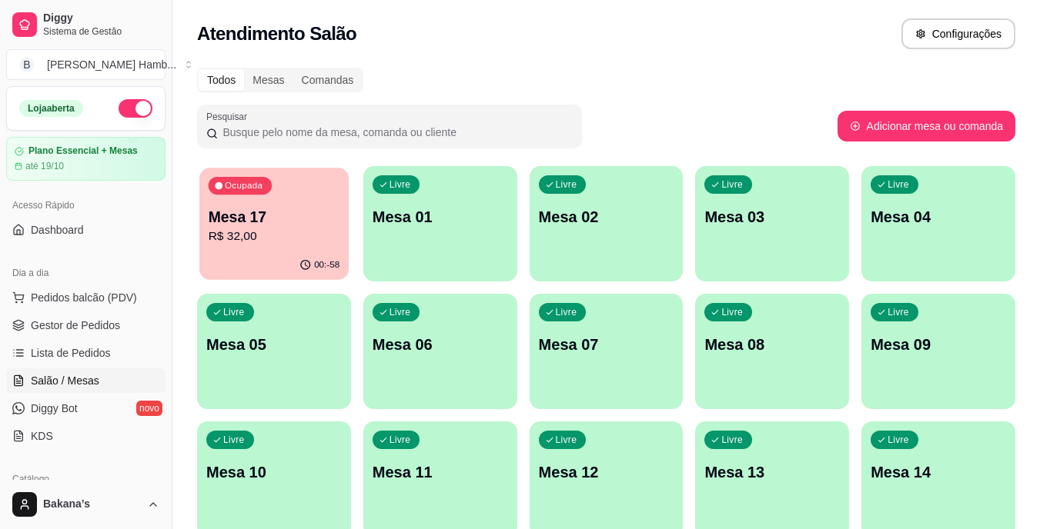
click at [304, 209] on p "Mesa 17" at bounding box center [275, 217] width 132 height 21
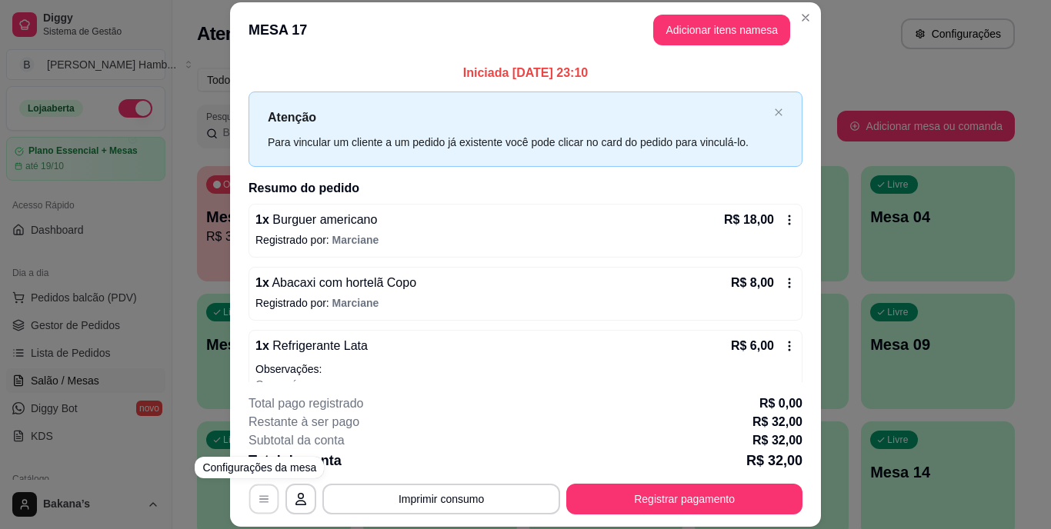
click at [258, 508] on button "button" at bounding box center [264, 499] width 30 height 30
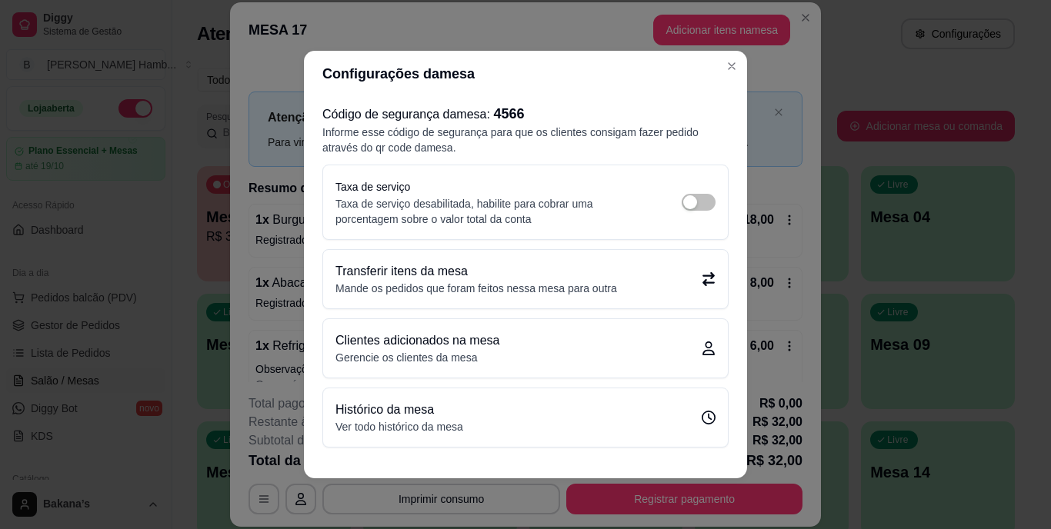
click at [447, 288] on p "Mande os pedidos que foram feitos nessa mesa para outra" at bounding box center [477, 288] width 282 height 15
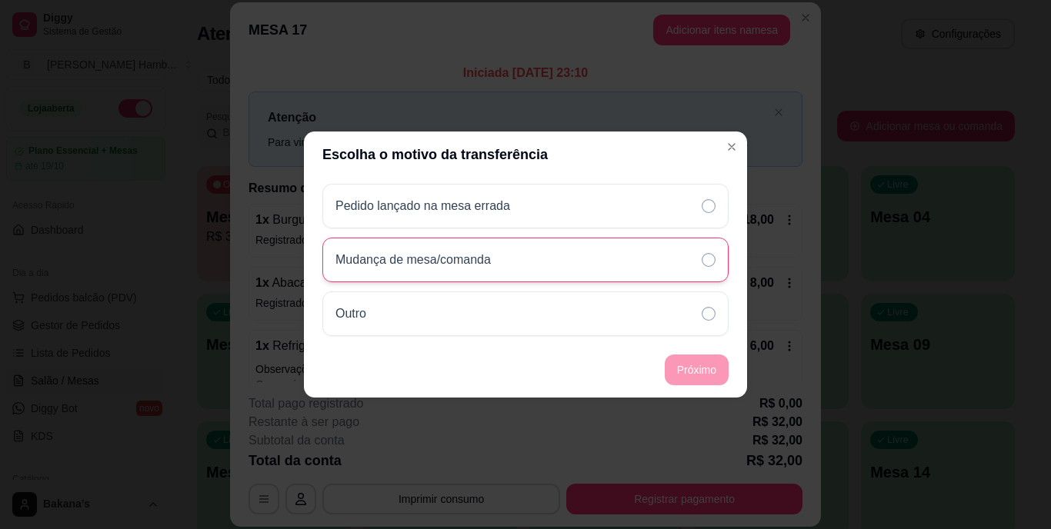
click at [442, 269] on div "Mudança de mesa/comanda" at bounding box center [525, 260] width 406 height 45
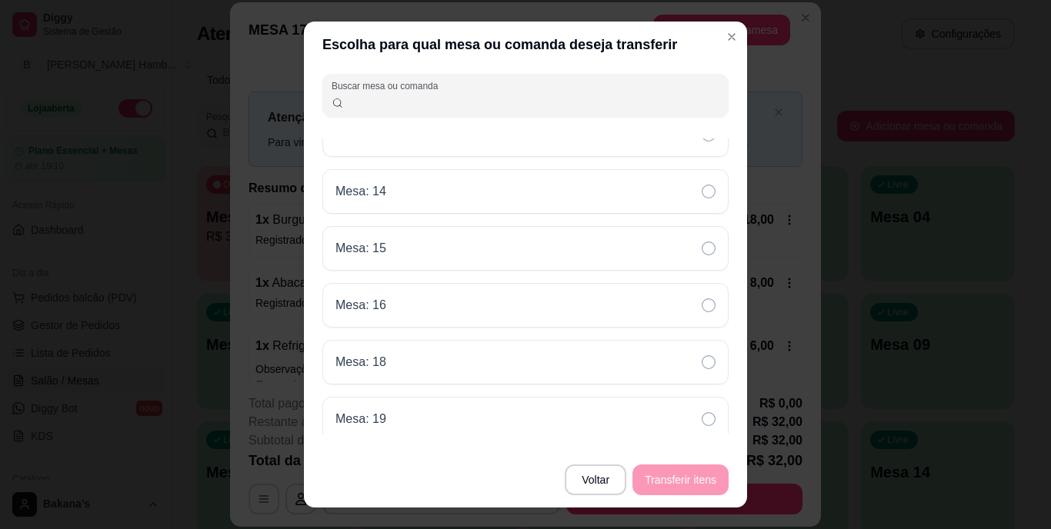
scroll to position [709, 0]
click at [597, 305] on div "Mesa: 16" at bounding box center [525, 306] width 406 height 45
click at [695, 479] on button "Transferir itens" at bounding box center [680, 481] width 93 height 30
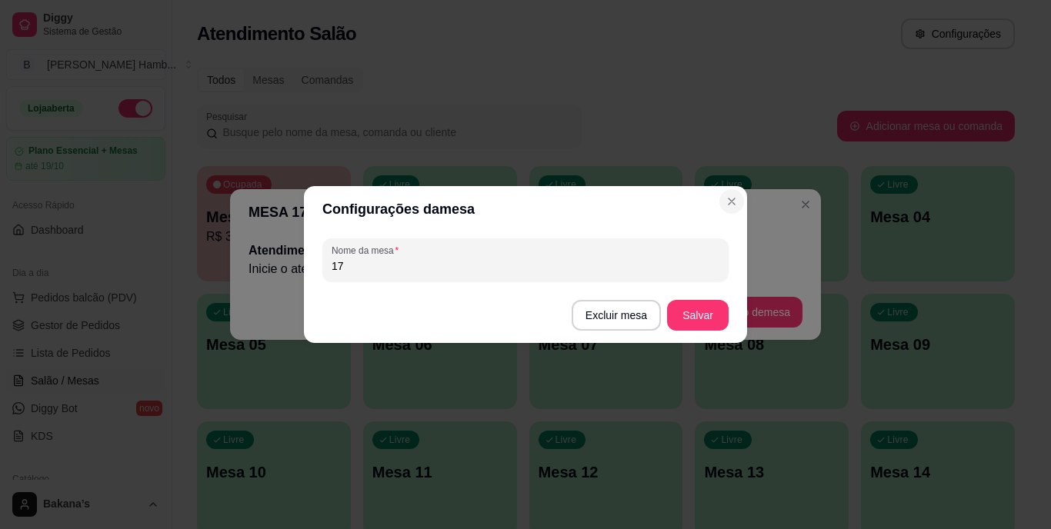
click at [721, 196] on header "MESA 17" at bounding box center [525, 212] width 591 height 46
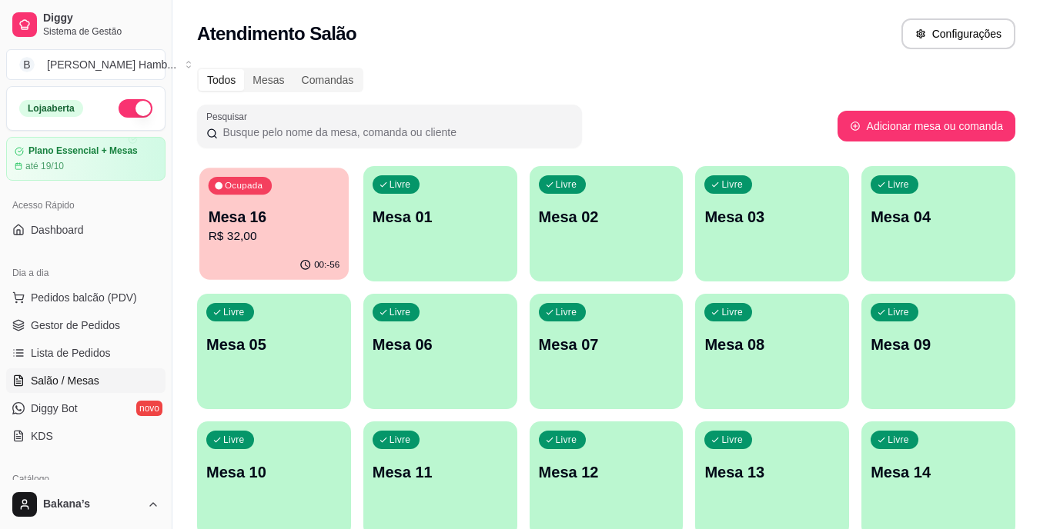
click at [286, 242] on p "R$ 32,00" at bounding box center [275, 237] width 132 height 18
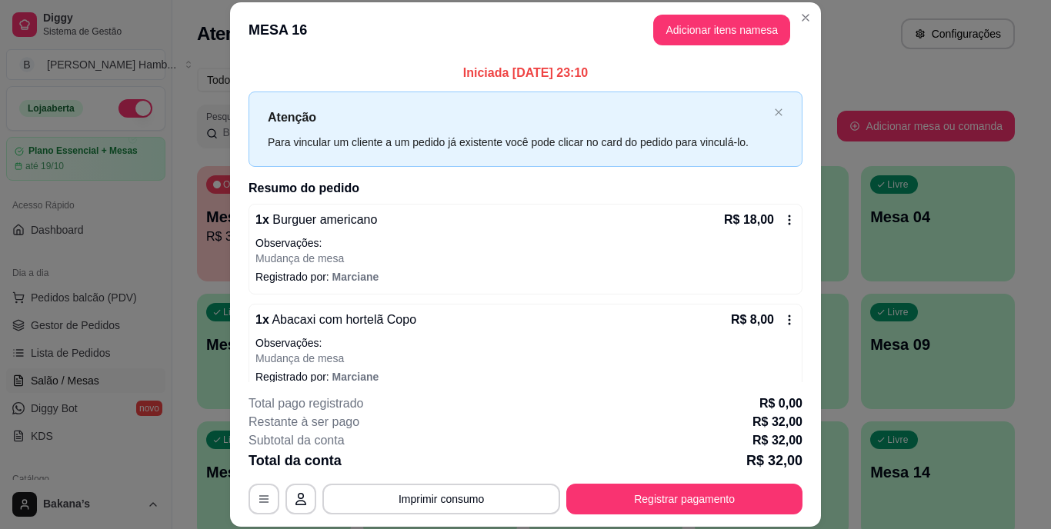
scroll to position [134, 0]
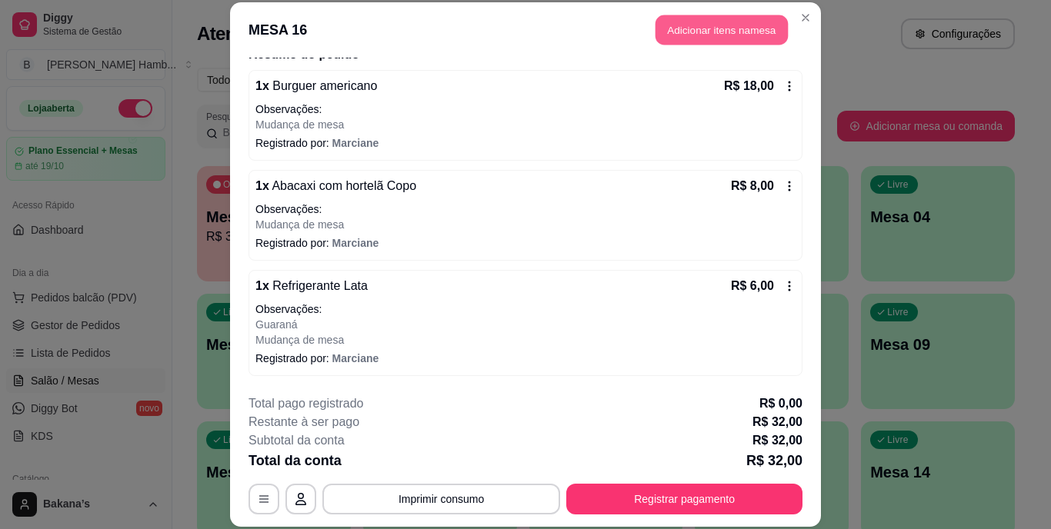
click at [704, 33] on button "Adicionar itens na mesa" at bounding box center [722, 30] width 132 height 30
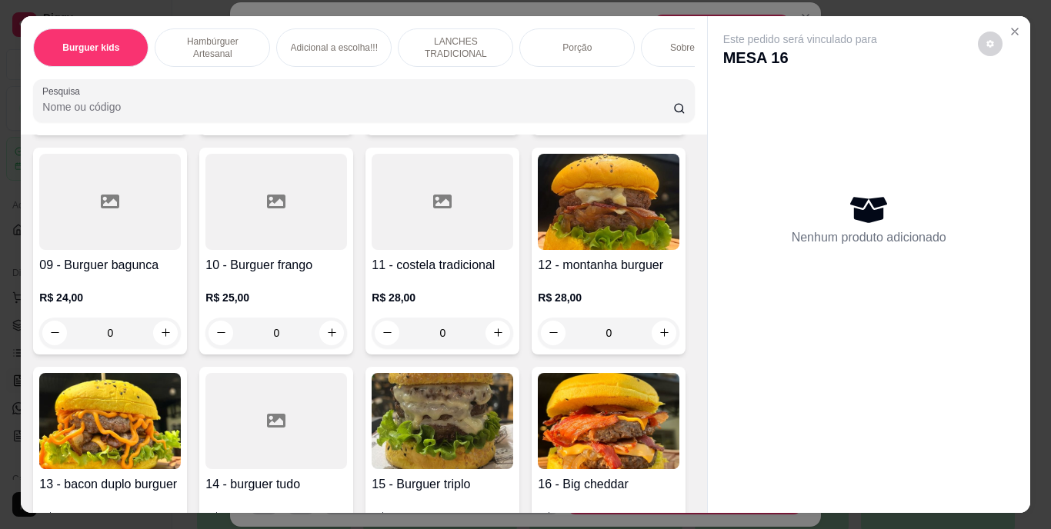
scroll to position [843, 0]
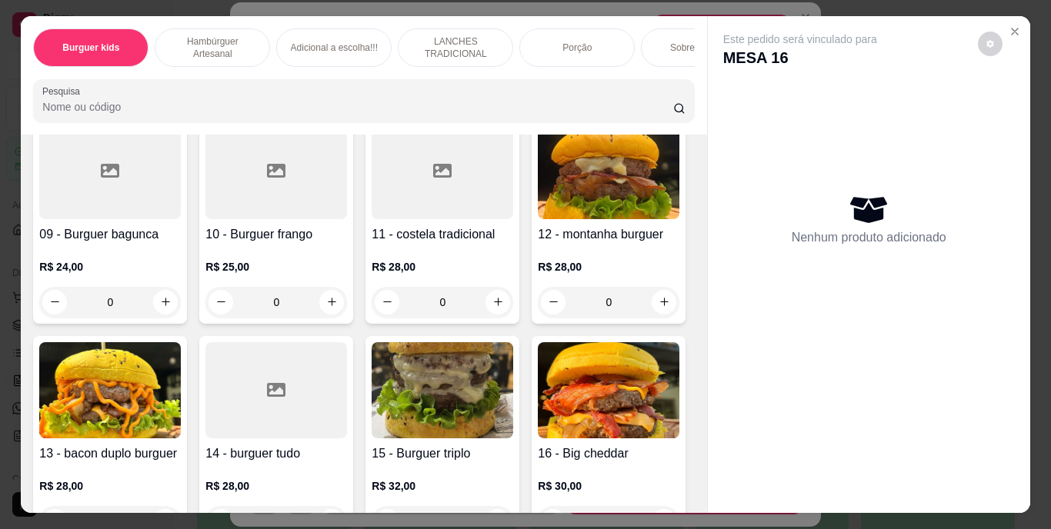
click at [155, 108] on input "Pesquisa" at bounding box center [357, 106] width 631 height 15
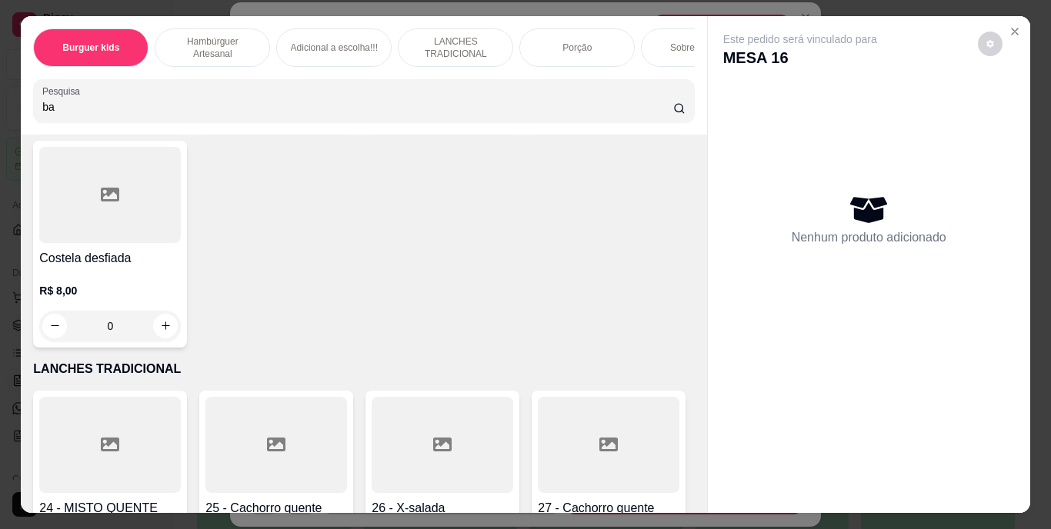
scroll to position [3234, 0]
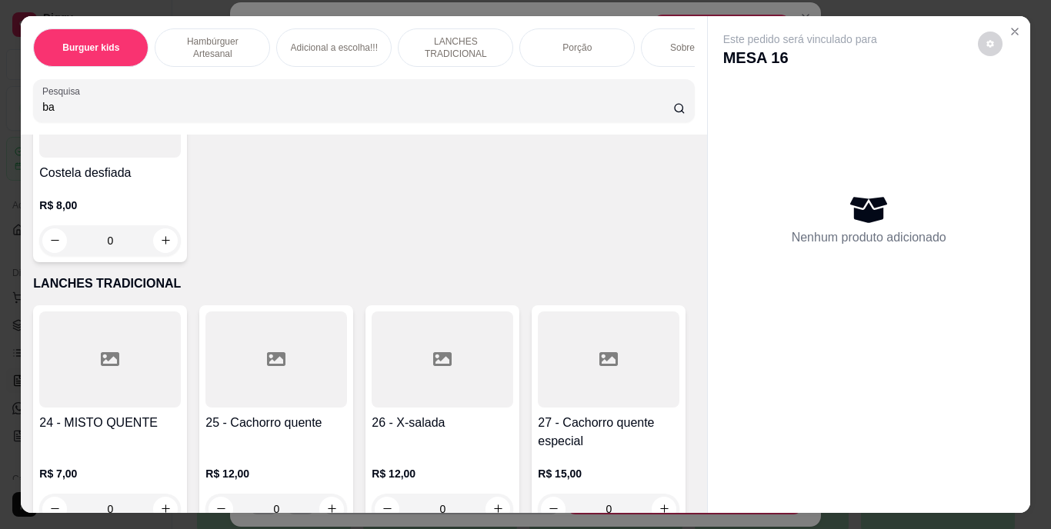
click at [209, 115] on input "ba" at bounding box center [357, 106] width 631 height 15
type input "b"
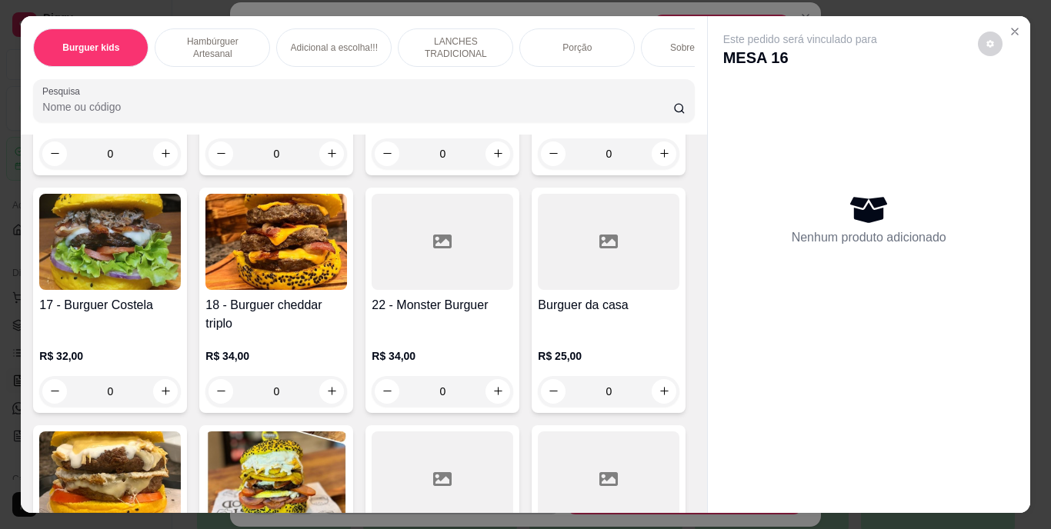
scroll to position [1214, 0]
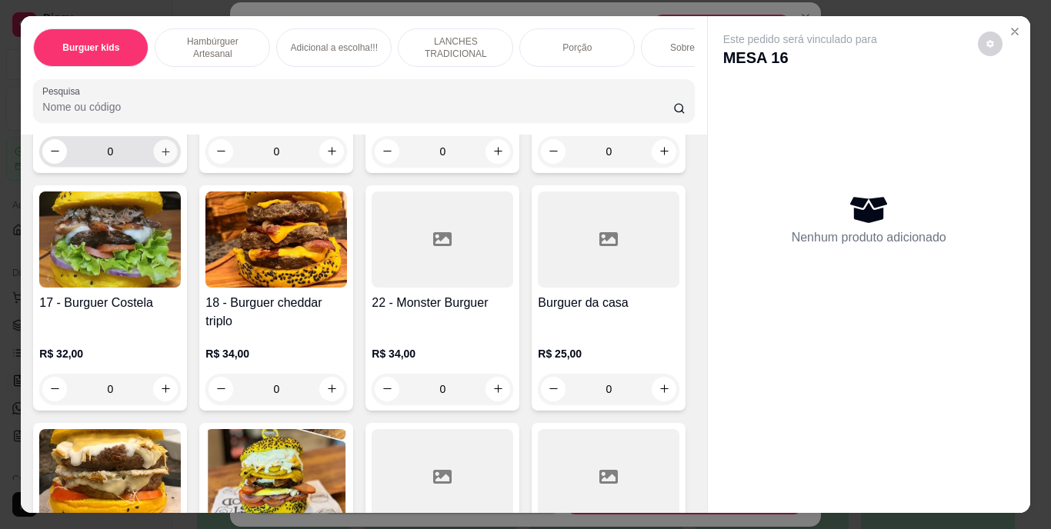
click at [160, 157] on icon "increase-product-quantity" at bounding box center [166, 151] width 12 height 12
type input "1"
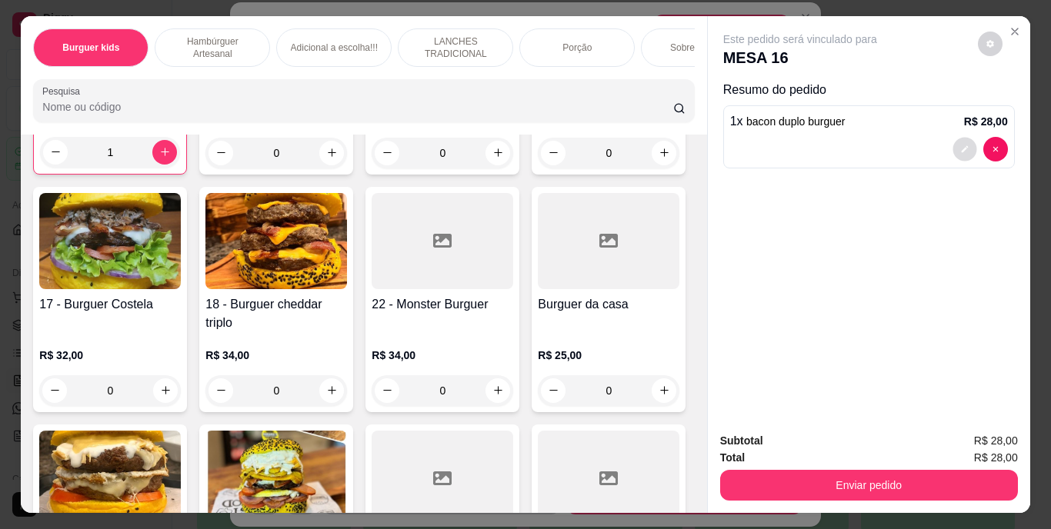
click at [953, 143] on button "decrease-product-quantity" at bounding box center [965, 149] width 24 height 24
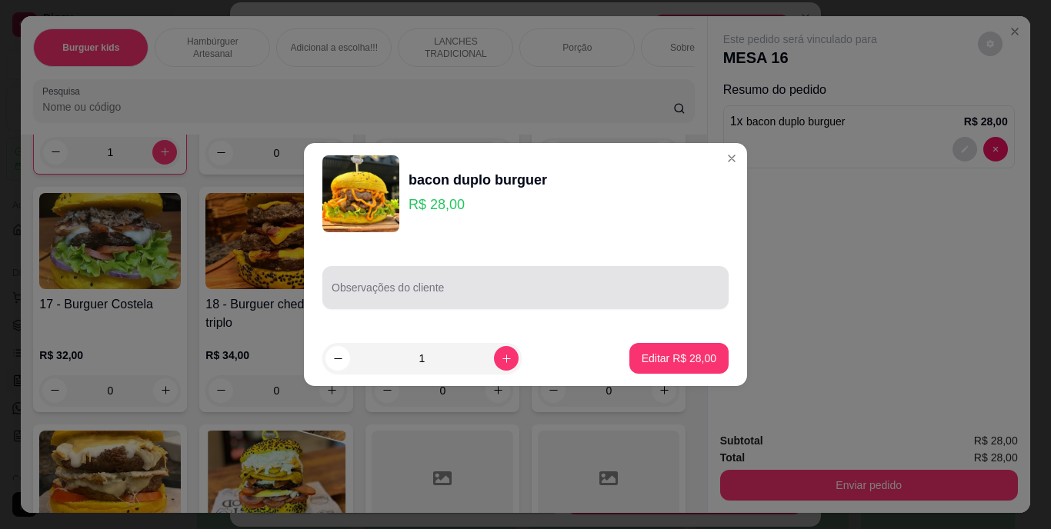
click at [566, 299] on input "Observações do cliente" at bounding box center [526, 293] width 388 height 15
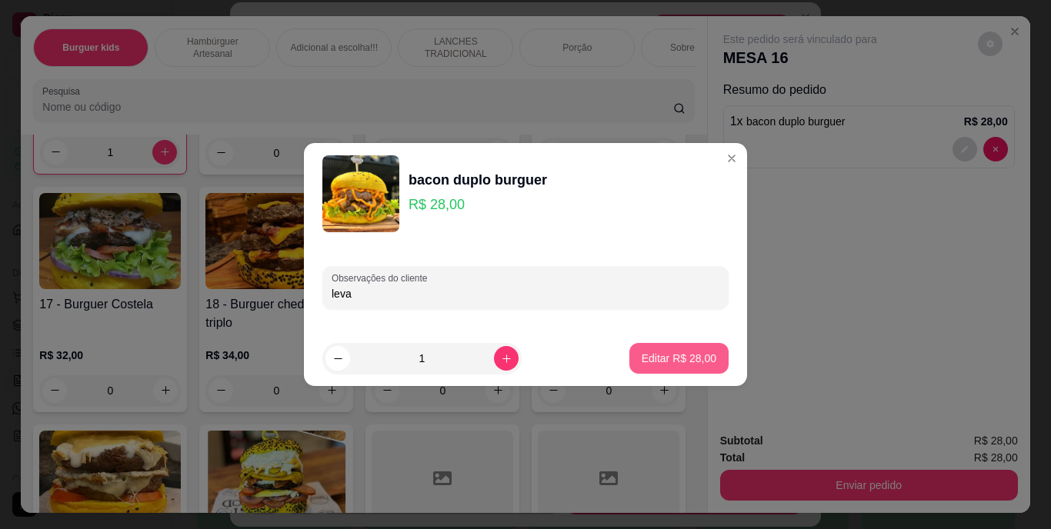
type input "leva"
click at [697, 369] on button "Editar R$ 28,00" at bounding box center [679, 359] width 96 height 30
type input "0"
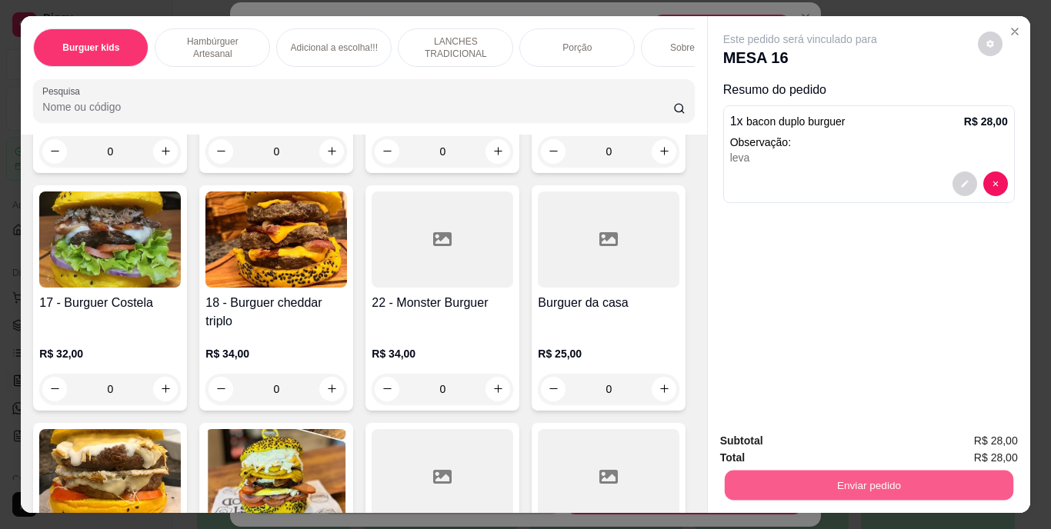
click at [839, 489] on button "Enviar pedido" at bounding box center [868, 486] width 289 height 30
click at [975, 440] on button "Enviar pedido" at bounding box center [978, 442] width 85 height 28
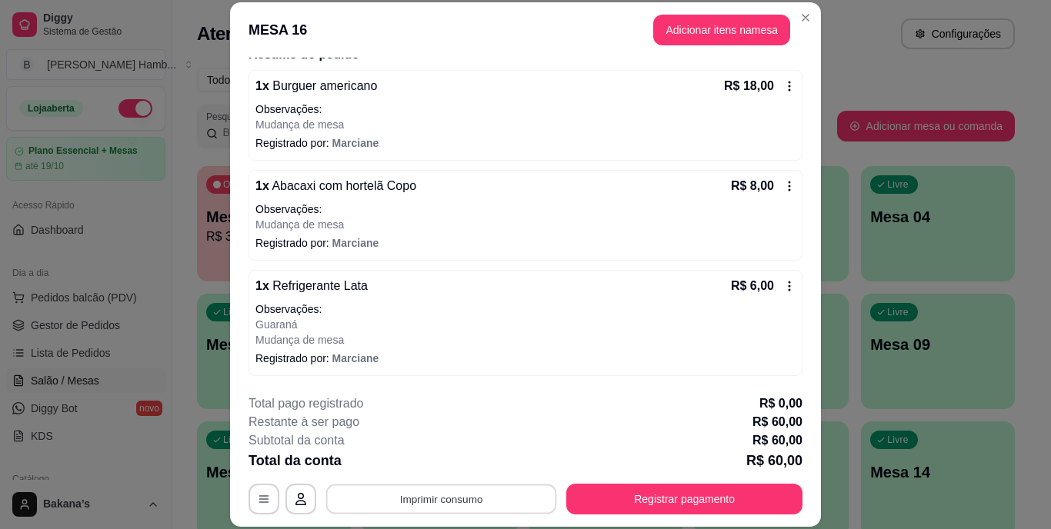
click at [467, 493] on button "Imprimir consumo" at bounding box center [441, 499] width 231 height 30
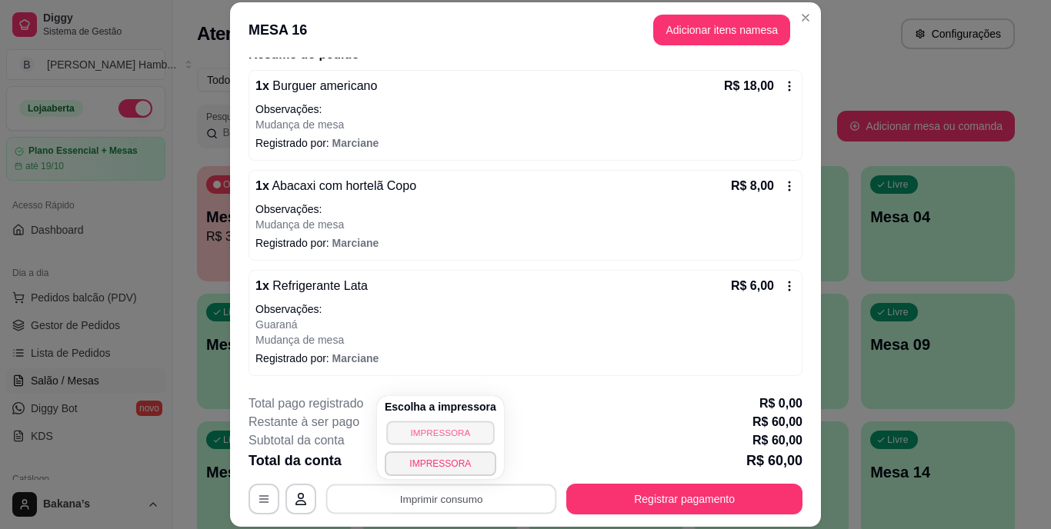
click at [434, 439] on button "IMPRESSORA" at bounding box center [440, 433] width 108 height 24
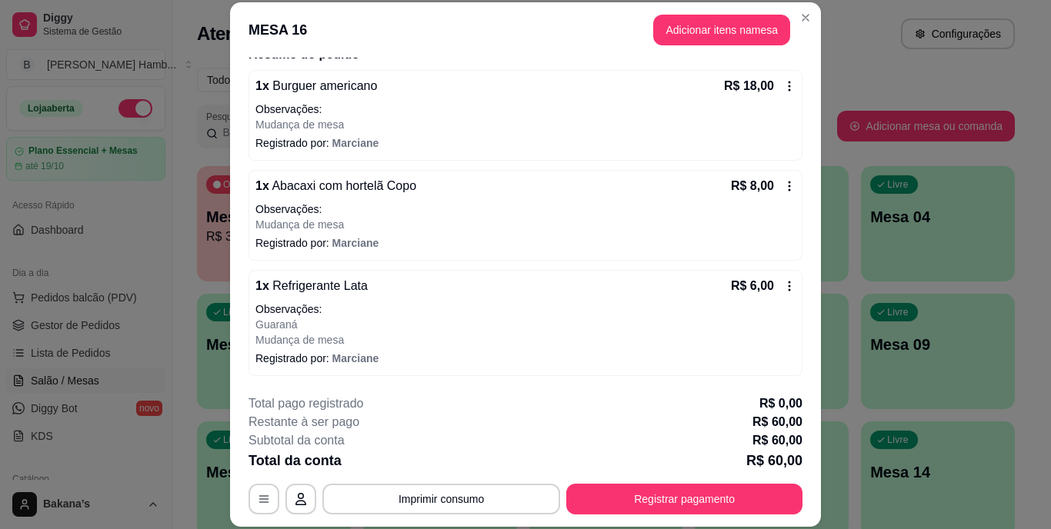
drag, startPoint x: 766, startPoint y: 46, endPoint x: 753, endPoint y: 35, distance: 17.5
click at [753, 35] on header "MESA 16 Adicionar itens na mesa" at bounding box center [525, 29] width 591 height 55
click at [753, 35] on button "Adicionar itens na mesa" at bounding box center [722, 30] width 132 height 30
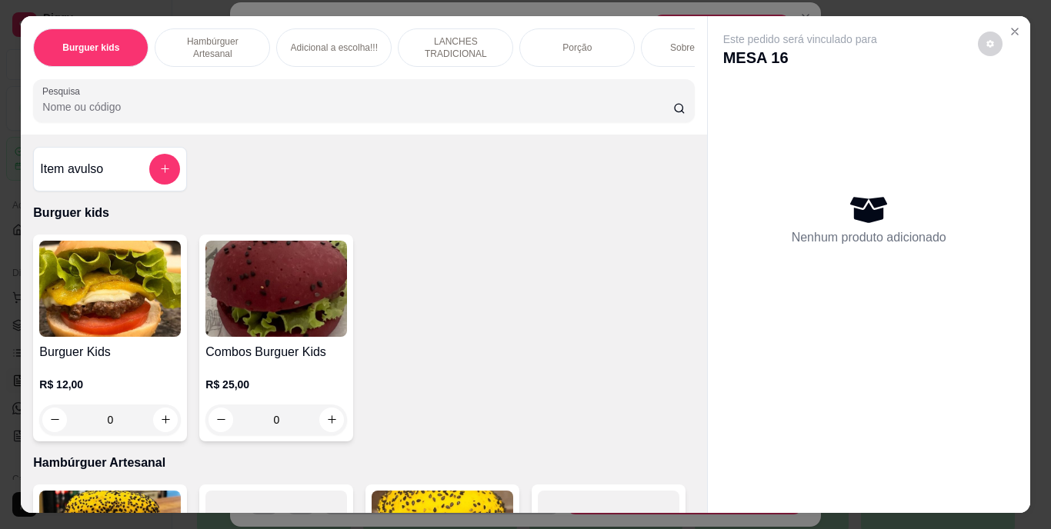
click at [253, 113] on input "Pesquisa" at bounding box center [357, 106] width 631 height 15
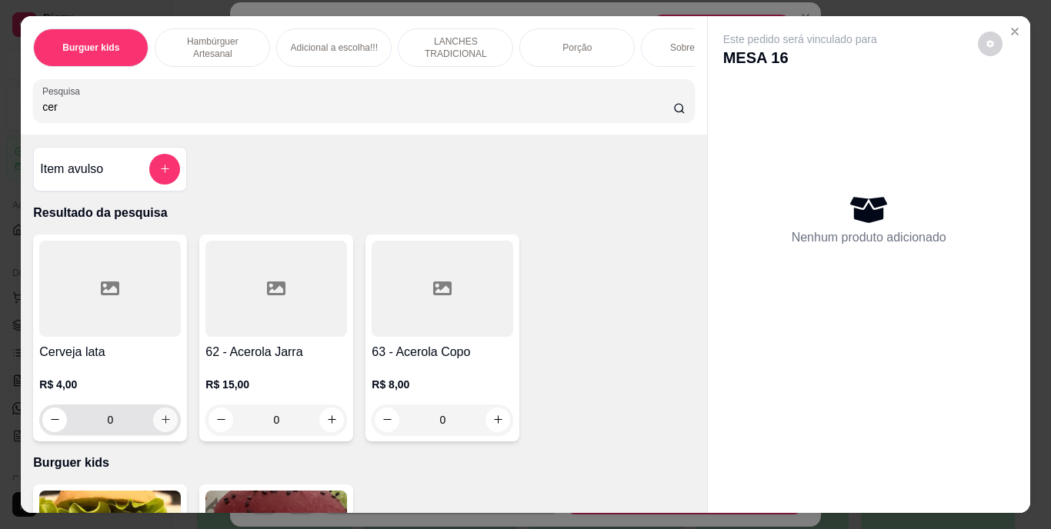
type input "cer"
click at [162, 426] on icon "increase-product-quantity" at bounding box center [166, 420] width 12 height 12
type input "1"
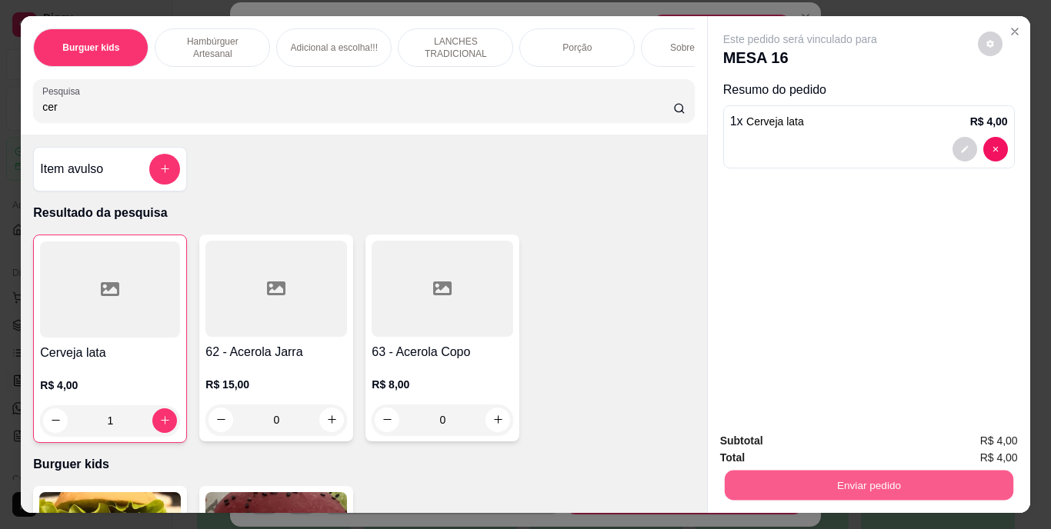
click at [830, 474] on button "Enviar pedido" at bounding box center [868, 486] width 289 height 30
click at [948, 451] on button "Enviar pedido" at bounding box center [978, 442] width 85 height 28
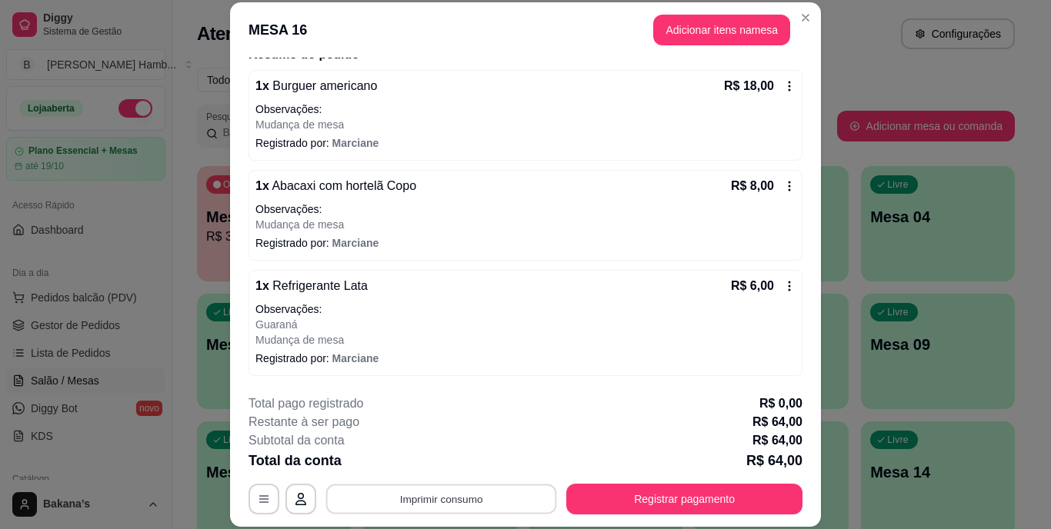
click at [481, 492] on button "Imprimir consumo" at bounding box center [441, 499] width 231 height 30
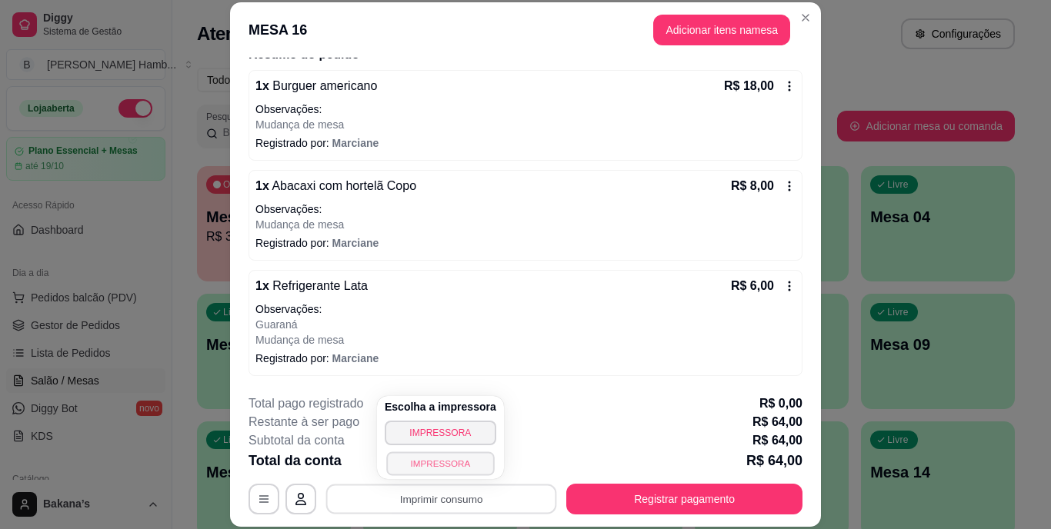
click at [453, 462] on button "IMPRESSORA" at bounding box center [440, 464] width 108 height 24
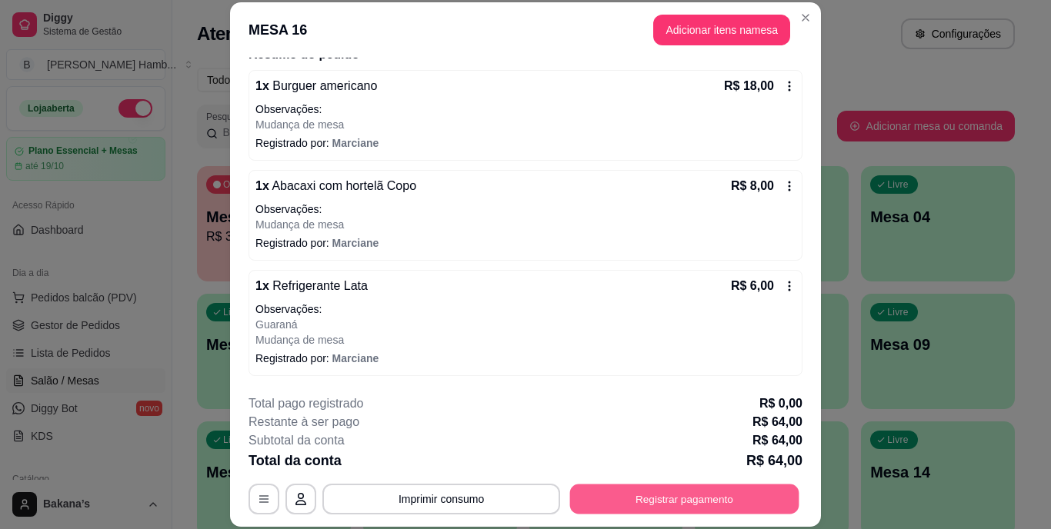
click at [636, 493] on button "Registrar pagamento" at bounding box center [684, 499] width 229 height 30
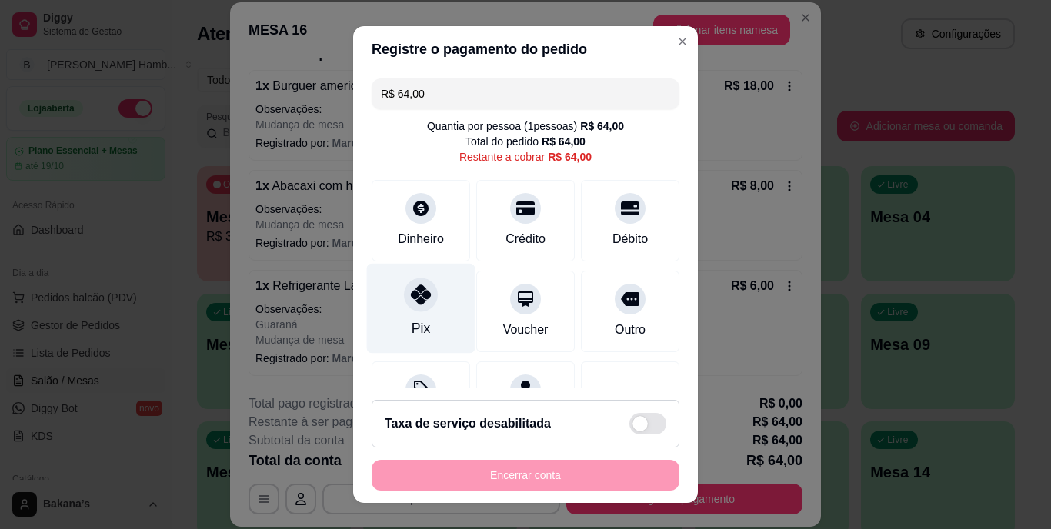
click at [411, 302] on icon at bounding box center [421, 295] width 20 height 20
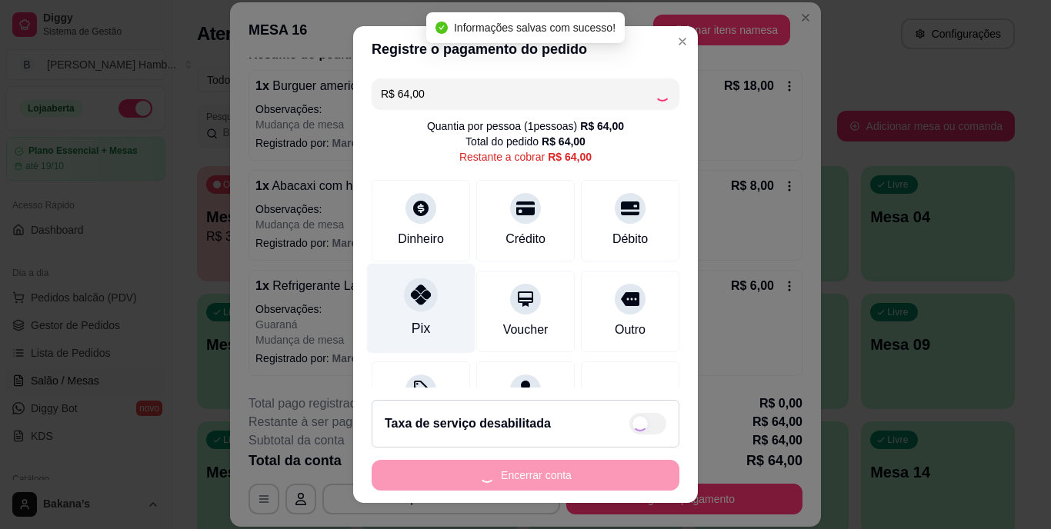
type input "R$ 0,00"
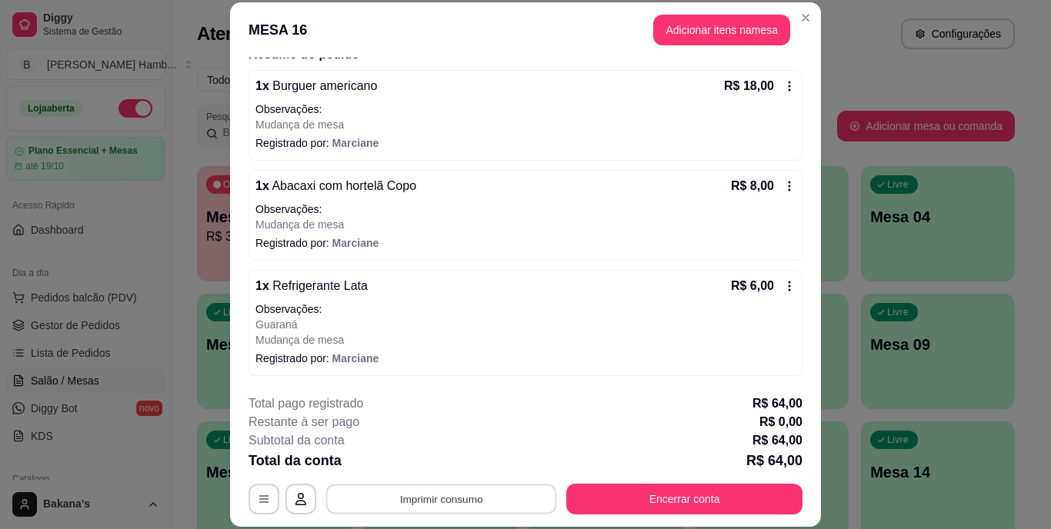
click at [409, 498] on button "Imprimir consumo" at bounding box center [441, 499] width 231 height 30
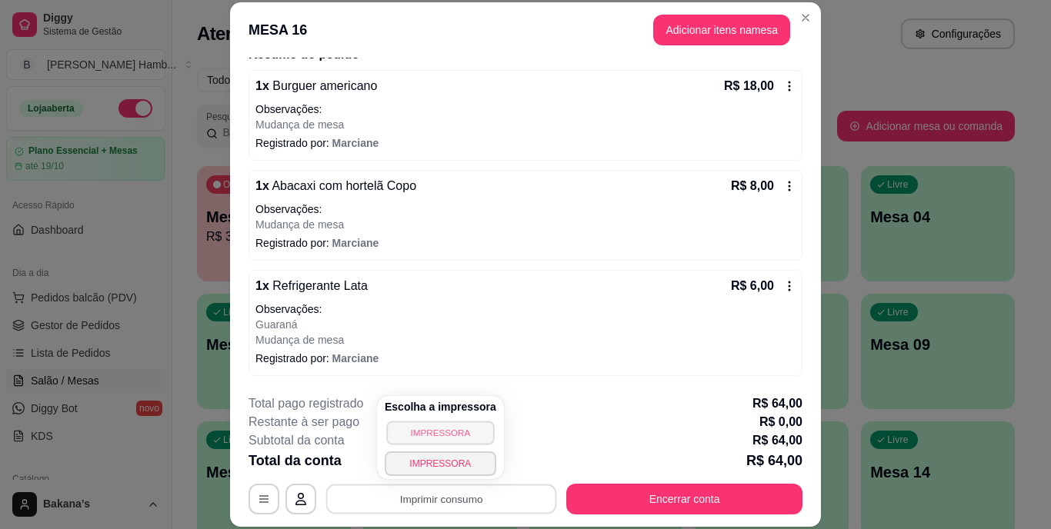
click at [406, 433] on button "IMPRESSORA" at bounding box center [440, 433] width 108 height 24
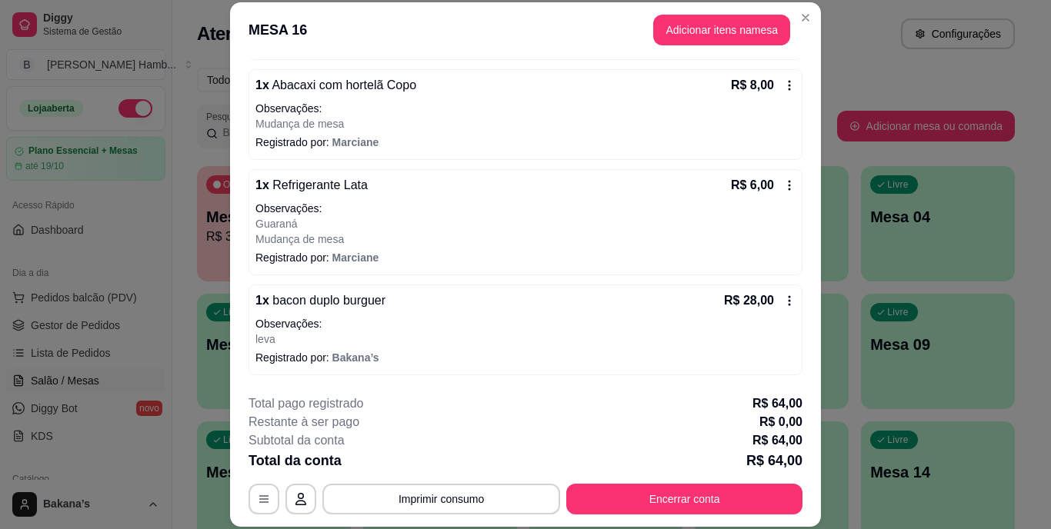
scroll to position [297, 0]
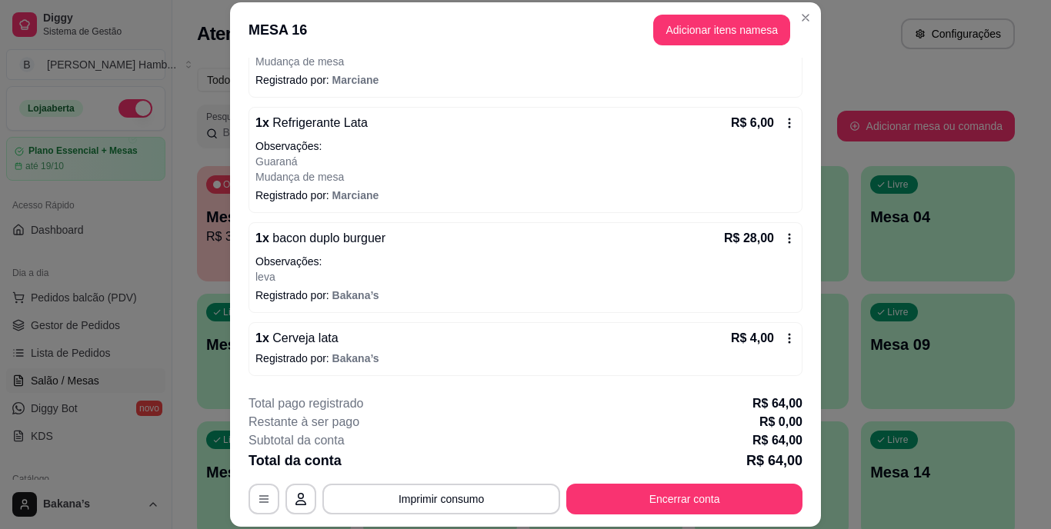
click at [783, 240] on icon at bounding box center [789, 238] width 12 height 12
click at [438, 501] on button "Imprimir consumo" at bounding box center [441, 499] width 231 height 30
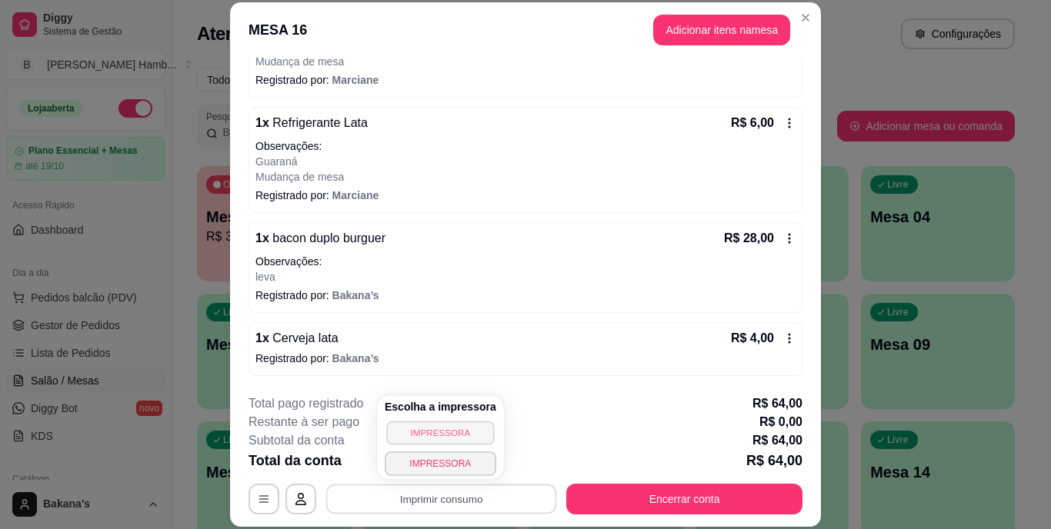
click at [429, 432] on button "IMPRESSORA" at bounding box center [440, 433] width 108 height 24
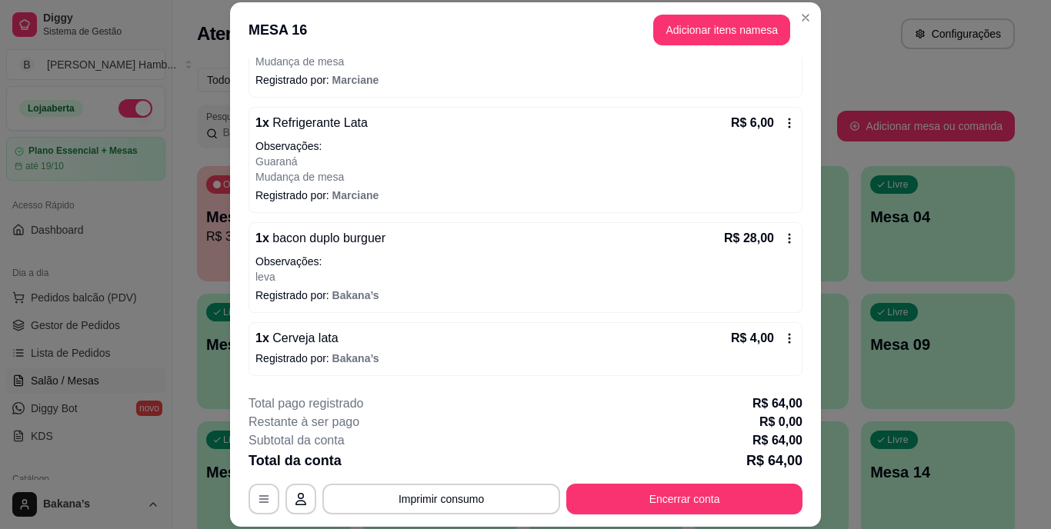
click at [1039, 0] on html "Diggy Sistema de Gestão B Bakana's Hamb ... Loja aberta Plano Essencial + Mesas…" at bounding box center [525, 264] width 1051 height 529
